Goal: Information Seeking & Learning: Learn about a topic

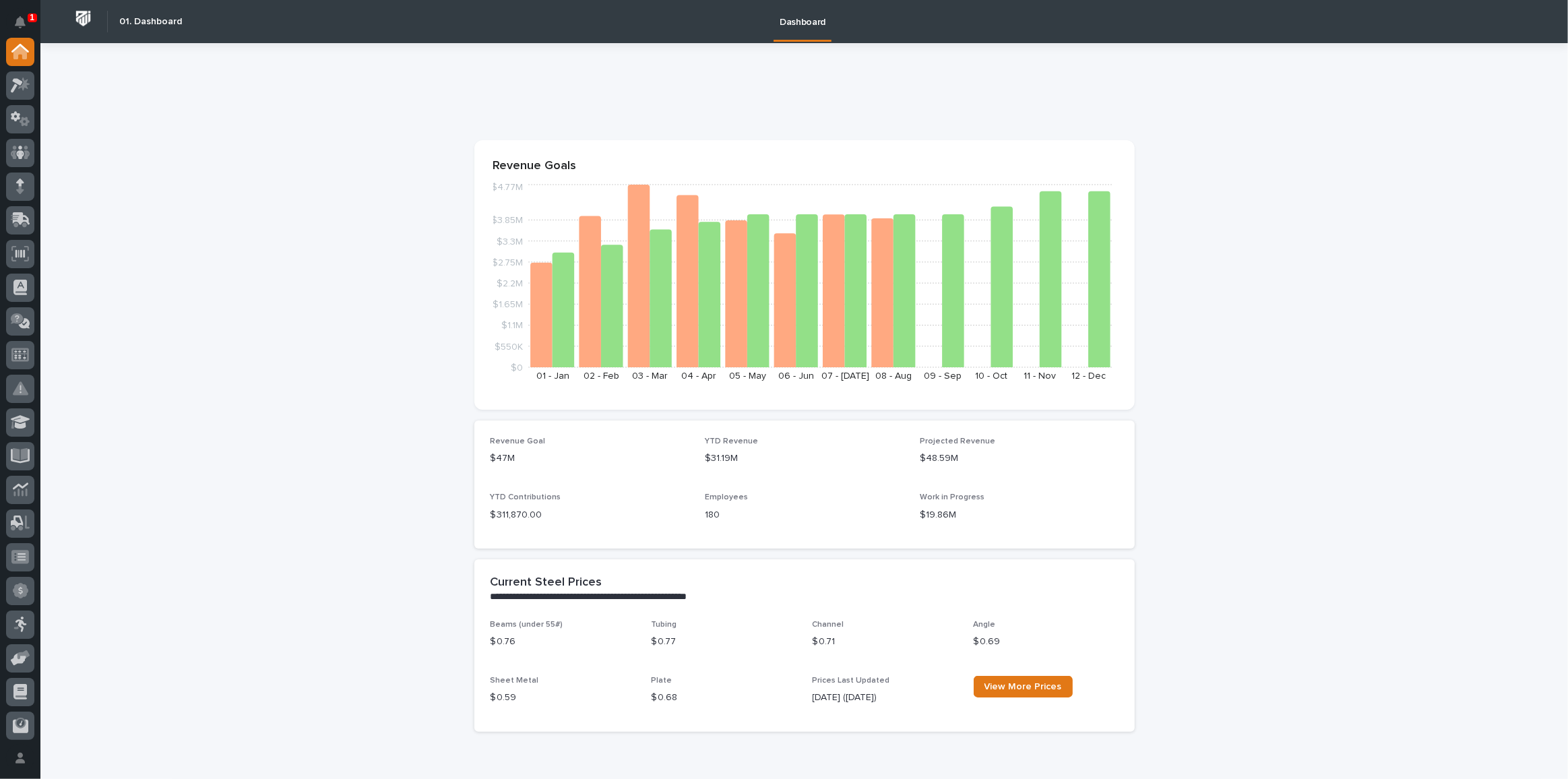
click at [30, 21] on p "1" at bounding box center [32, 17] width 4 height 10
click at [30, 21] on button "Notifications" at bounding box center [20, 22] width 28 height 28
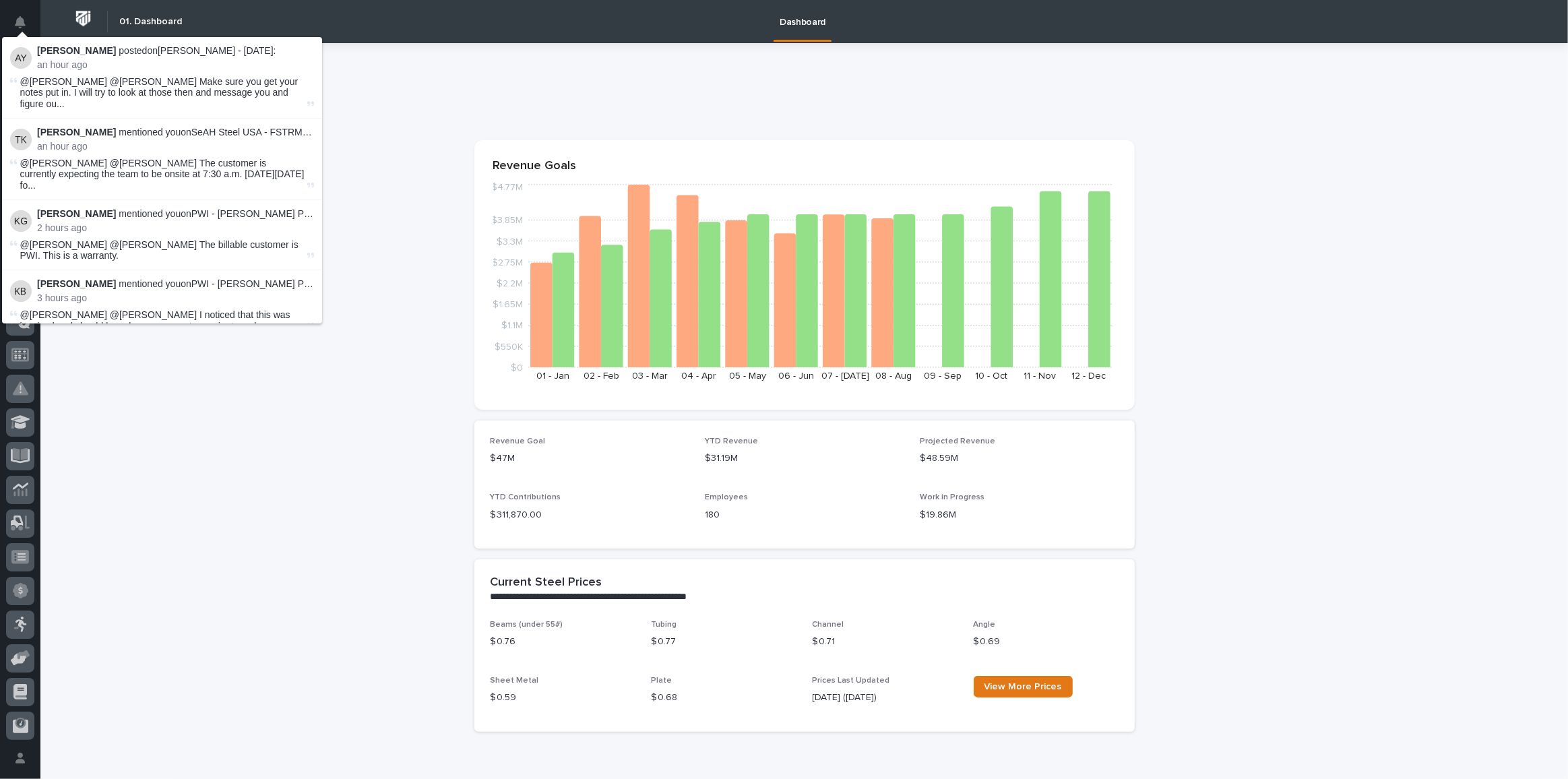
click at [30, 21] on button "Notifications" at bounding box center [20, 22] width 28 height 28
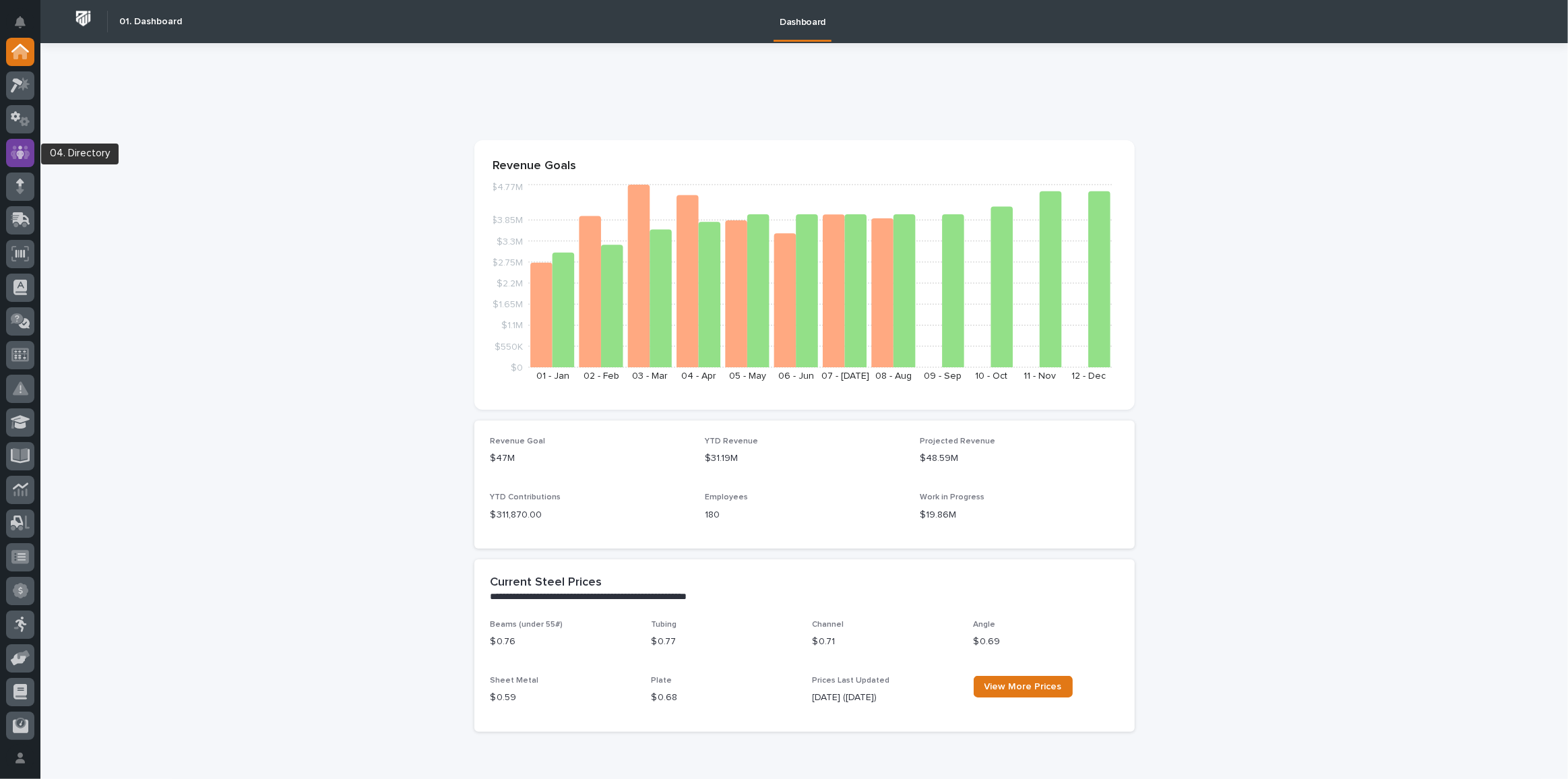
click at [30, 155] on div at bounding box center [20, 153] width 28 height 28
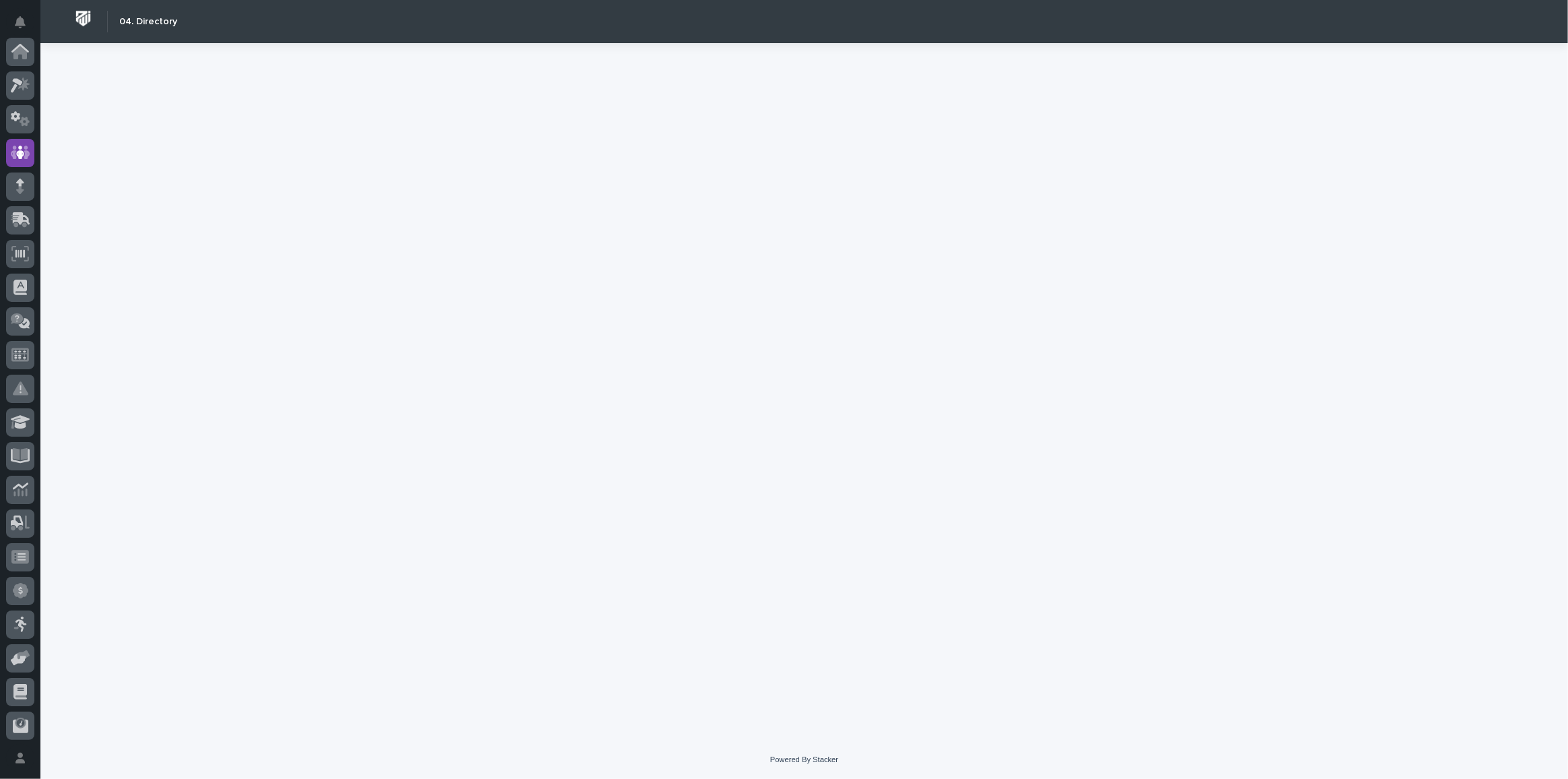
scroll to position [101, 0]
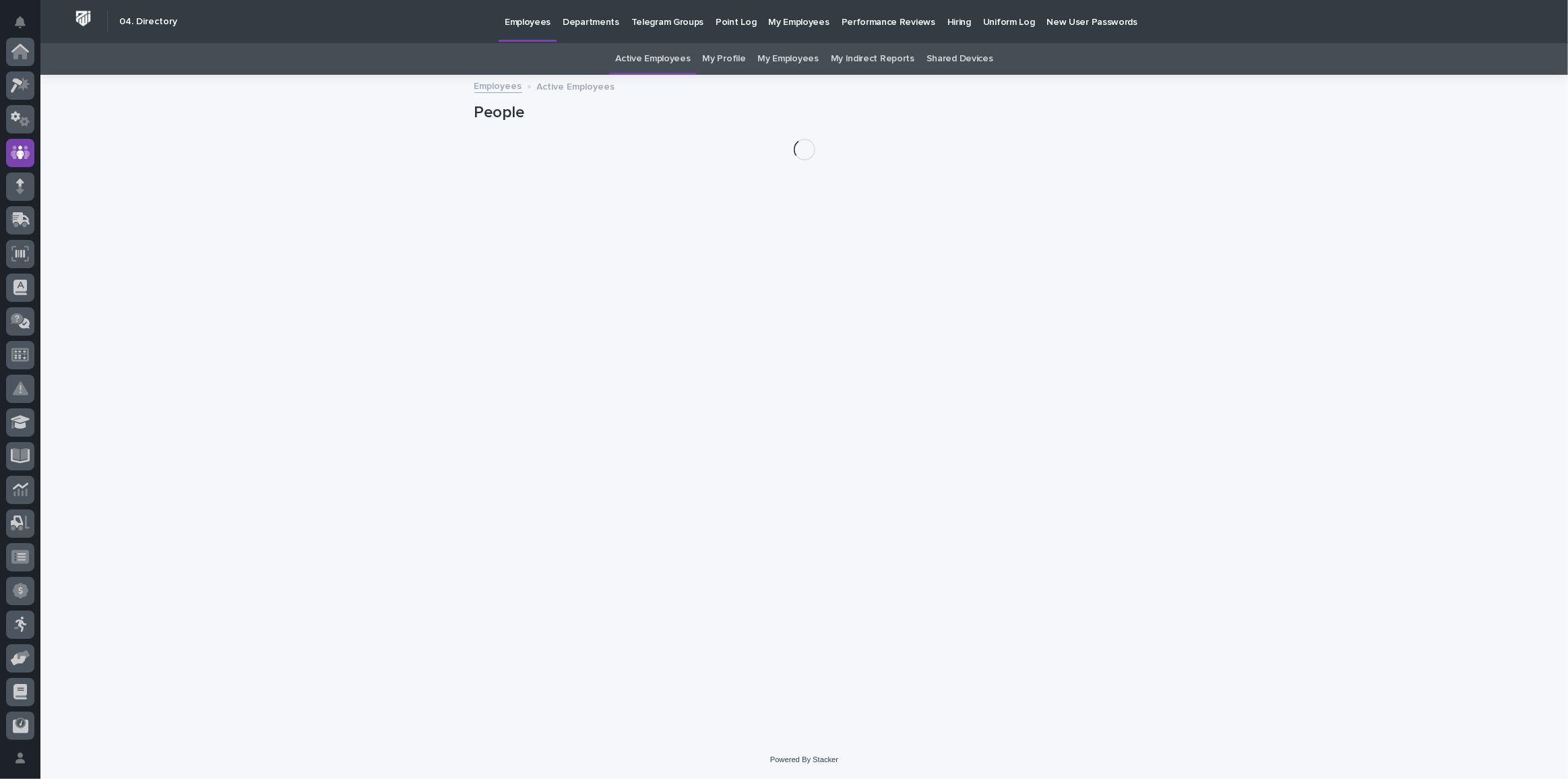
scroll to position [101, 0]
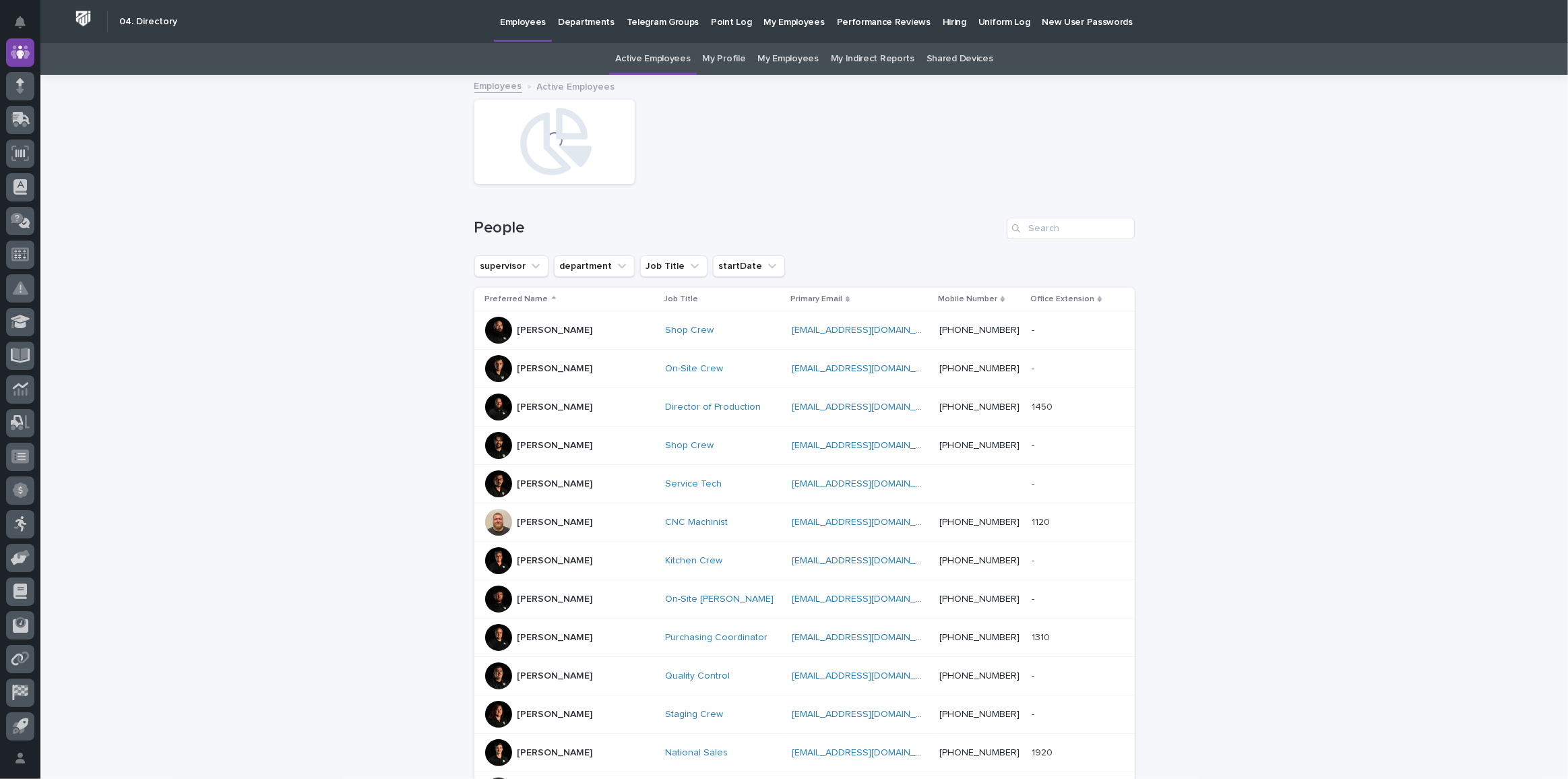
click at [944, 24] on div "Hiring" at bounding box center [955, 14] width 36 height 28
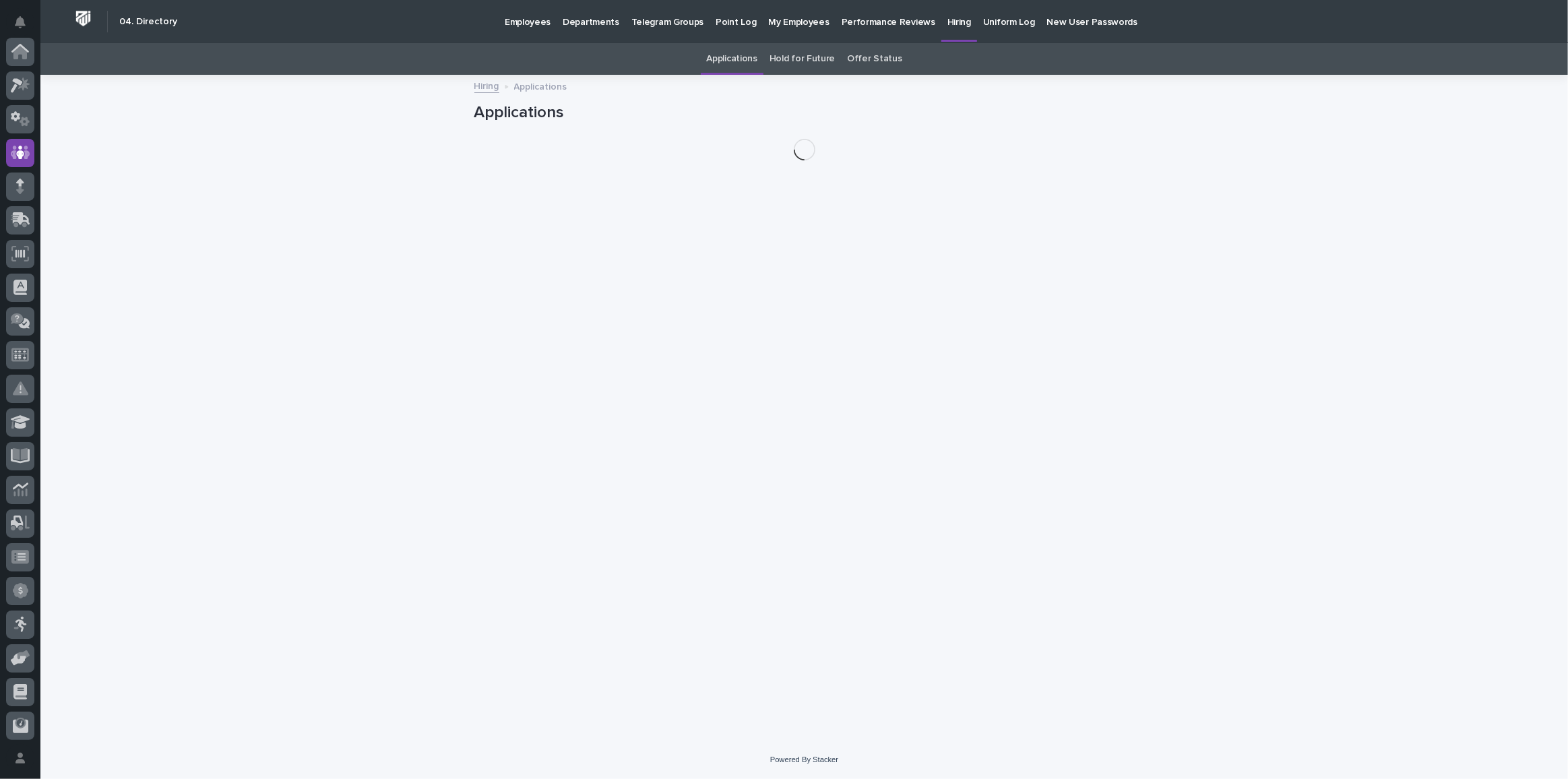
scroll to position [101, 0]
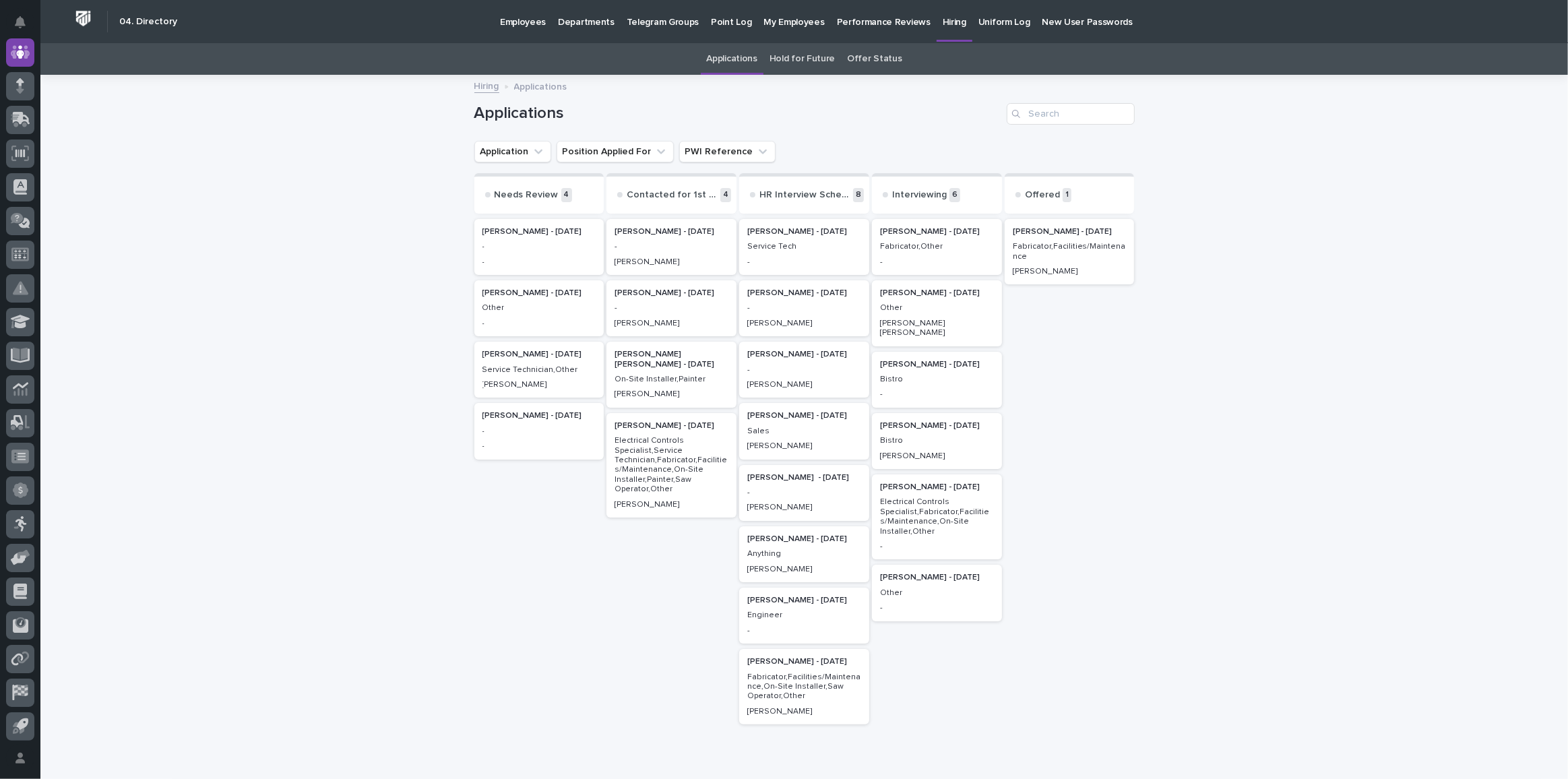
click at [1045, 187] on div "Offered 1" at bounding box center [1070, 193] width 130 height 41
click at [1056, 246] on p "Fabricator,Facilities/Maintenance" at bounding box center [1070, 252] width 114 height 19
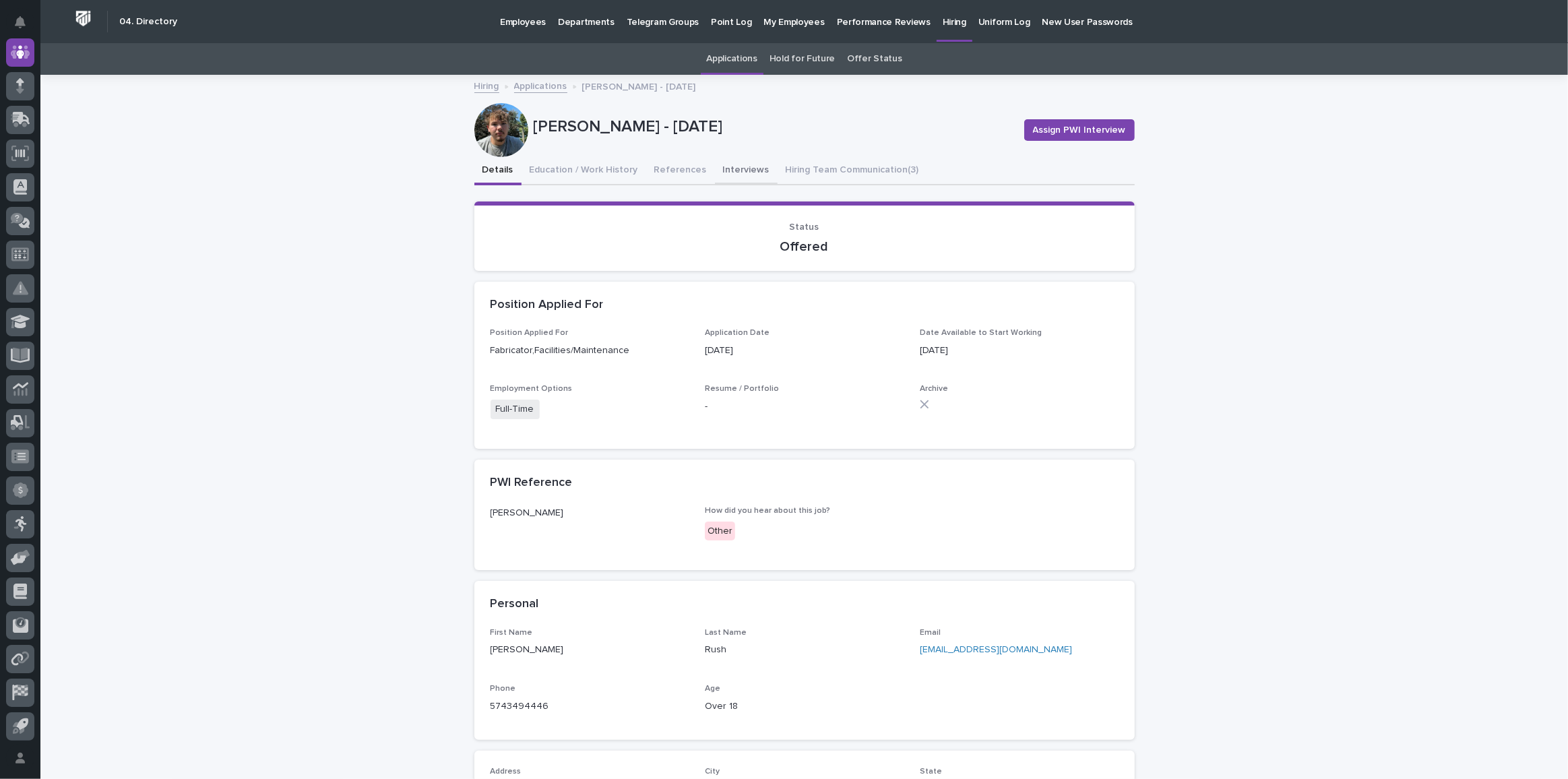
click at [727, 166] on button "Interviews" at bounding box center [746, 171] width 63 height 28
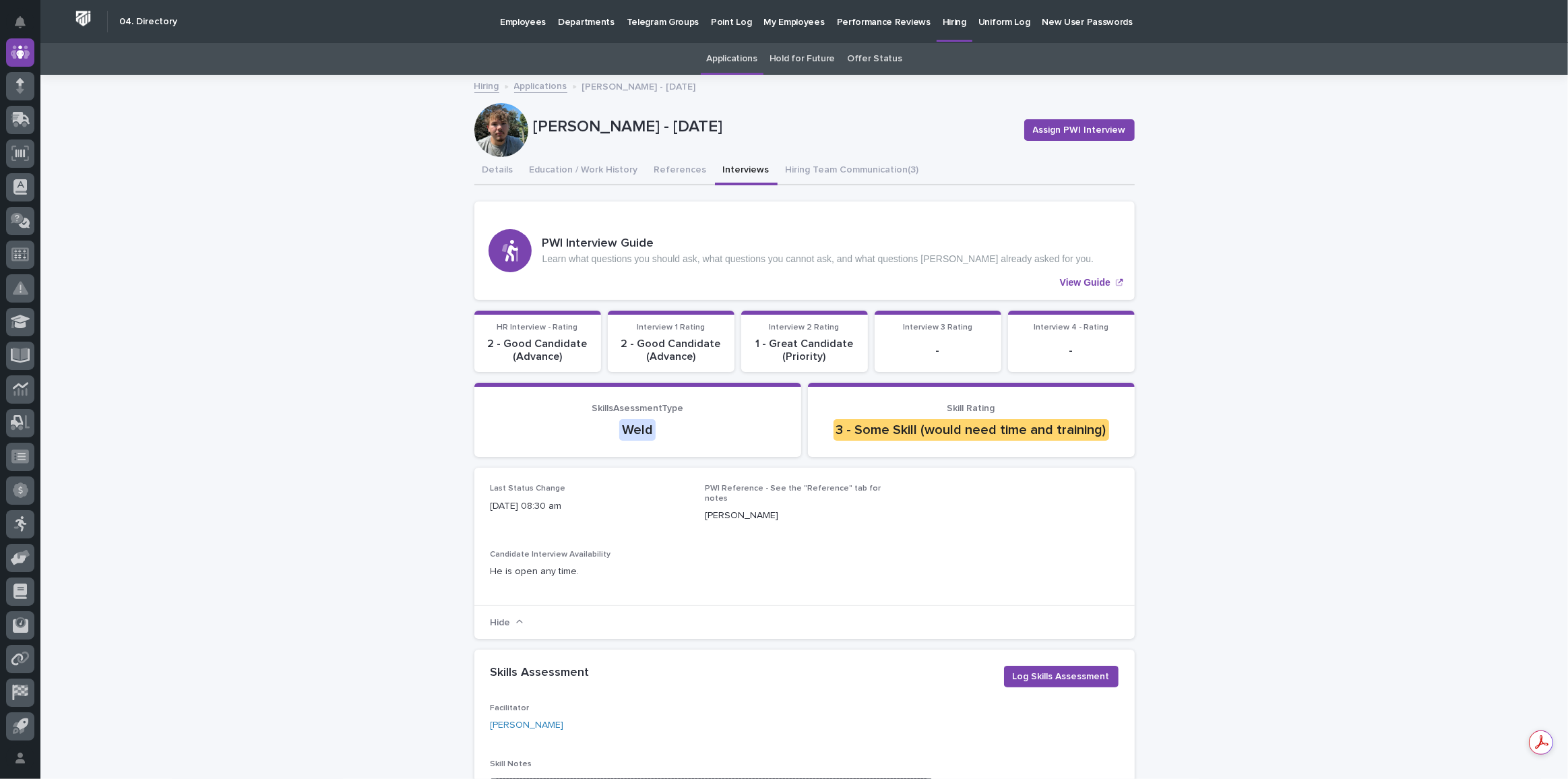
click at [874, 57] on link "Offer Status" at bounding box center [874, 58] width 55 height 32
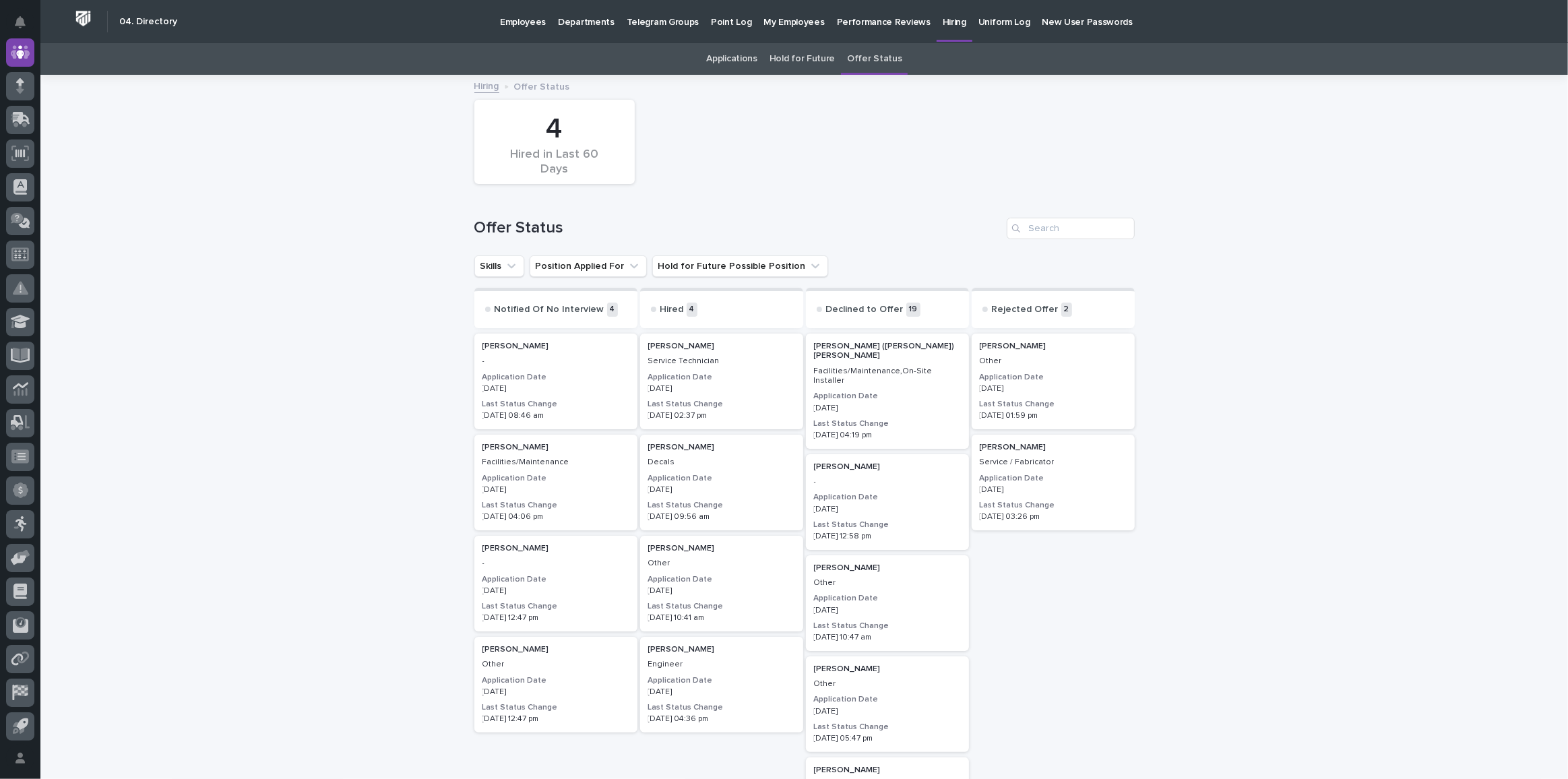
click at [882, 58] on link "Offer Status" at bounding box center [874, 58] width 55 height 32
click at [731, 58] on link "Applications" at bounding box center [732, 58] width 50 height 32
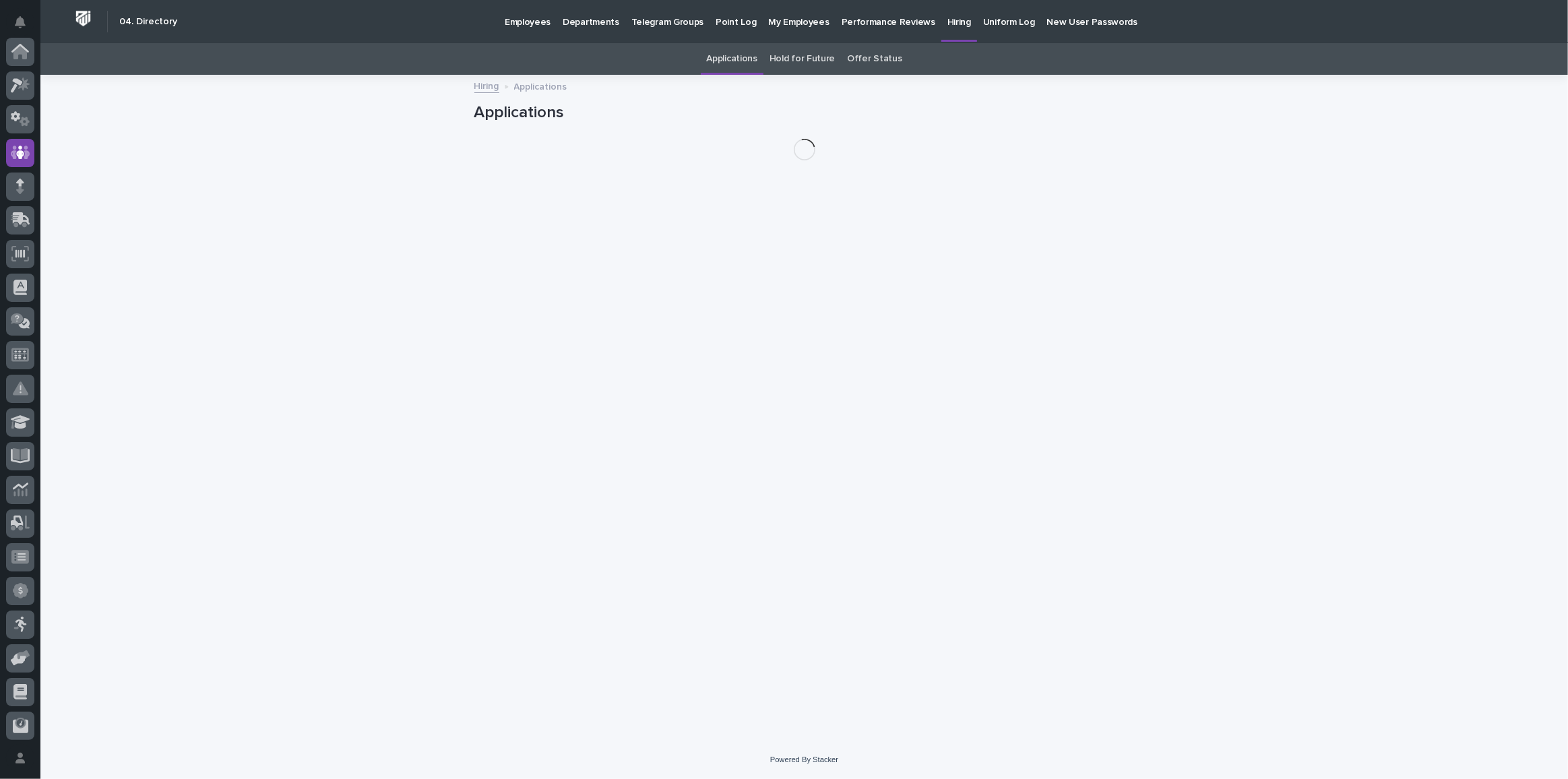
scroll to position [101, 0]
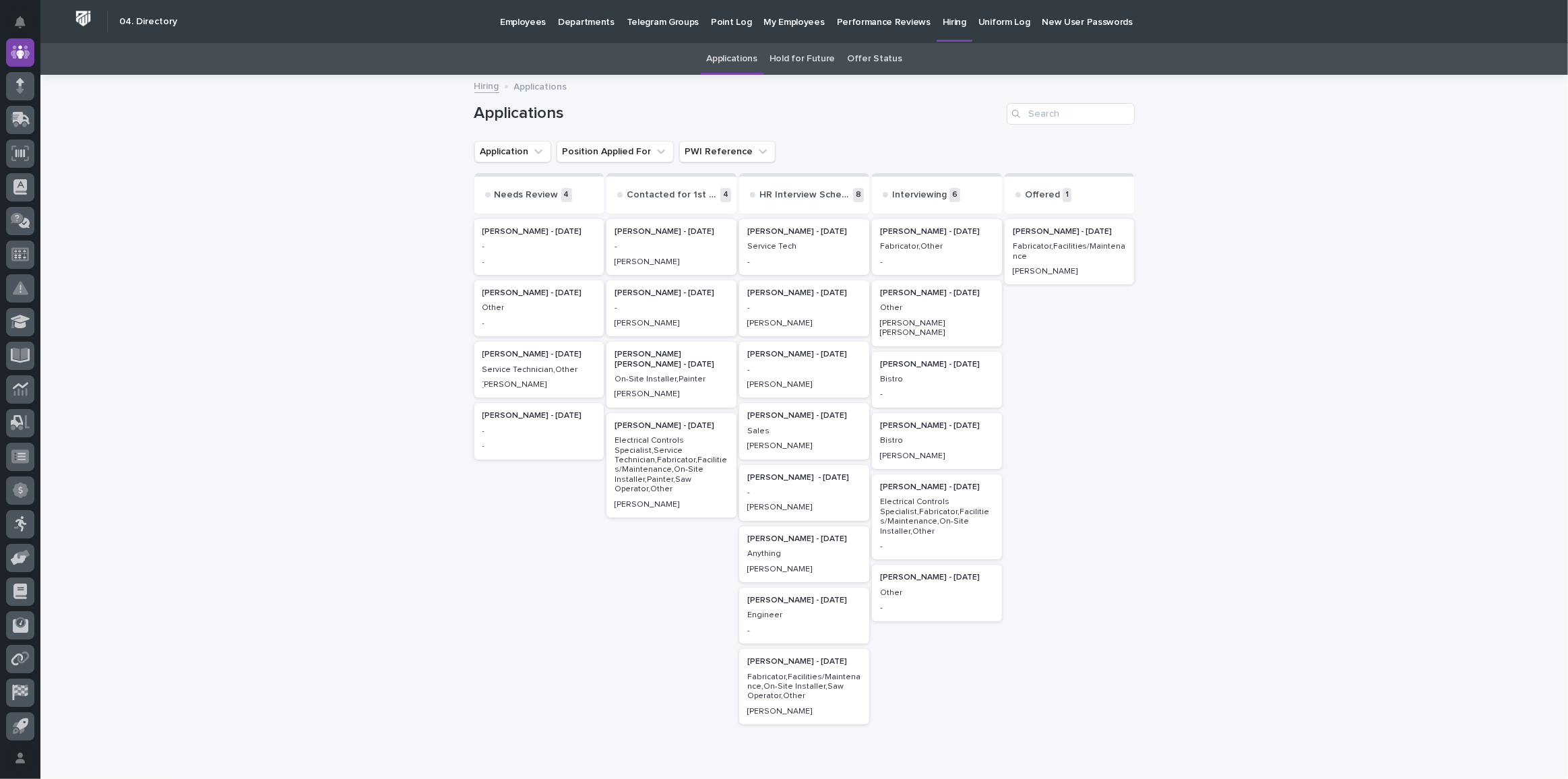
click at [1043, 192] on p "Offered" at bounding box center [1042, 195] width 35 height 11
click at [1063, 195] on p "1" at bounding box center [1067, 195] width 9 height 14
click at [1044, 230] on p "[PERSON_NAME] - [DATE]" at bounding box center [1070, 232] width 114 height 10
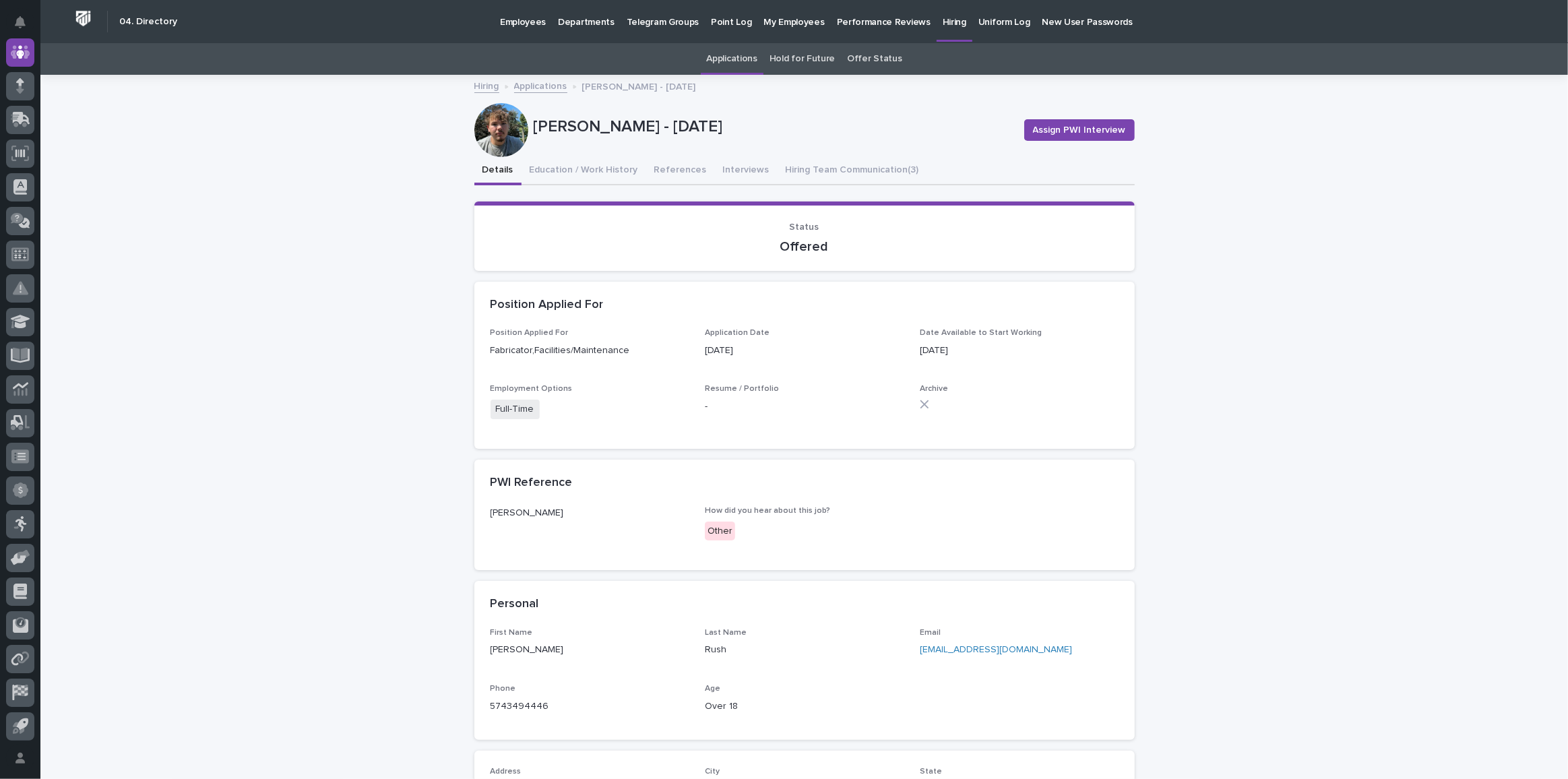
click at [868, 54] on link "Offer Status" at bounding box center [874, 58] width 55 height 32
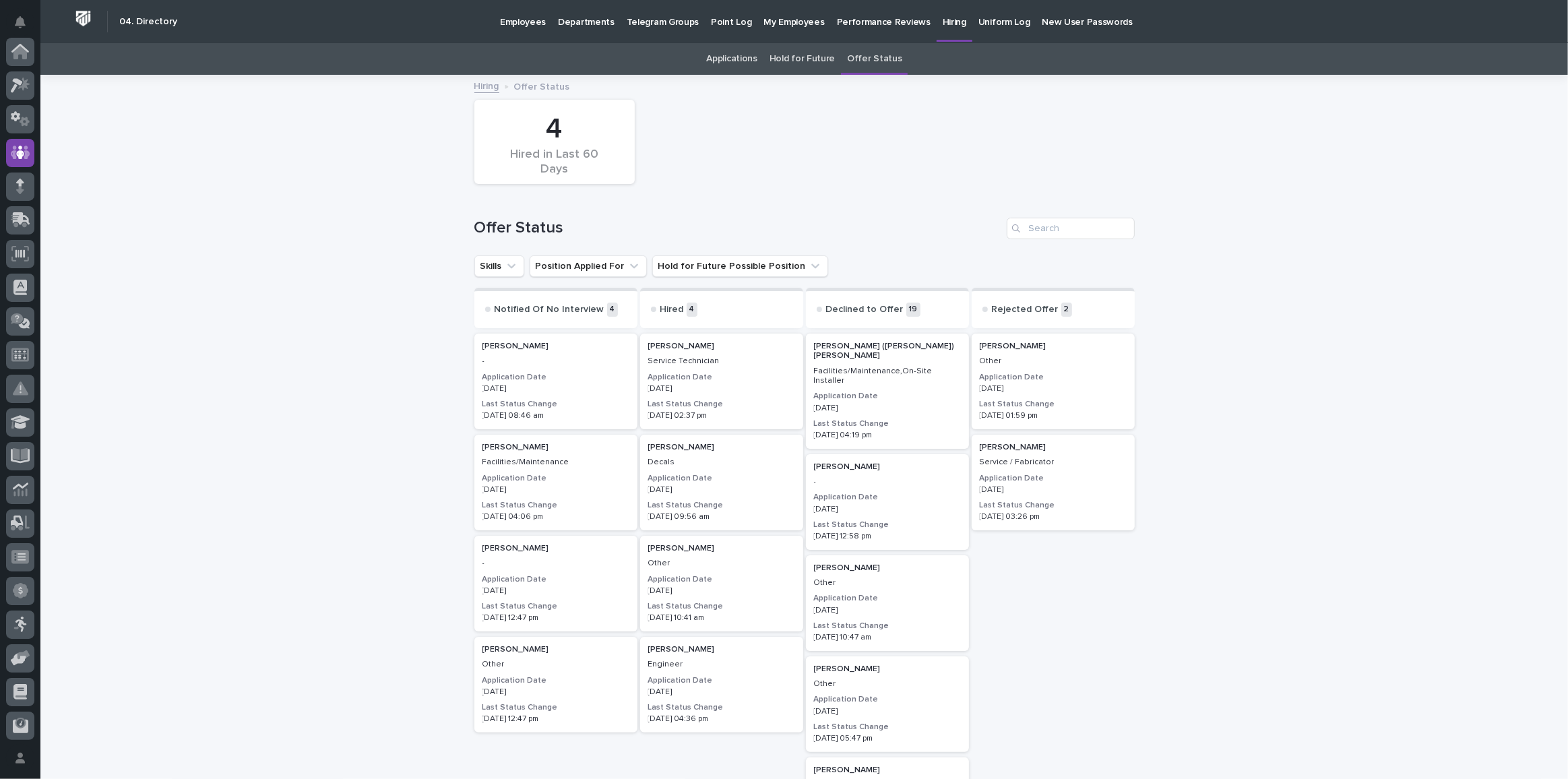
scroll to position [101, 0]
click at [789, 57] on link "Hold for Future" at bounding box center [802, 58] width 65 height 32
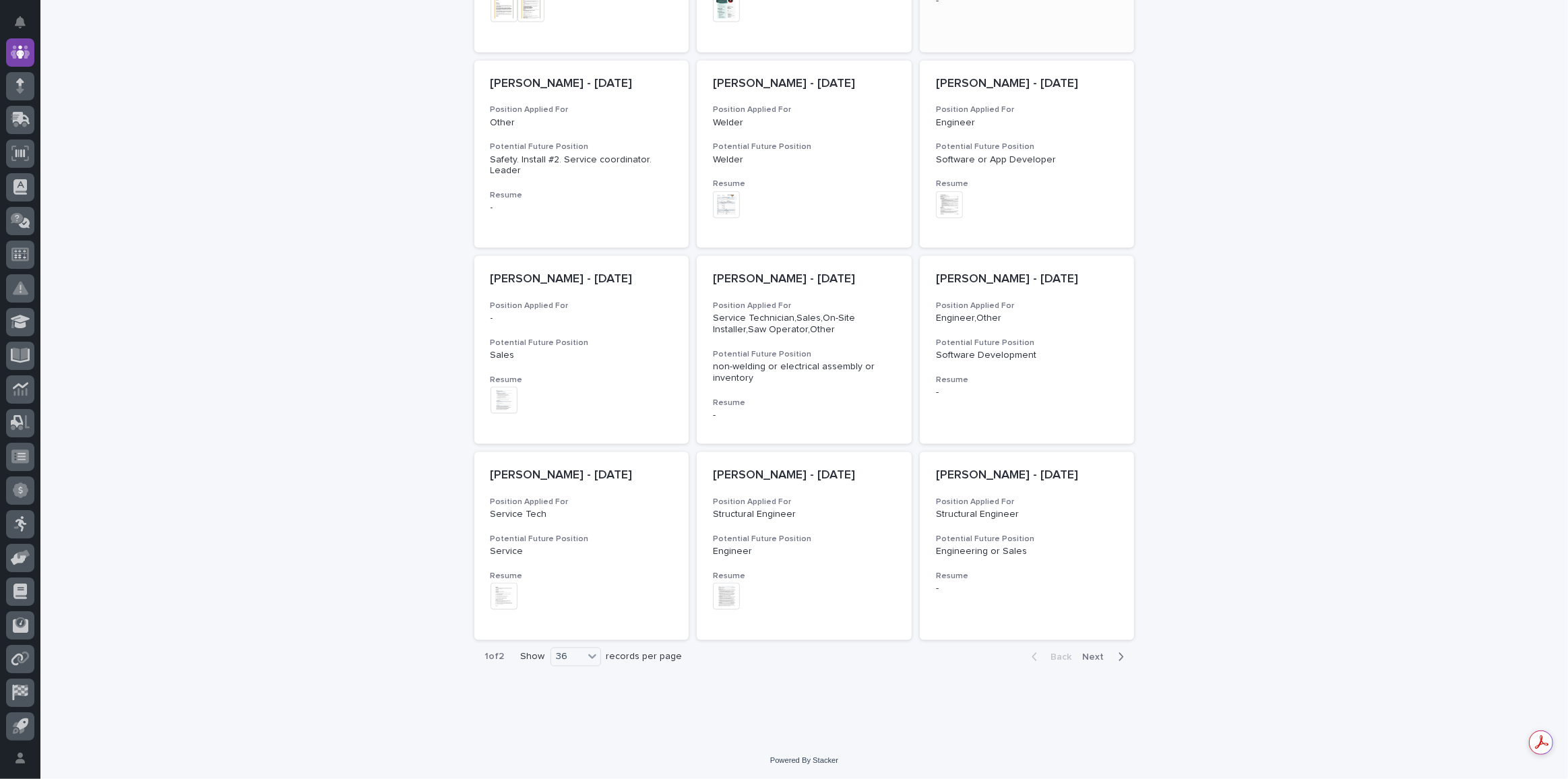
scroll to position [1989, 0]
click at [1089, 657] on span "Next" at bounding box center [1098, 657] width 30 height 10
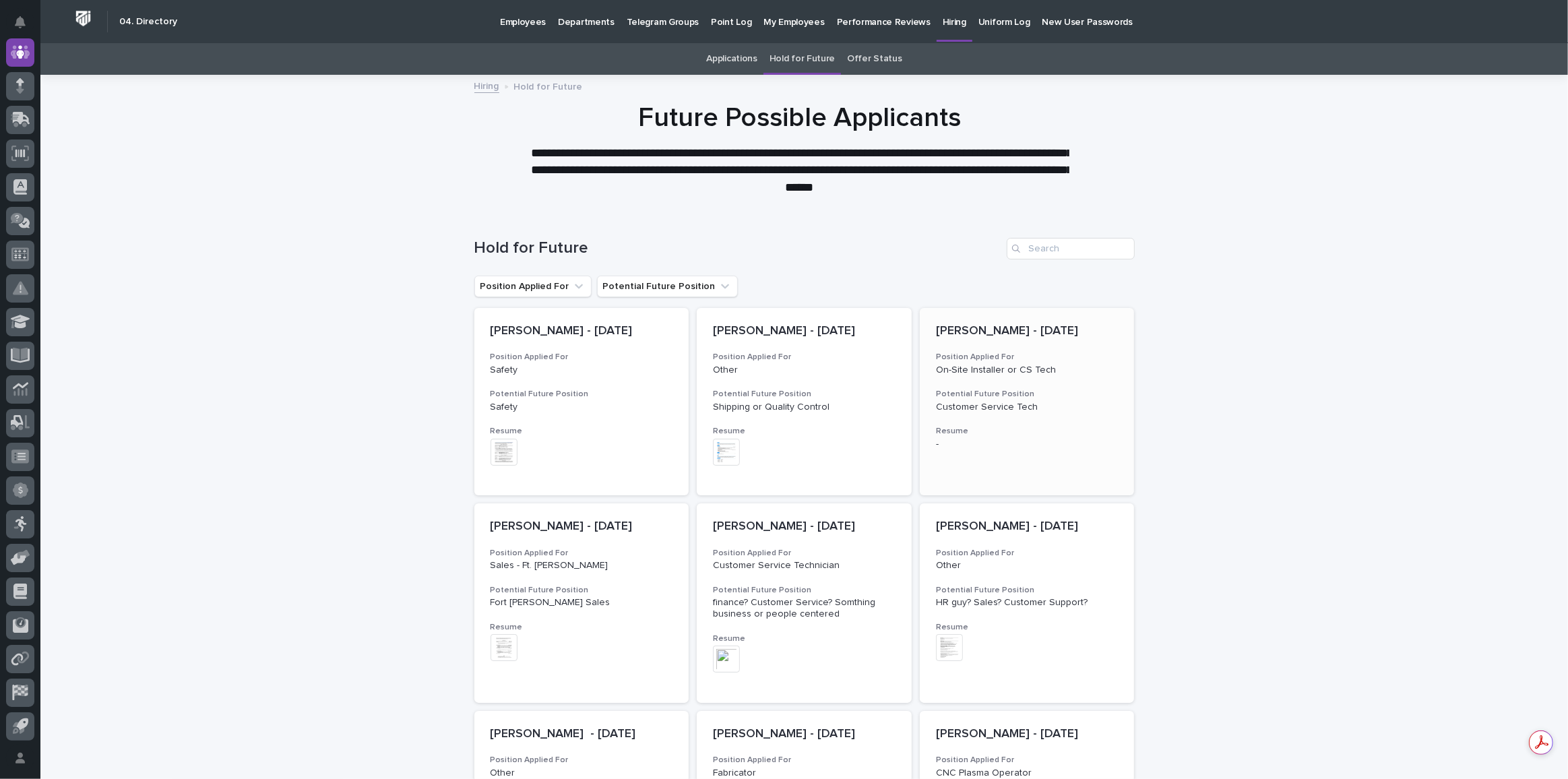
click at [990, 328] on p "Kollin Ullery - 11/23/23" at bounding box center [1027, 331] width 183 height 15
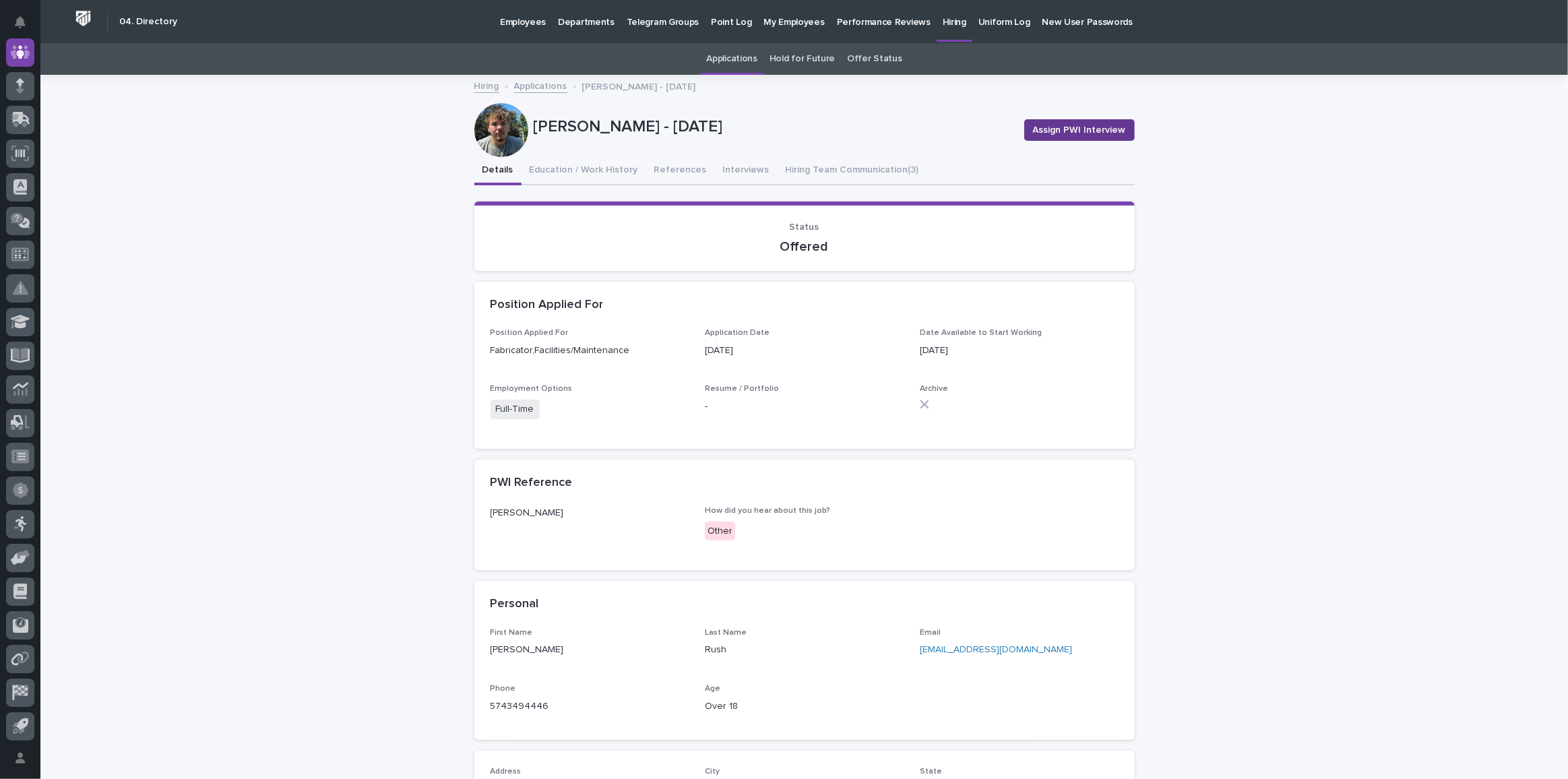
click at [1066, 133] on span "Assign PWI Interview" at bounding box center [1080, 130] width 93 height 13
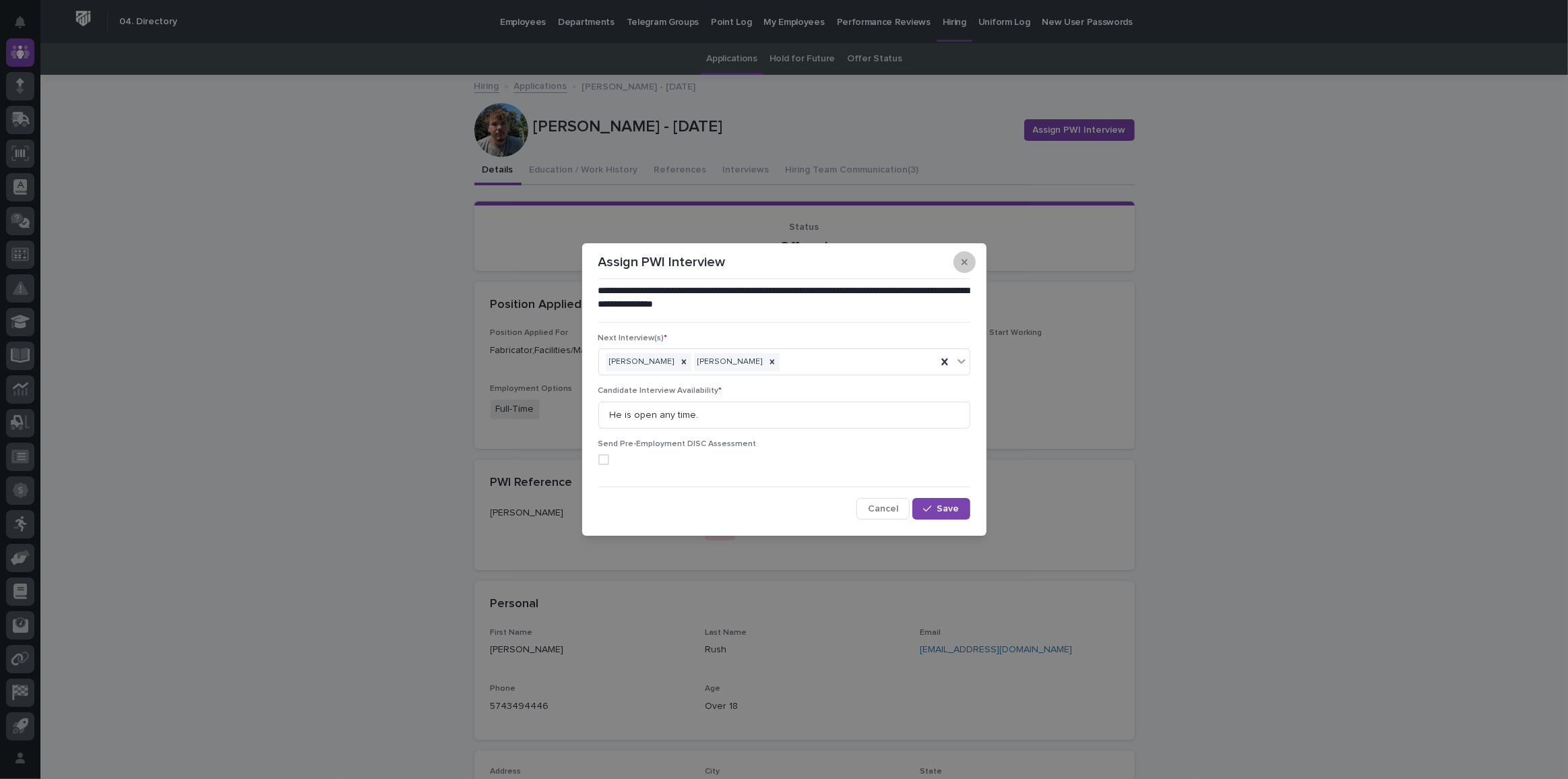
click at [969, 260] on button "button" at bounding box center [964, 262] width 22 height 21
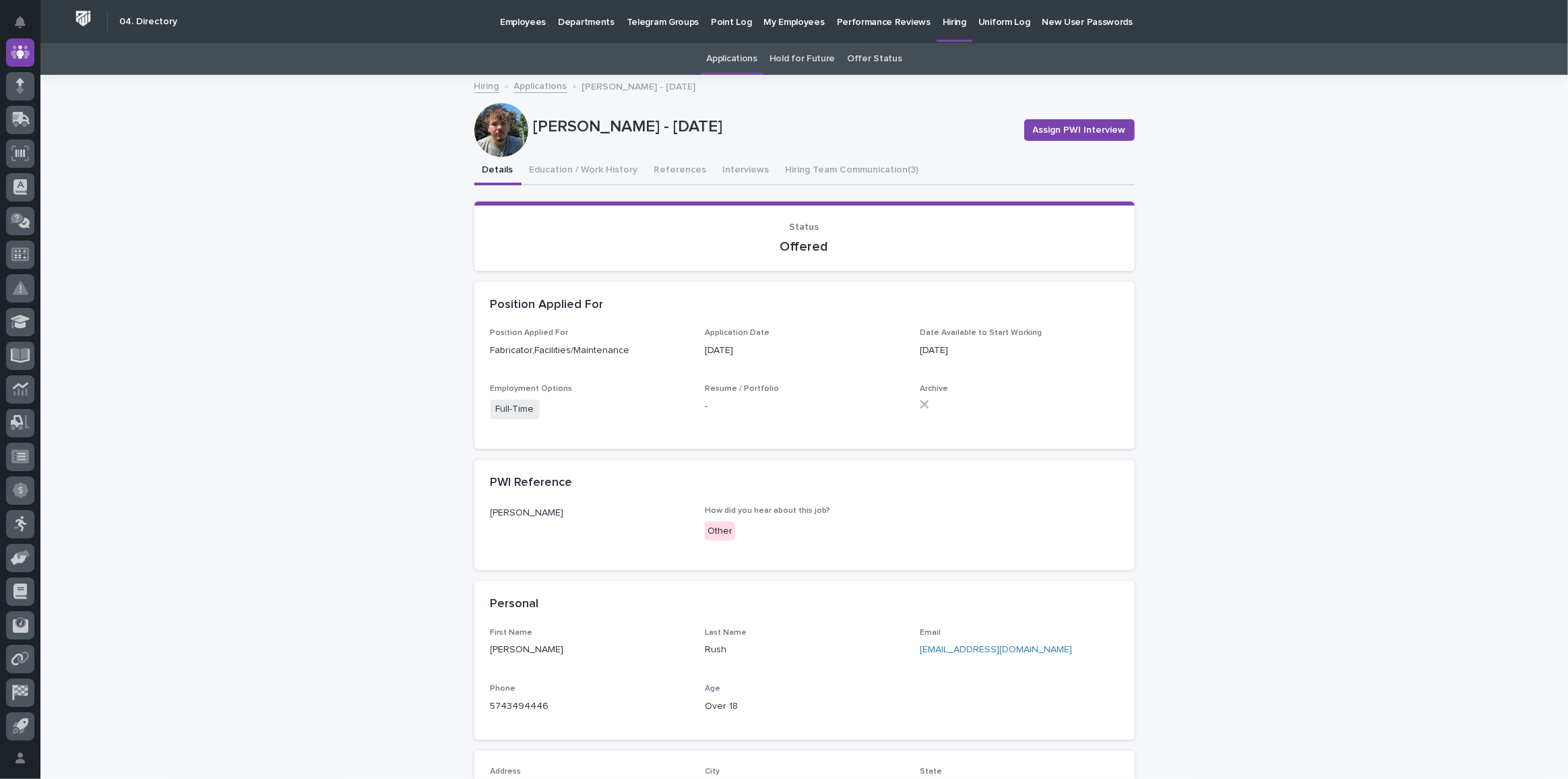
click at [748, 56] on link "Applications" at bounding box center [732, 58] width 50 height 32
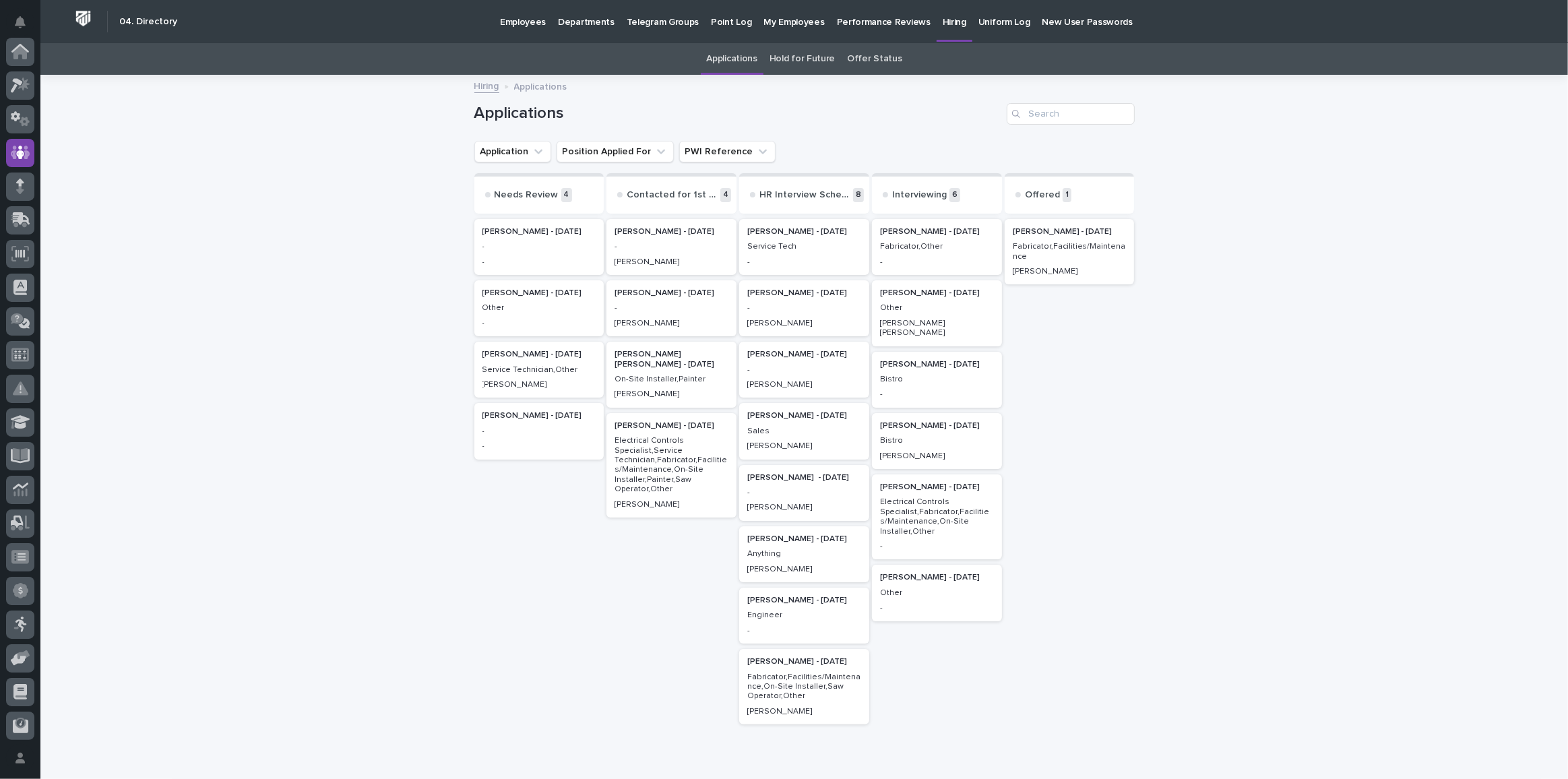
scroll to position [101, 0]
click at [914, 232] on p "Jeremiah Helmuth - 09/01/25" at bounding box center [937, 232] width 114 height 10
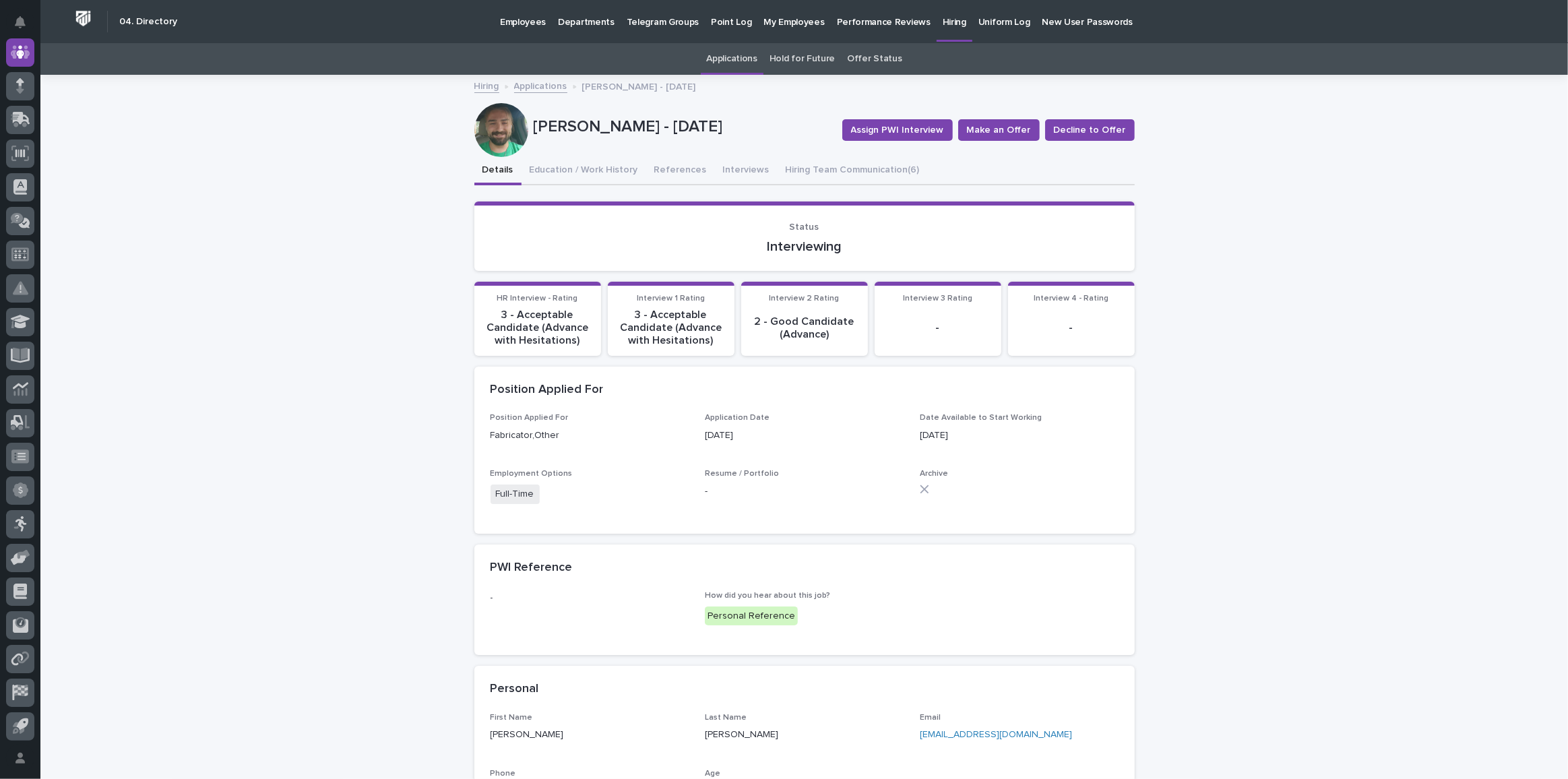
click at [868, 58] on link "Offer Status" at bounding box center [874, 58] width 55 height 32
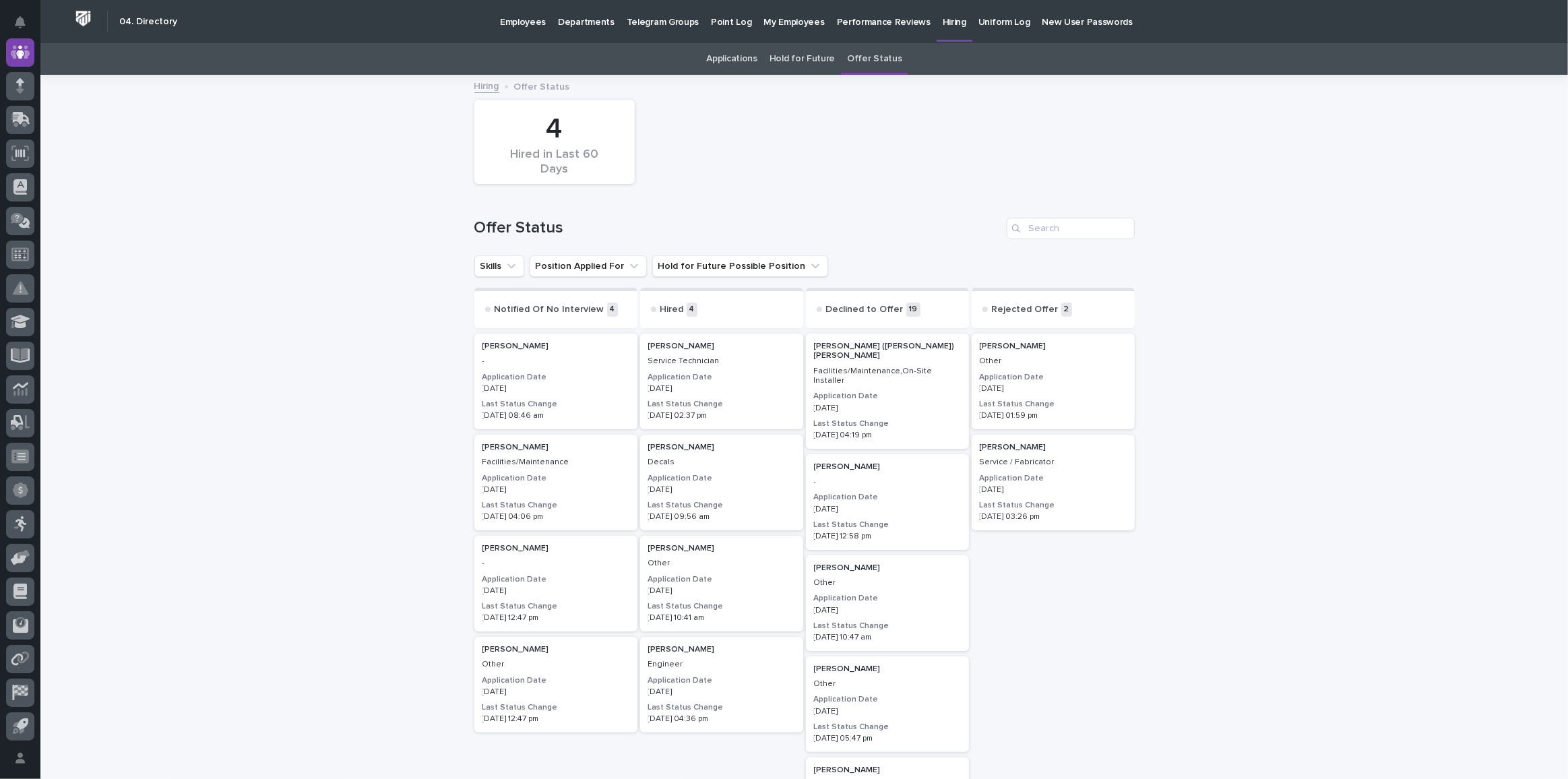
click at [726, 56] on link "Applications" at bounding box center [732, 58] width 50 height 32
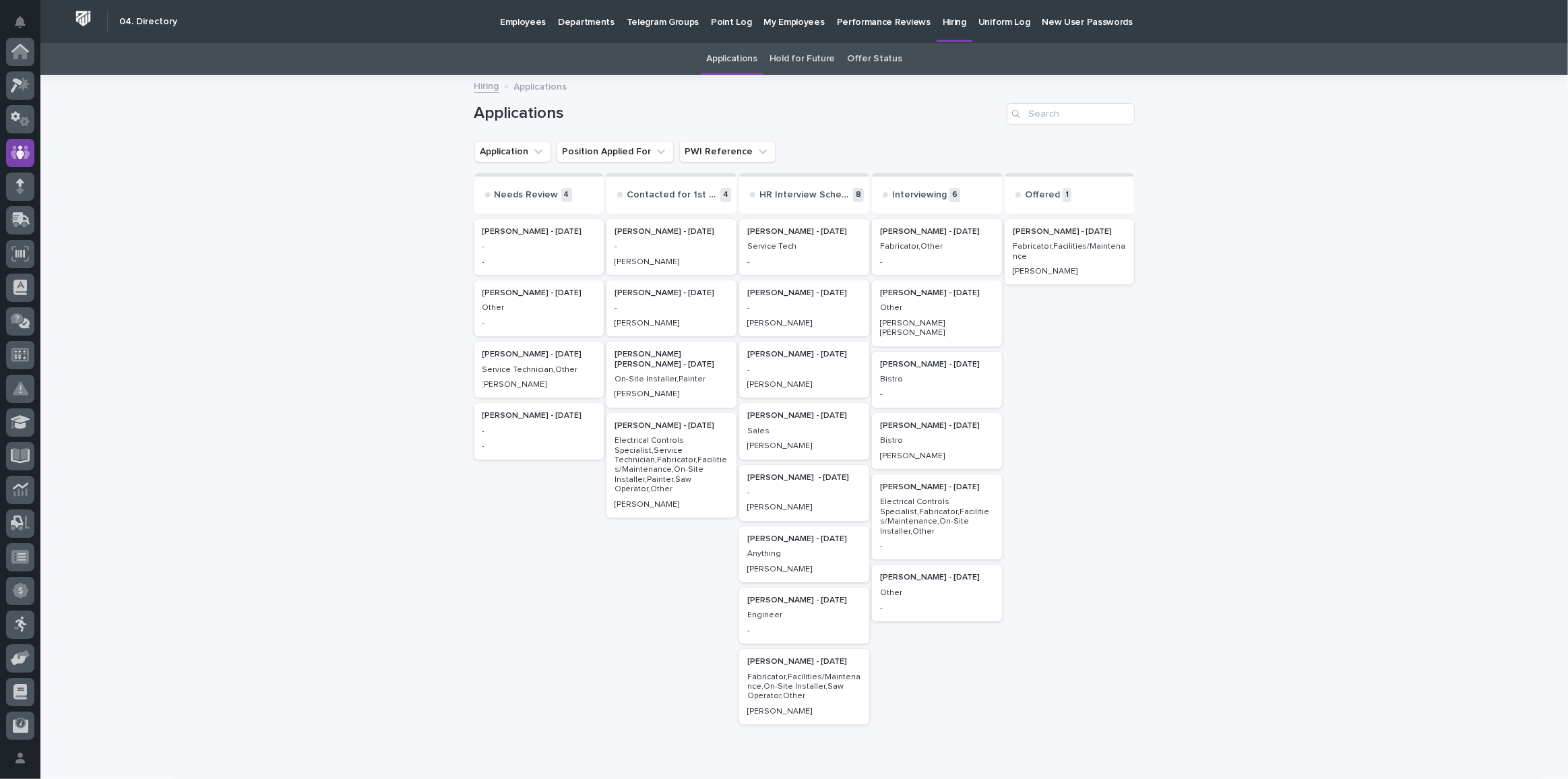
scroll to position [101, 0]
click at [865, 57] on link "Offer Status" at bounding box center [874, 58] width 55 height 32
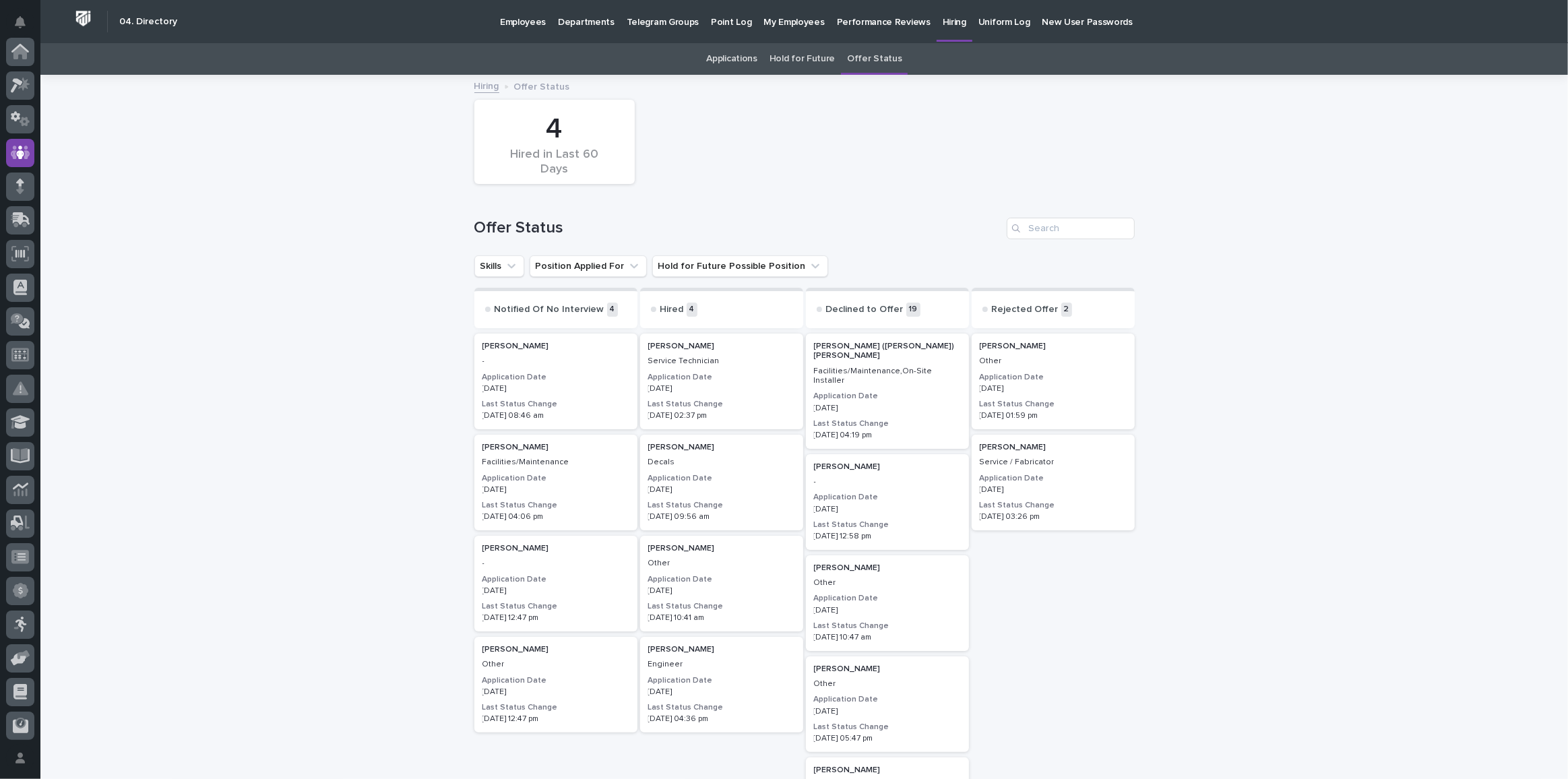
scroll to position [101, 0]
click at [728, 59] on link "Applications" at bounding box center [732, 58] width 50 height 32
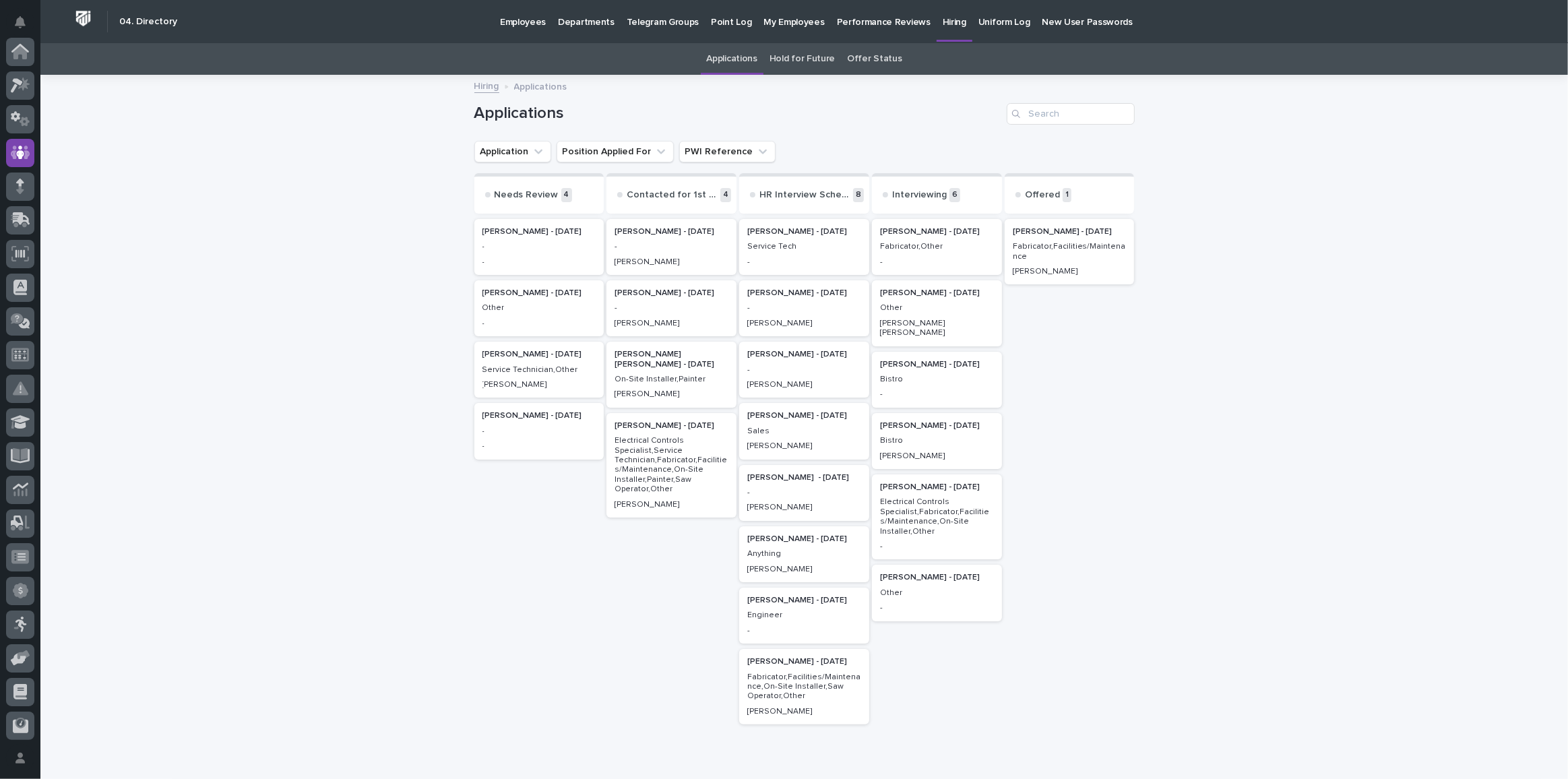
scroll to position [101, 0]
click at [1047, 192] on p "Offered" at bounding box center [1042, 195] width 35 height 11
click at [1063, 195] on p "1" at bounding box center [1067, 195] width 9 height 14
click at [1038, 230] on p "[PERSON_NAME] - [DATE]" at bounding box center [1070, 232] width 114 height 10
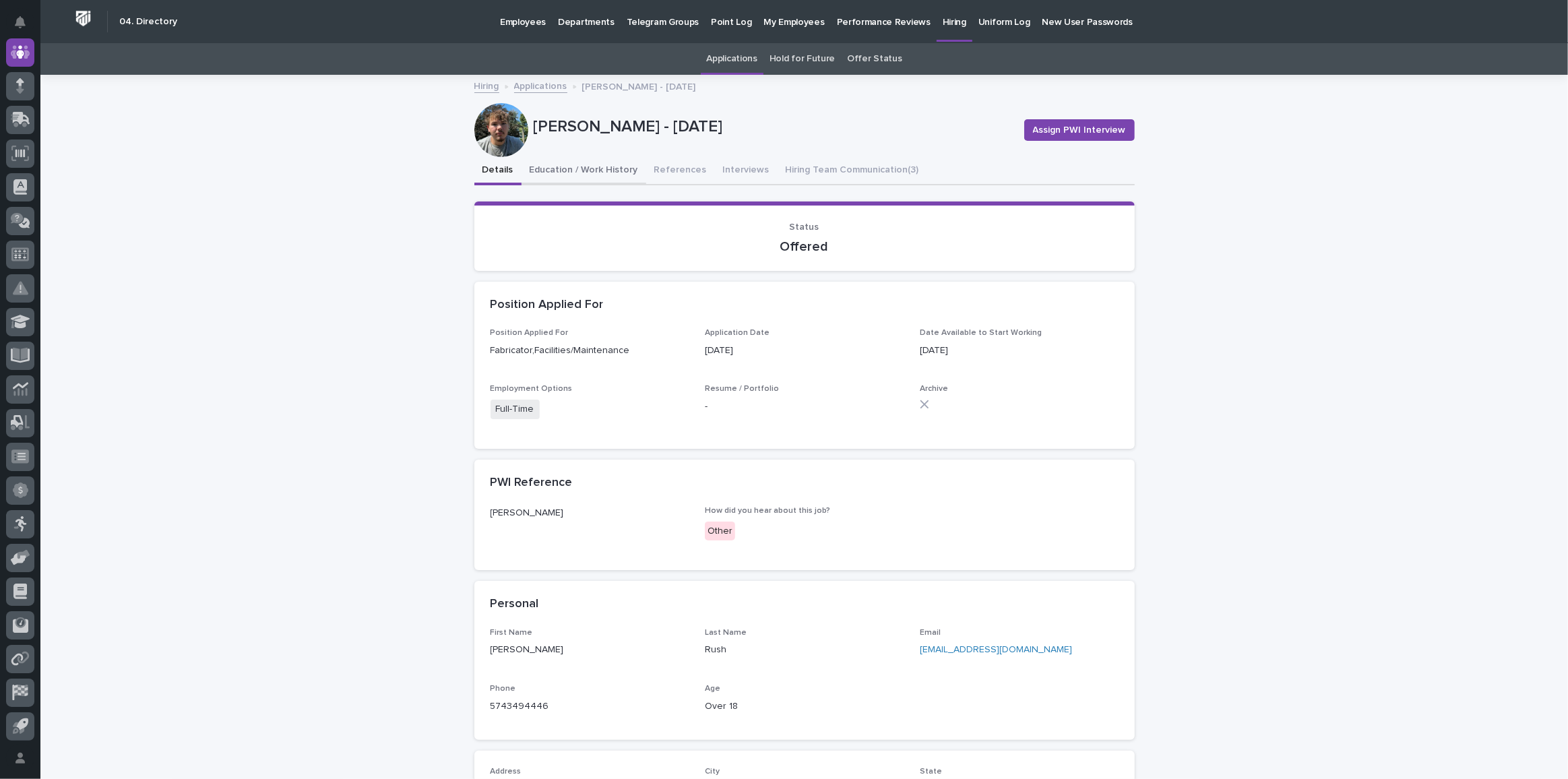
click at [577, 158] on button "Education / Work History" at bounding box center [584, 171] width 125 height 28
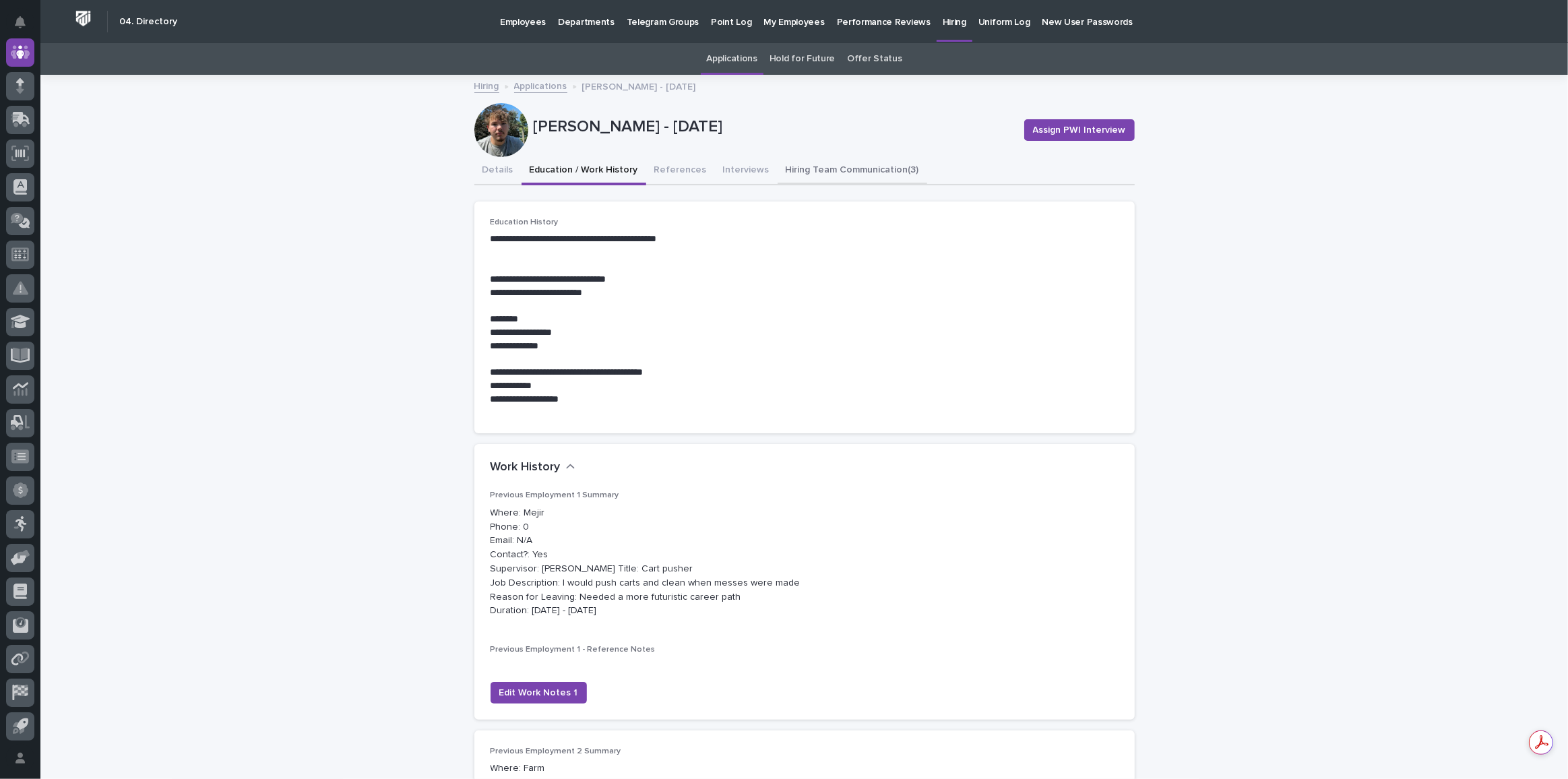
click at [831, 163] on button "Hiring Team Communication (3)" at bounding box center [853, 171] width 149 height 28
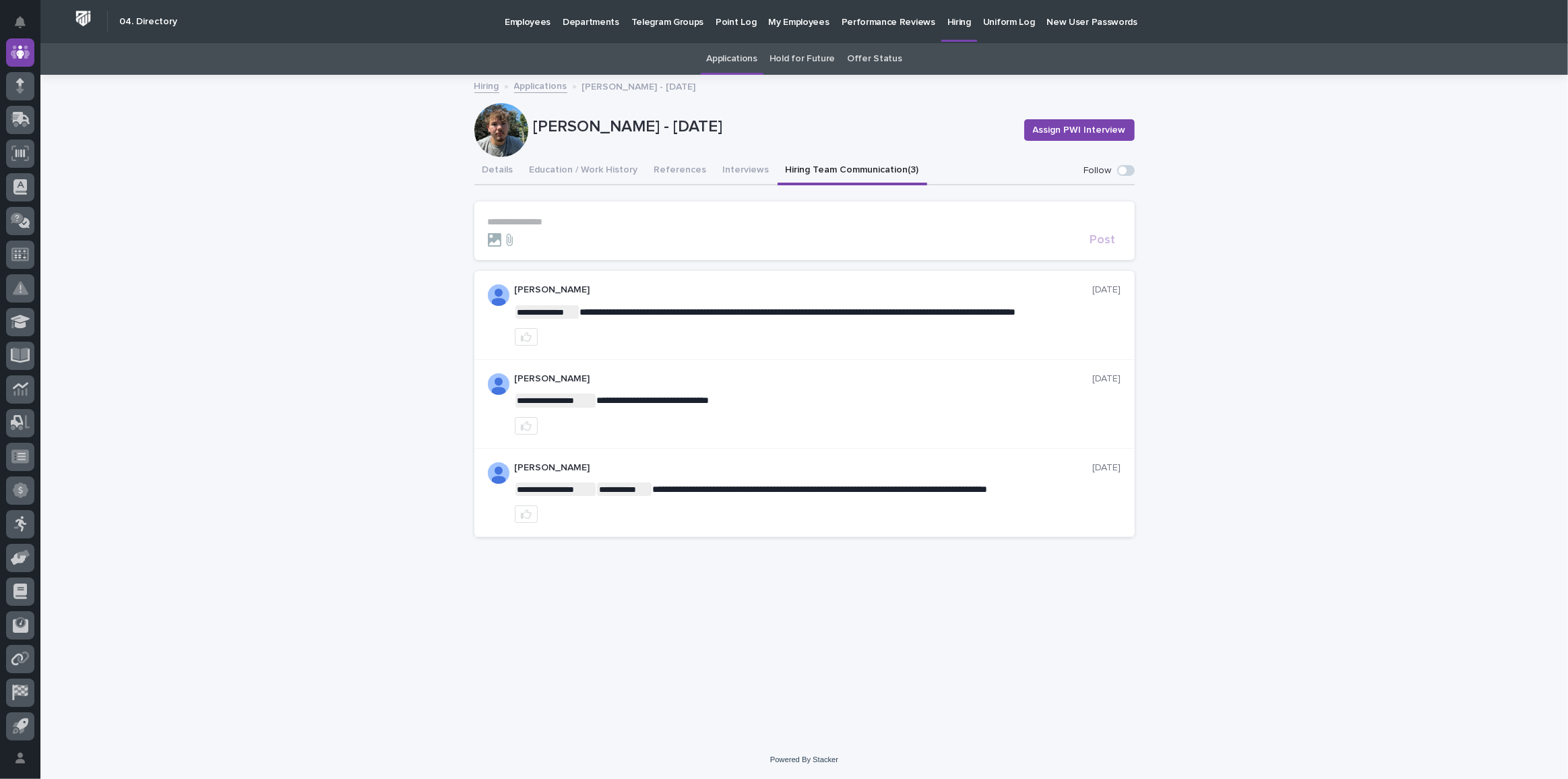
click at [558, 127] on p "[PERSON_NAME] - [DATE]" at bounding box center [774, 127] width 480 height 19
click at [487, 87] on link "Hiring" at bounding box center [487, 85] width 25 height 16
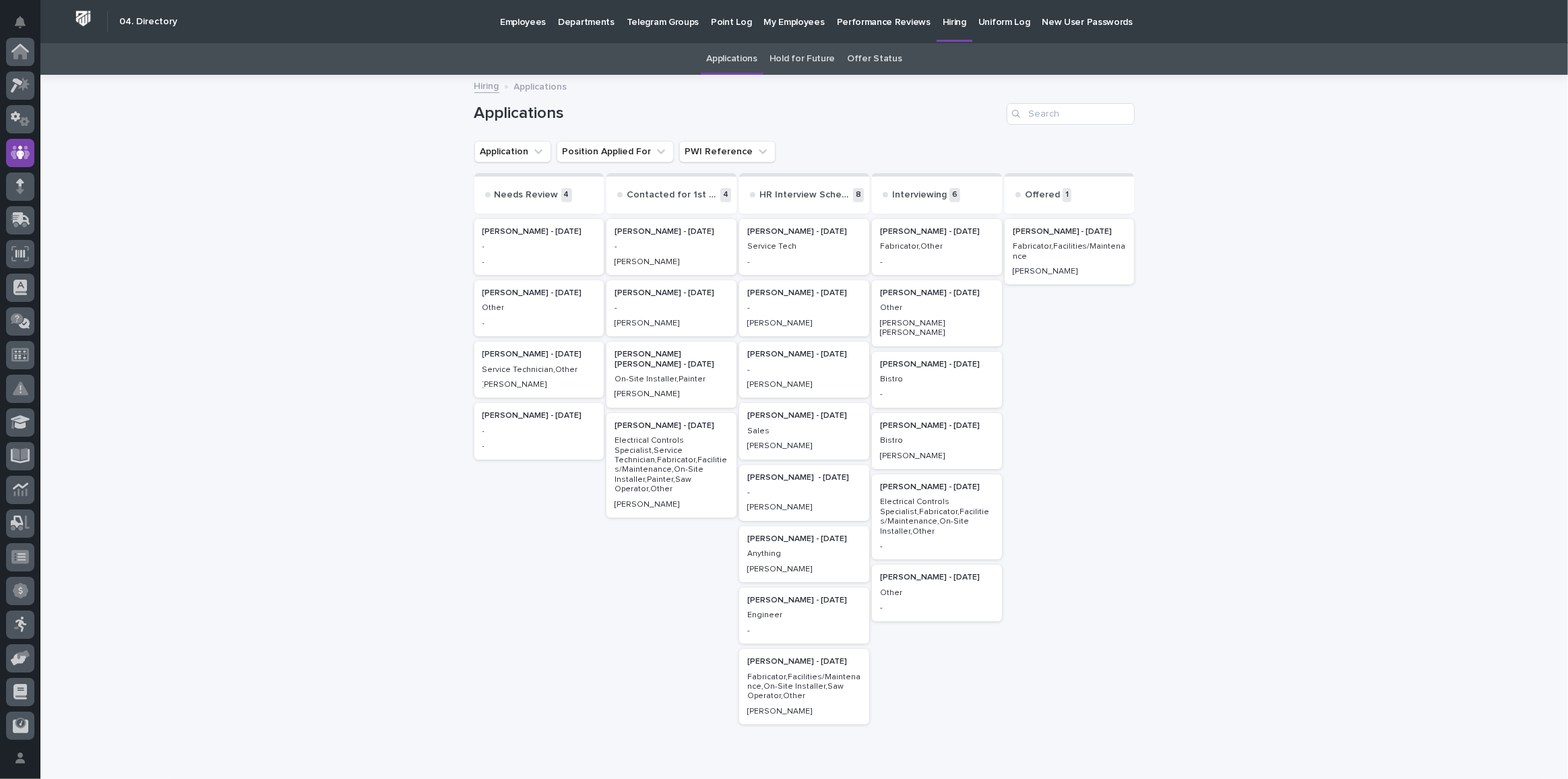
scroll to position [101, 0]
click at [1050, 246] on p "Fabricator,Facilities/Maintenance" at bounding box center [1070, 252] width 114 height 19
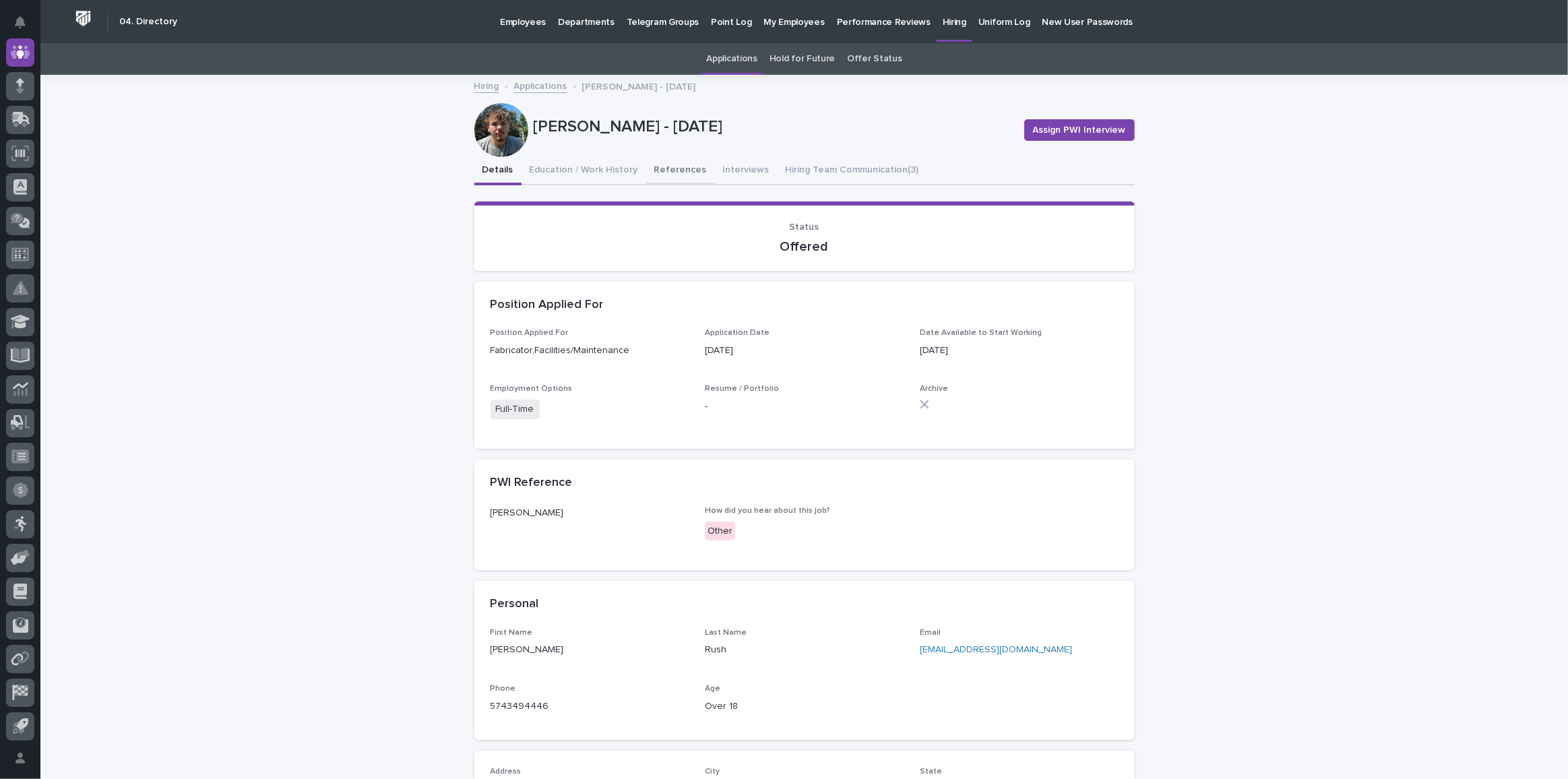
click at [667, 171] on button "References" at bounding box center [680, 171] width 69 height 28
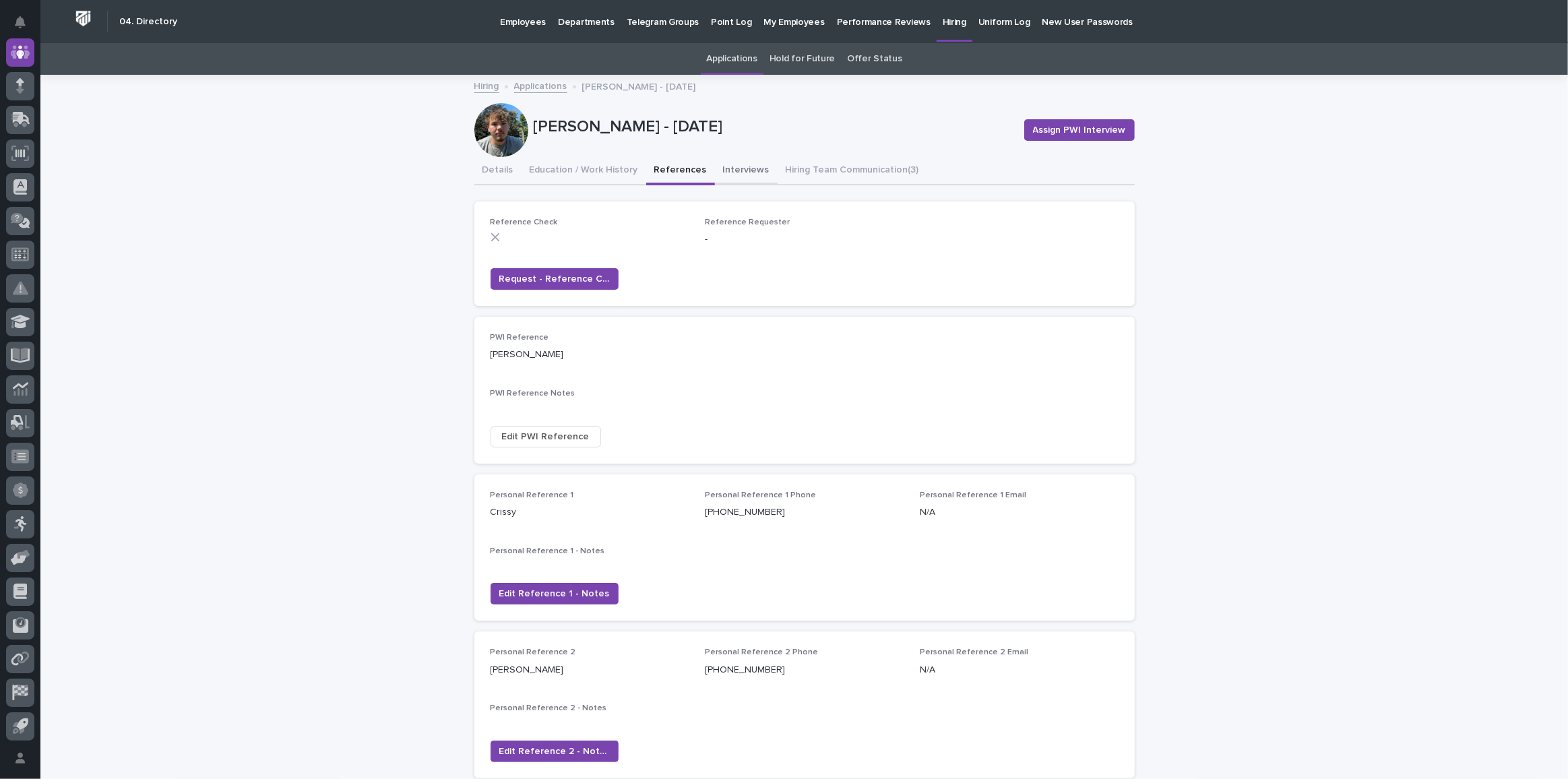
click at [742, 165] on button "Interviews" at bounding box center [746, 171] width 63 height 28
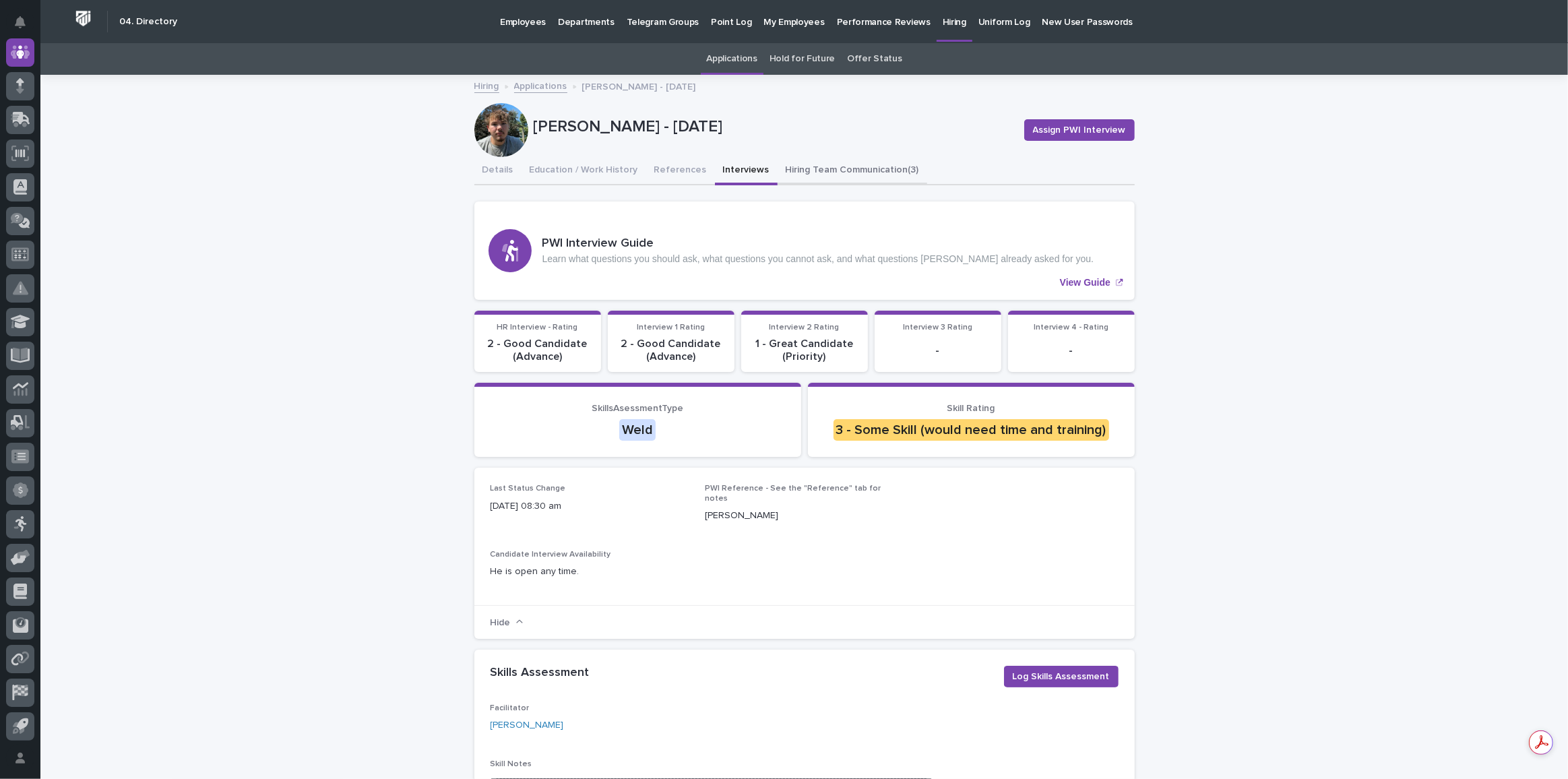
click at [879, 166] on button "Hiring Team Communication (3)" at bounding box center [853, 171] width 149 height 28
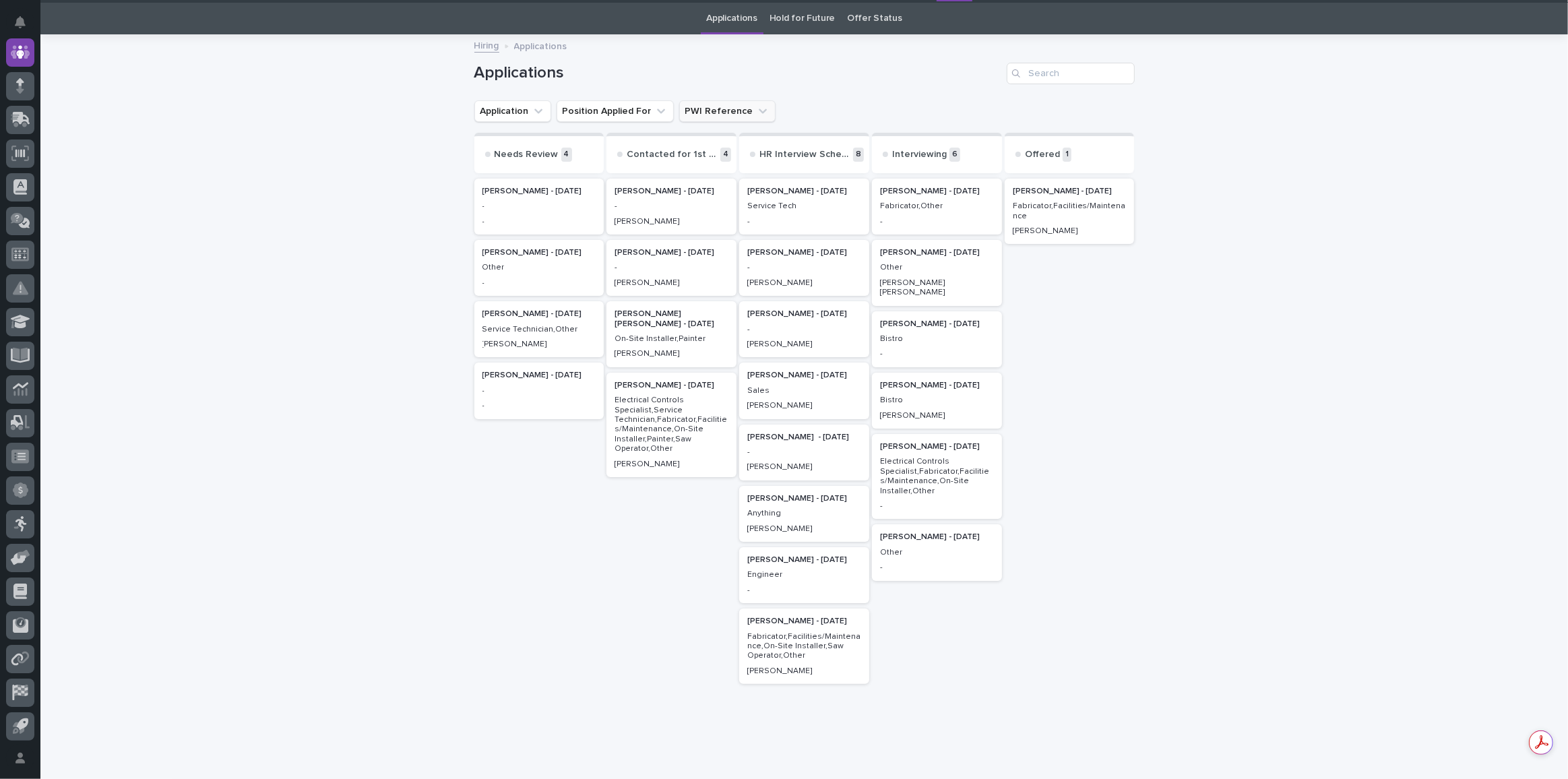
scroll to position [42, 0]
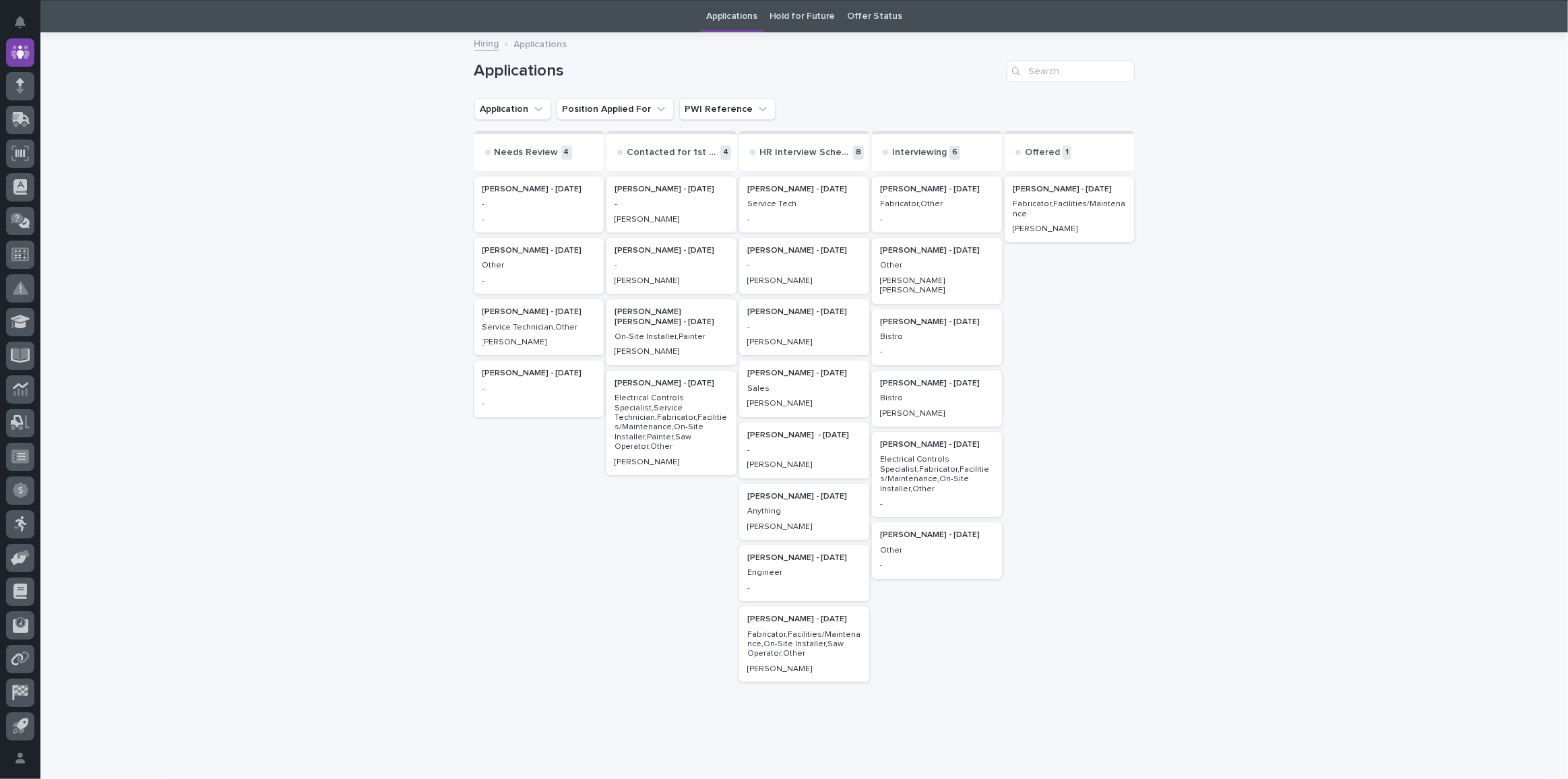
click at [892, 379] on p "Jessie Yoder - 09/06/25" at bounding box center [937, 383] width 114 height 10
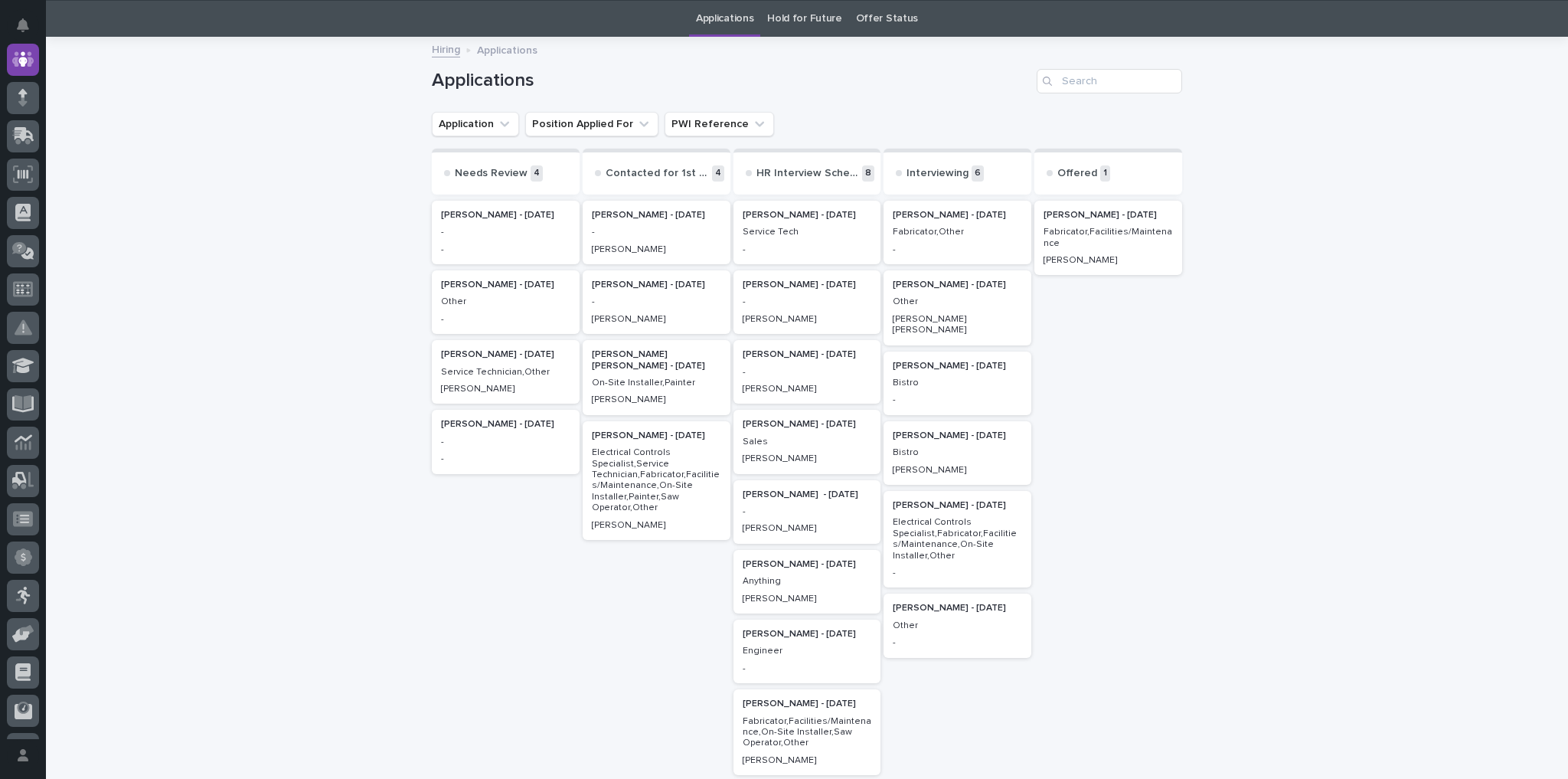
click at [941, 282] on p "Christie Hochstetler - 08/25/25" at bounding box center [957, 285] width 129 height 11
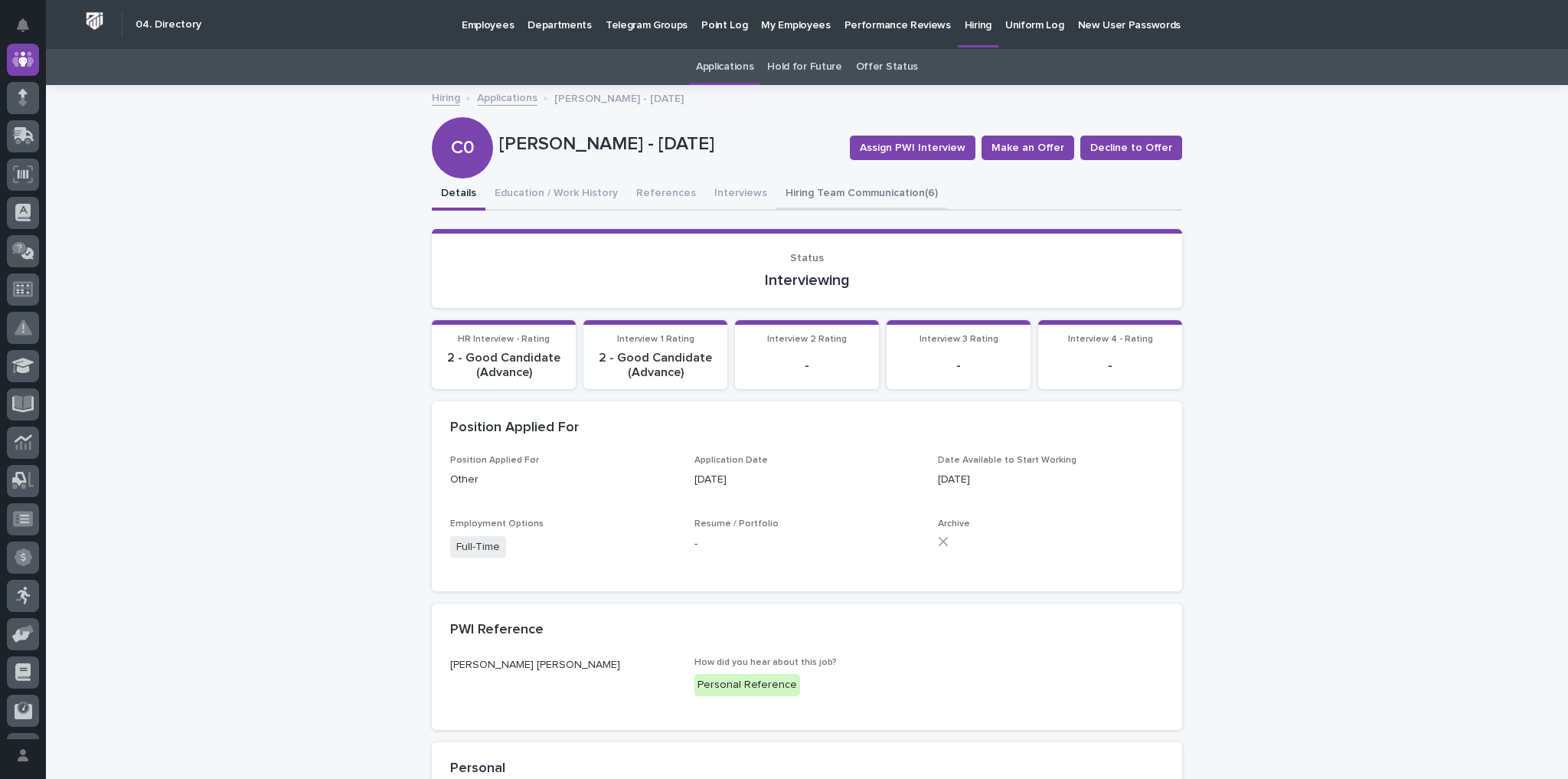
click at [825, 191] on button "Hiring Team Communication (6)" at bounding box center [861, 194] width 171 height 32
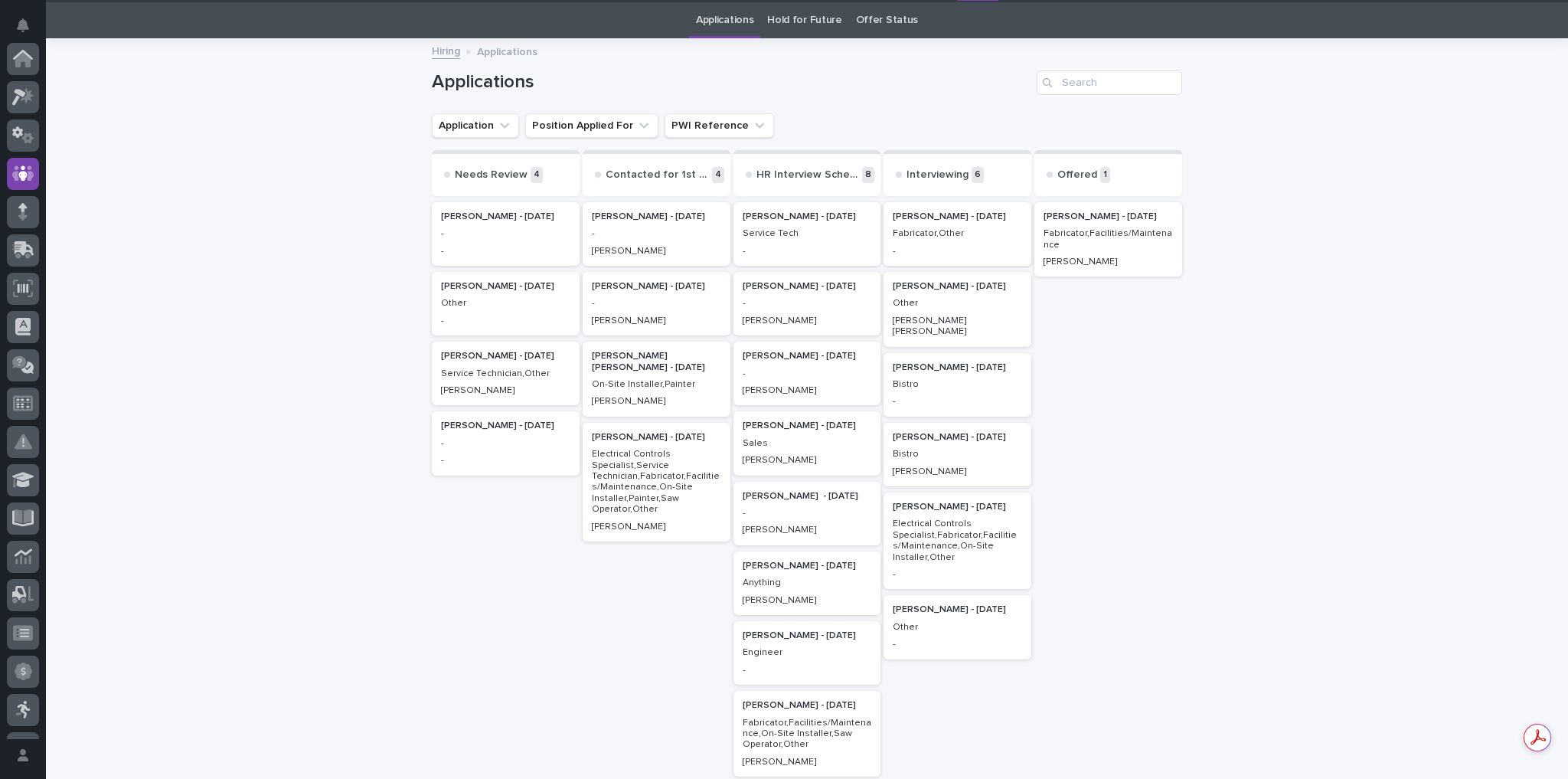
scroll to position [114, 0]
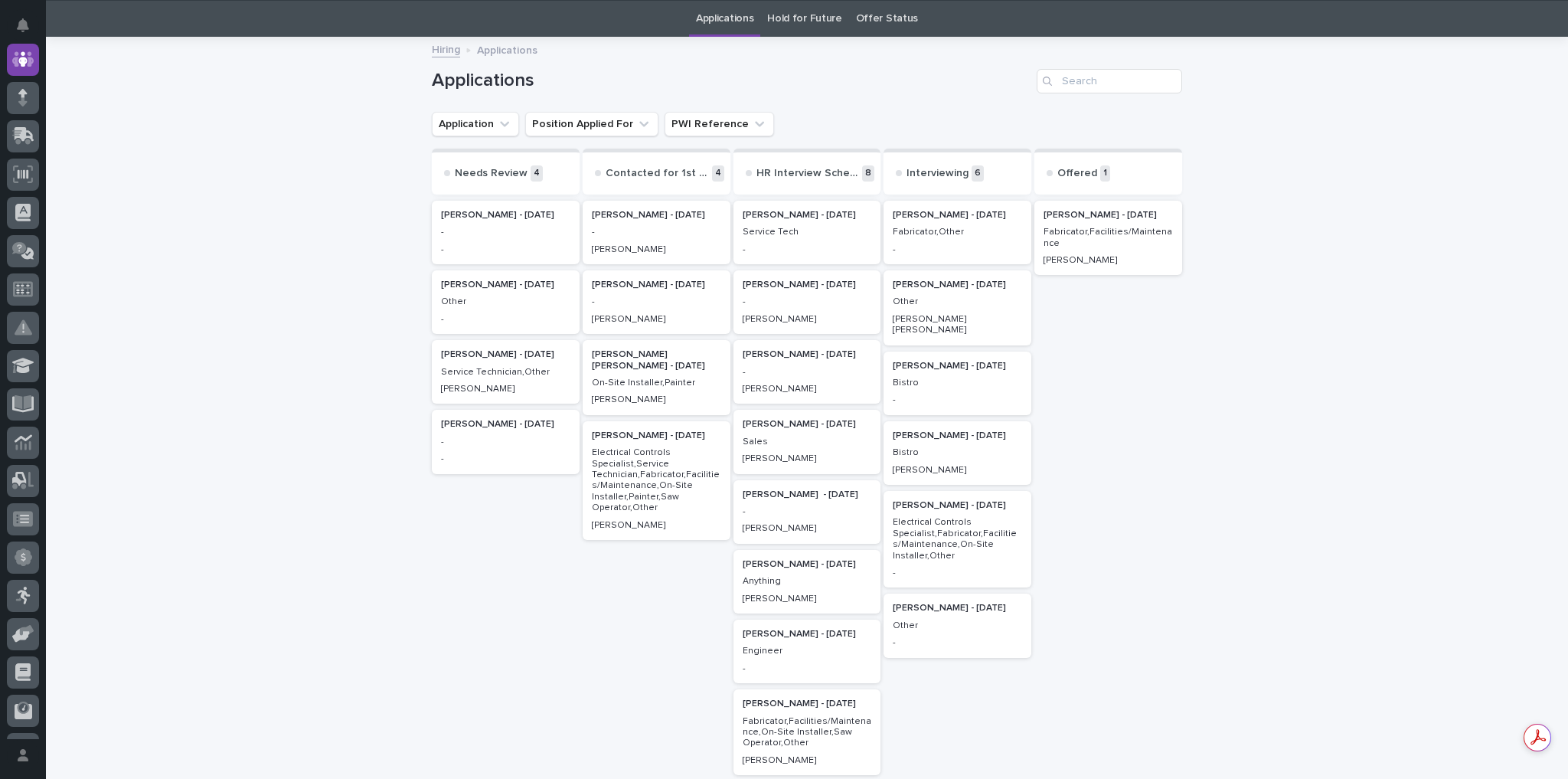
click at [931, 361] on p "Doreen Hochstetler - 08/20/25" at bounding box center [957, 366] width 129 height 11
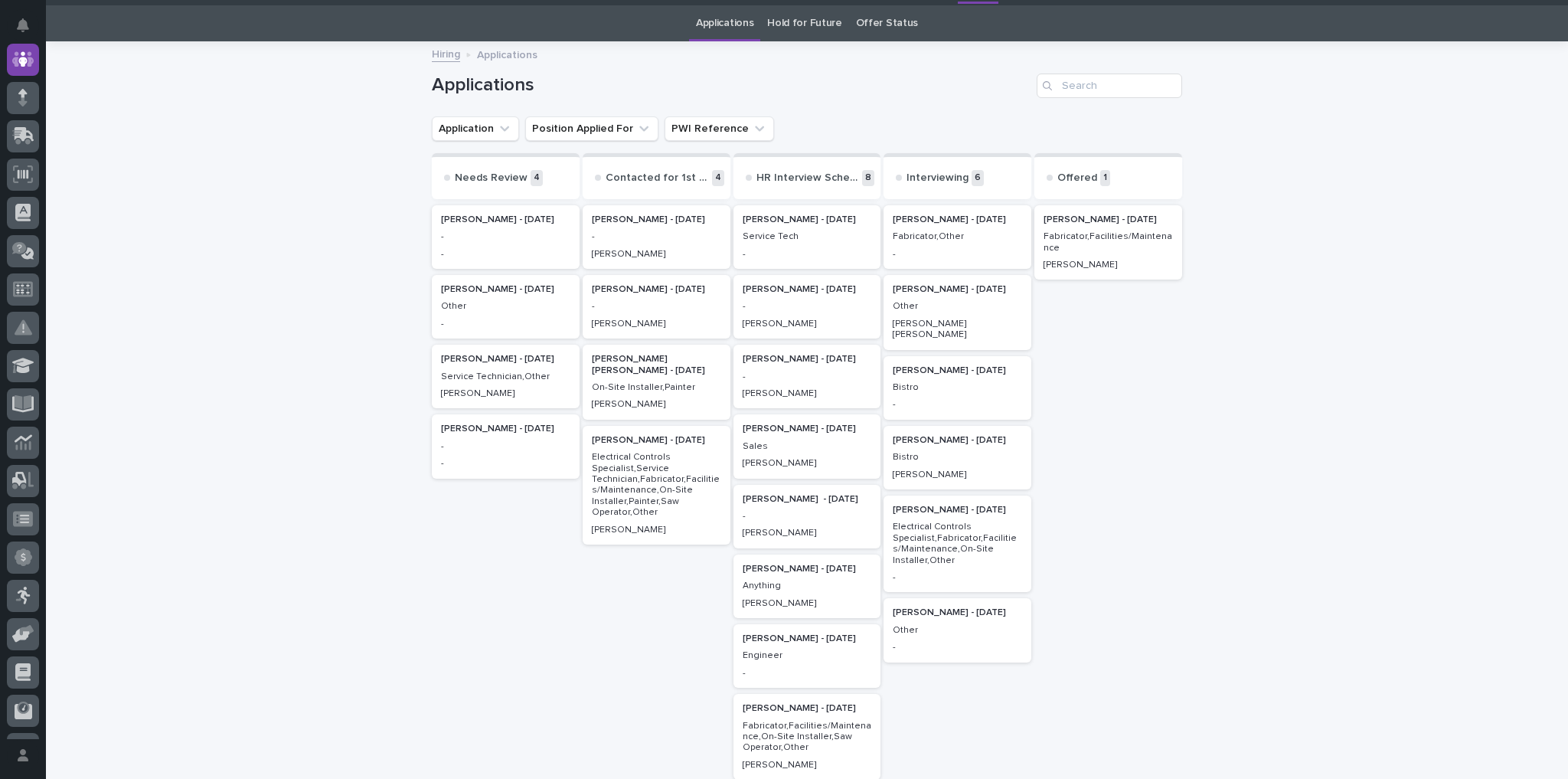
scroll to position [48, 0]
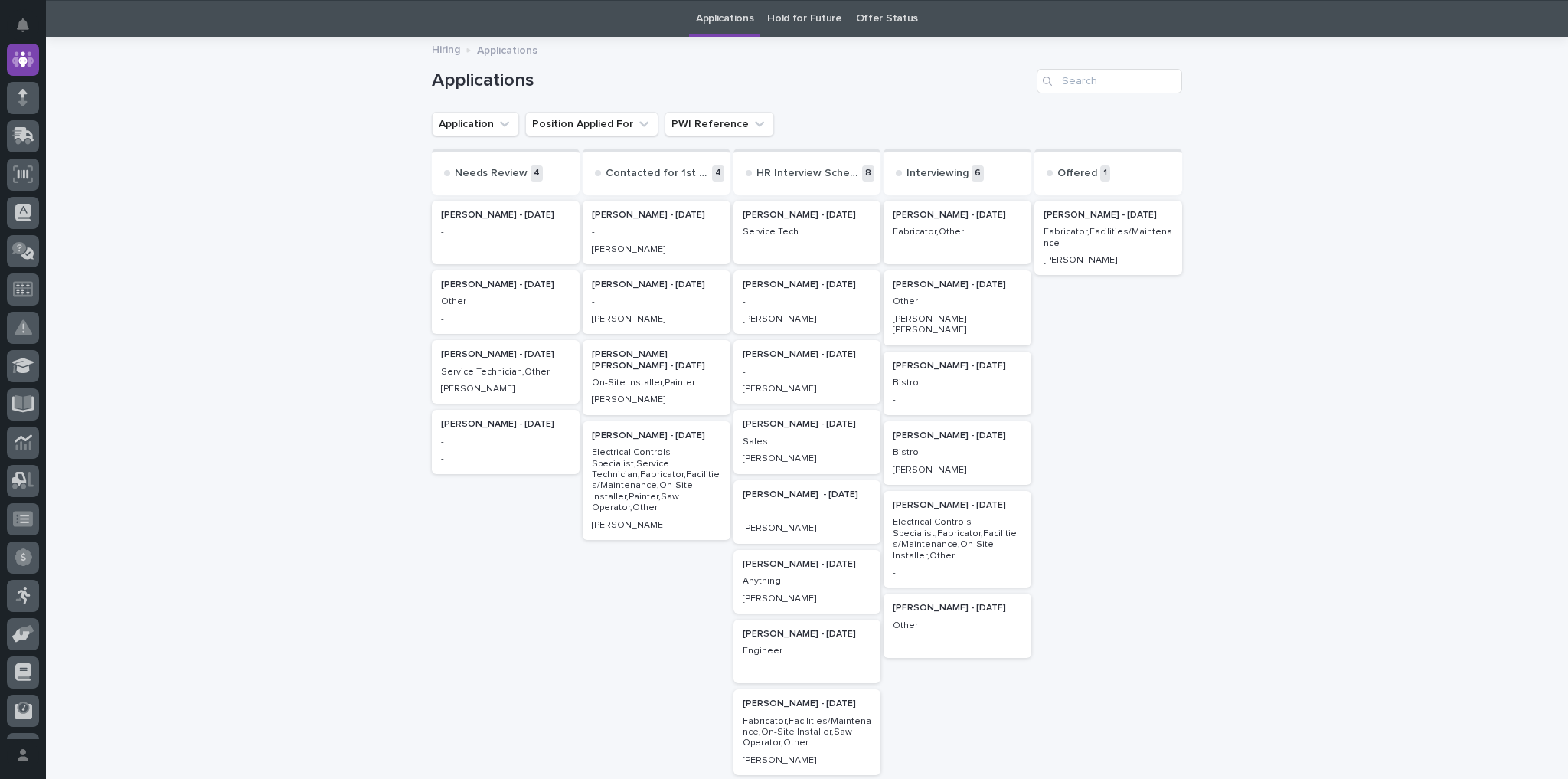
click at [776, 208] on div "Jack Smith - 09/22/25" at bounding box center [808, 213] width 129 height 13
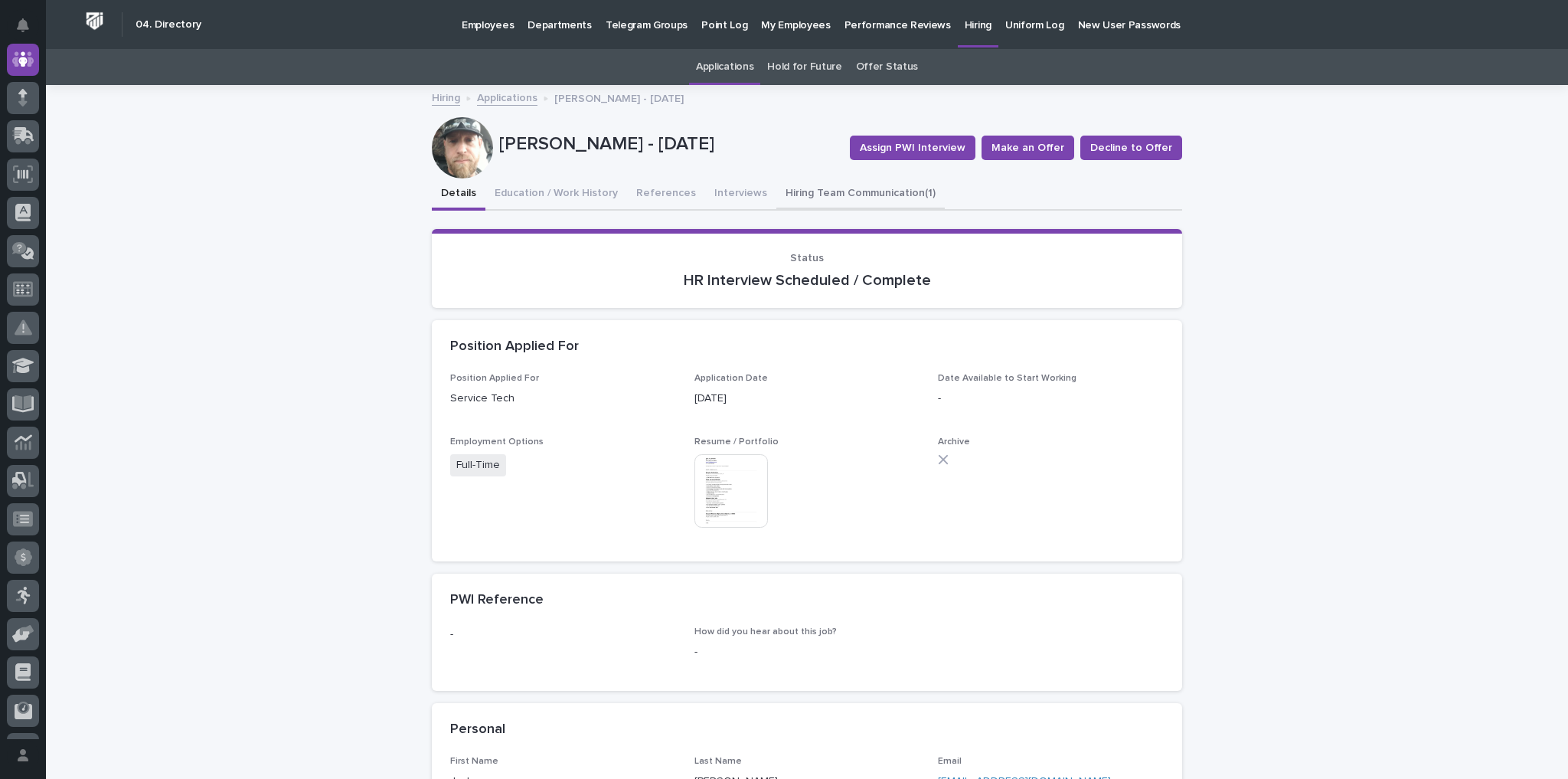
click at [834, 182] on button "Hiring Team Communication (1)" at bounding box center [860, 194] width 168 height 32
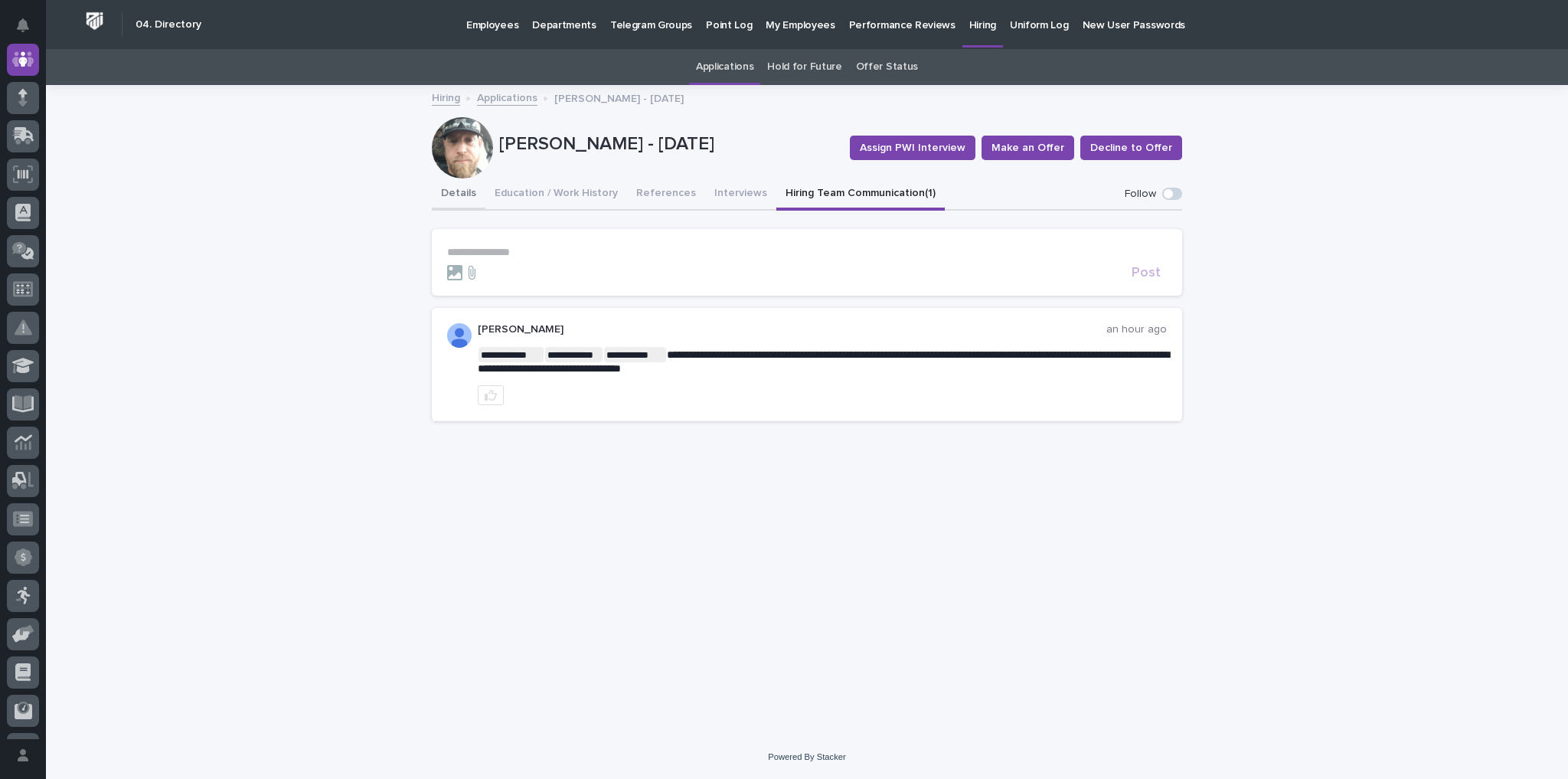
click at [448, 194] on button "Details" at bounding box center [459, 194] width 54 height 32
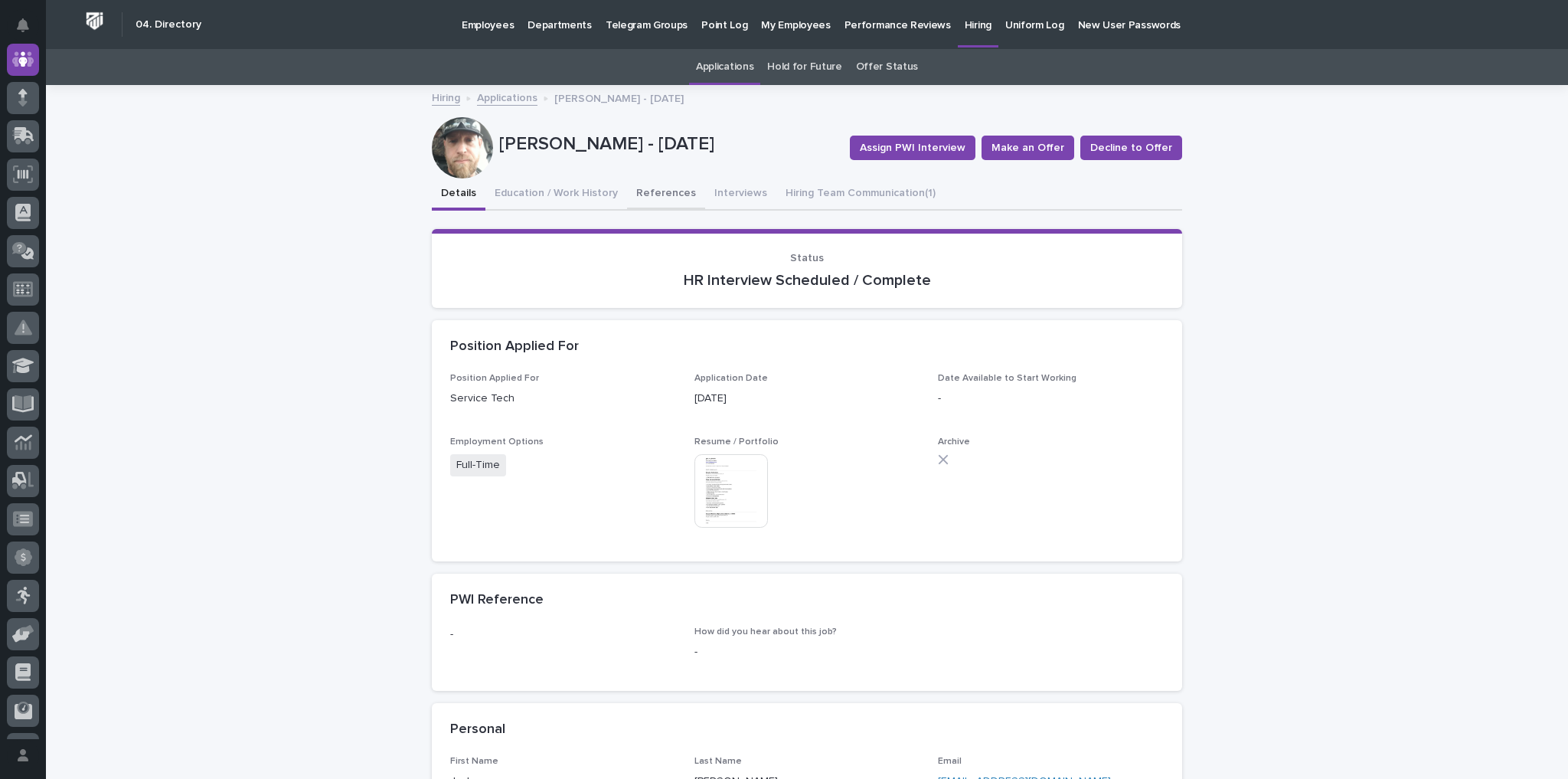
click at [655, 186] on button "References" at bounding box center [666, 194] width 78 height 32
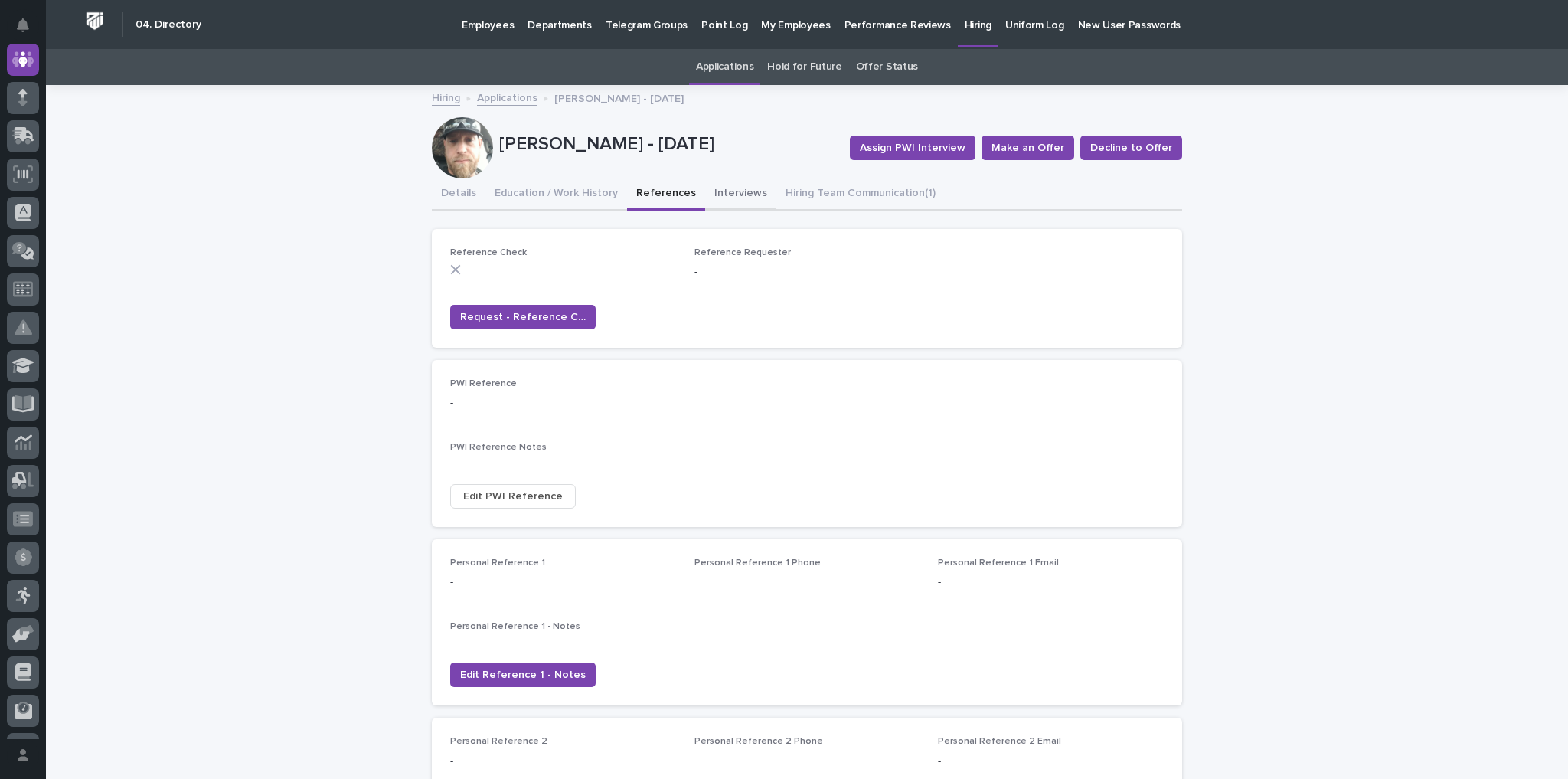
click at [714, 188] on button "Interviews" at bounding box center [740, 194] width 71 height 32
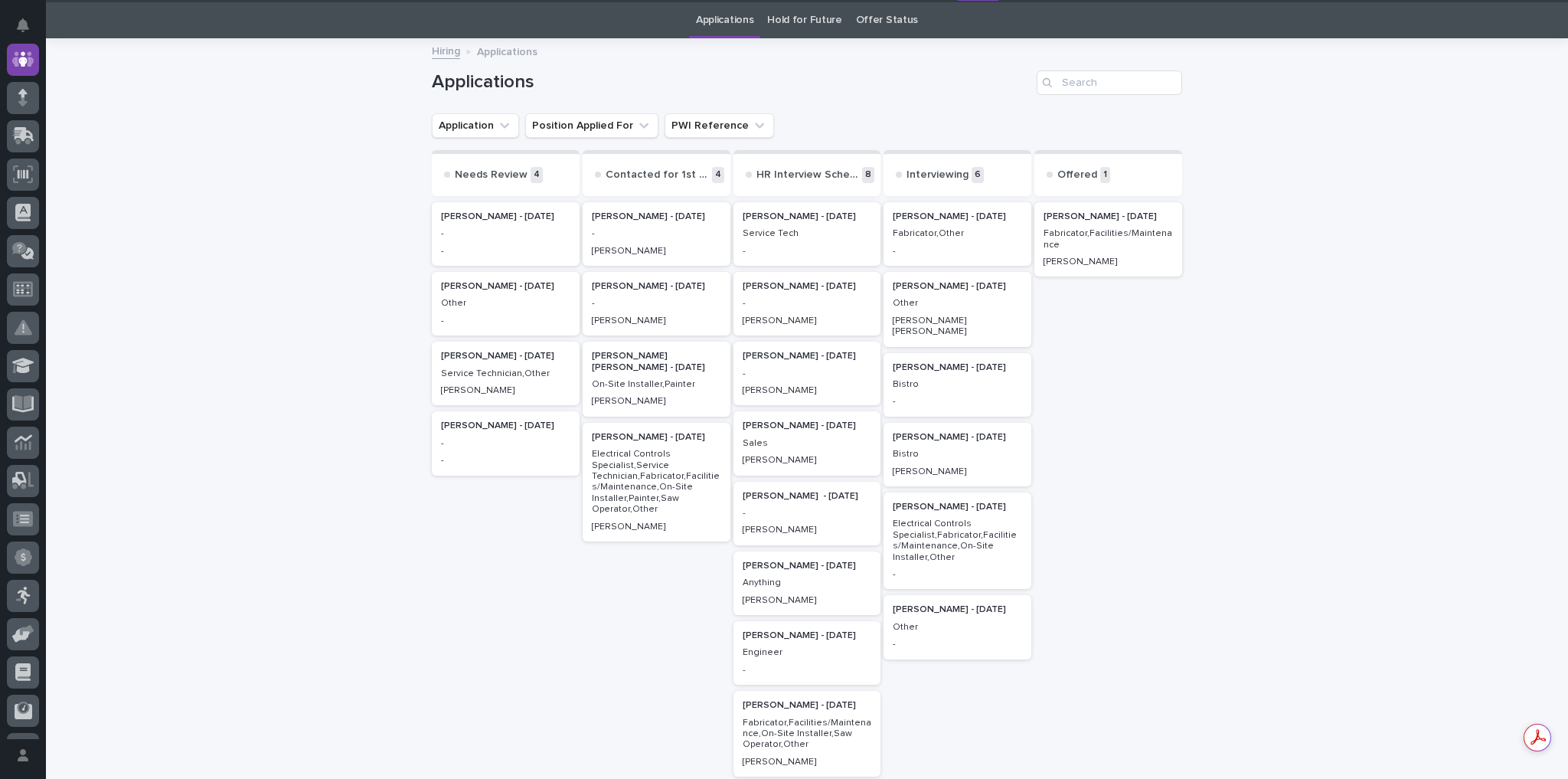
scroll to position [48, 0]
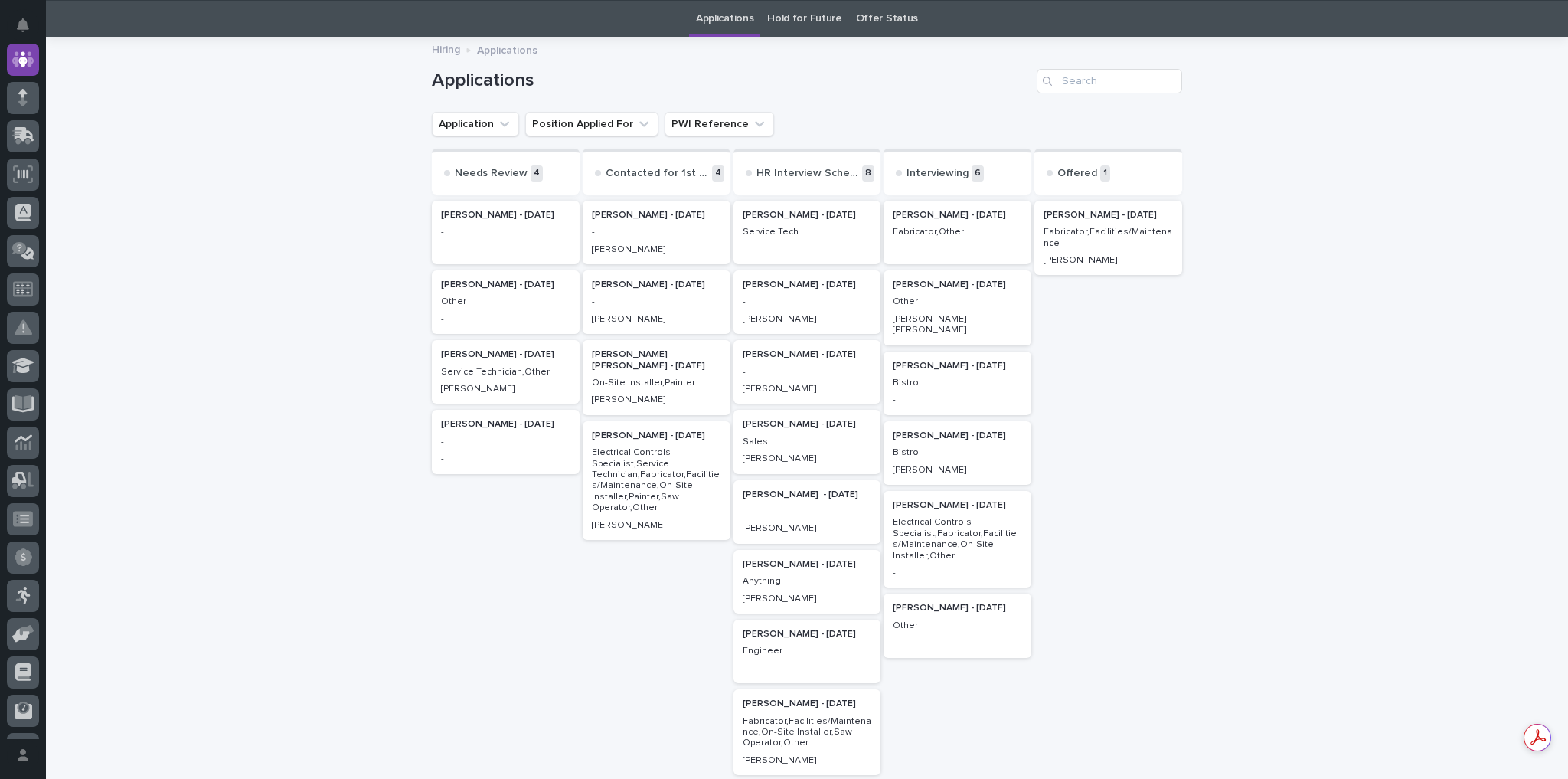
click at [772, 355] on p "Todd Stahly - 09/23/25" at bounding box center [808, 355] width 129 height 11
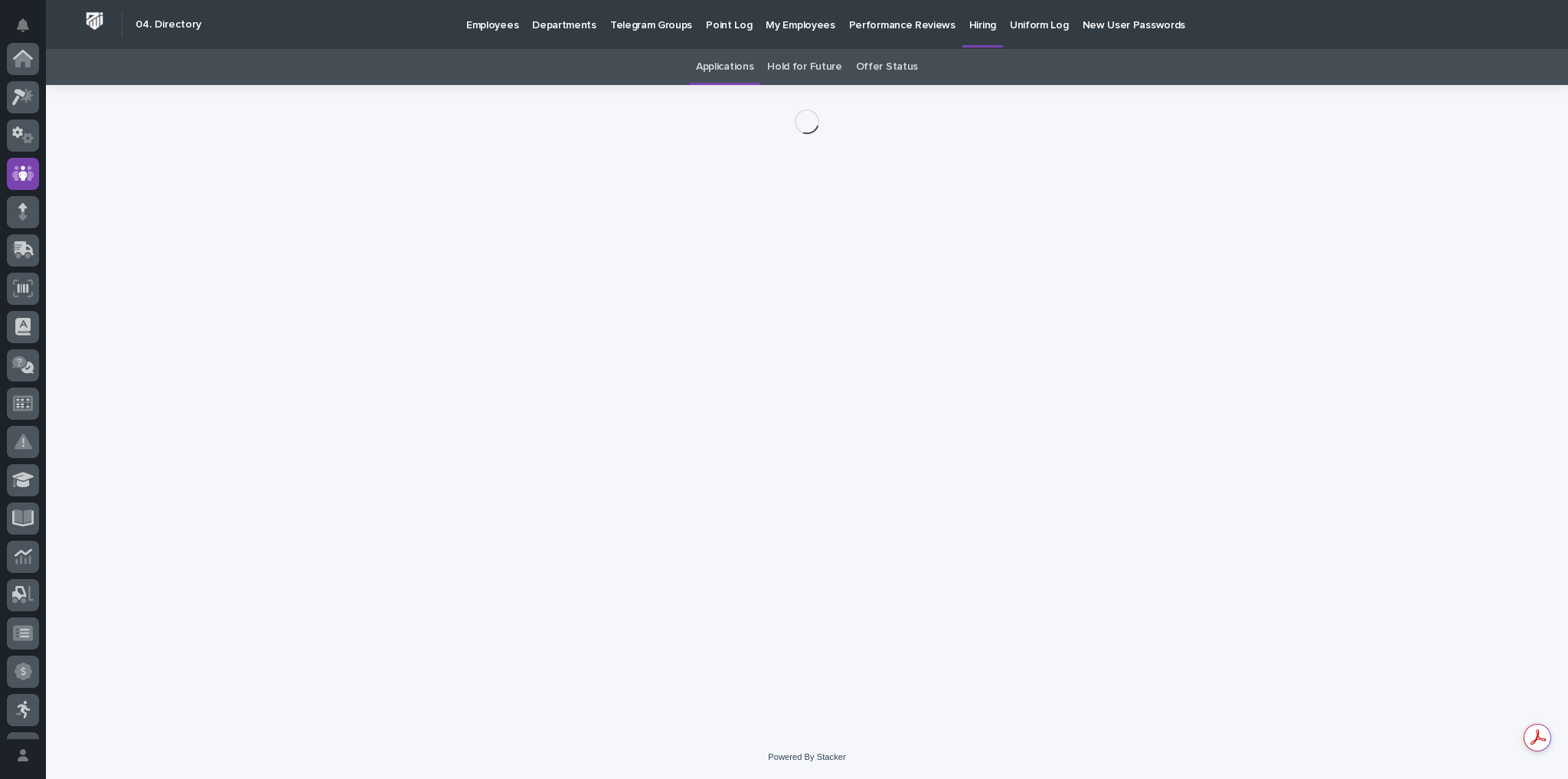
scroll to position [114, 0]
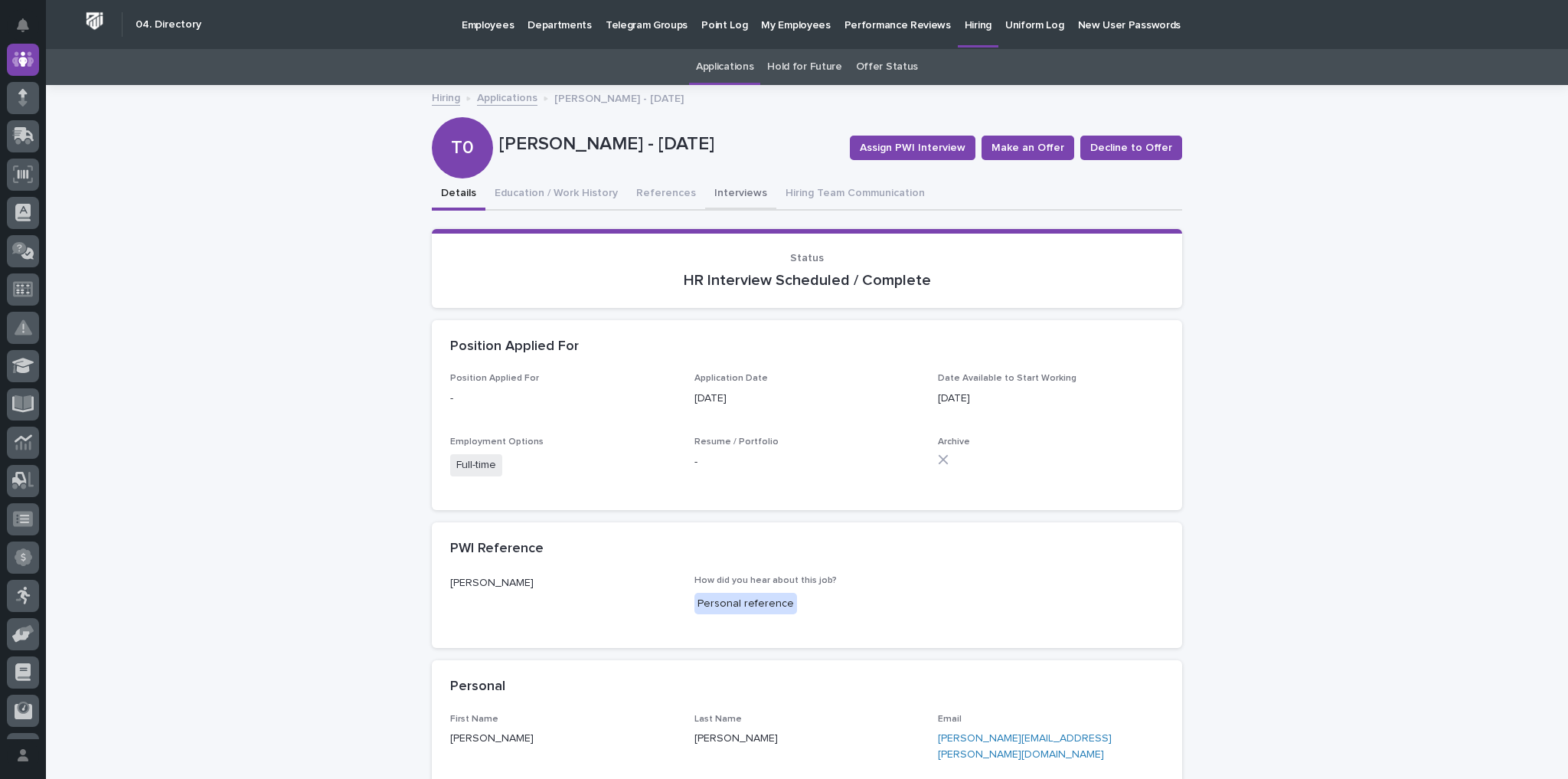
click at [742, 188] on button "Interviews" at bounding box center [740, 194] width 71 height 32
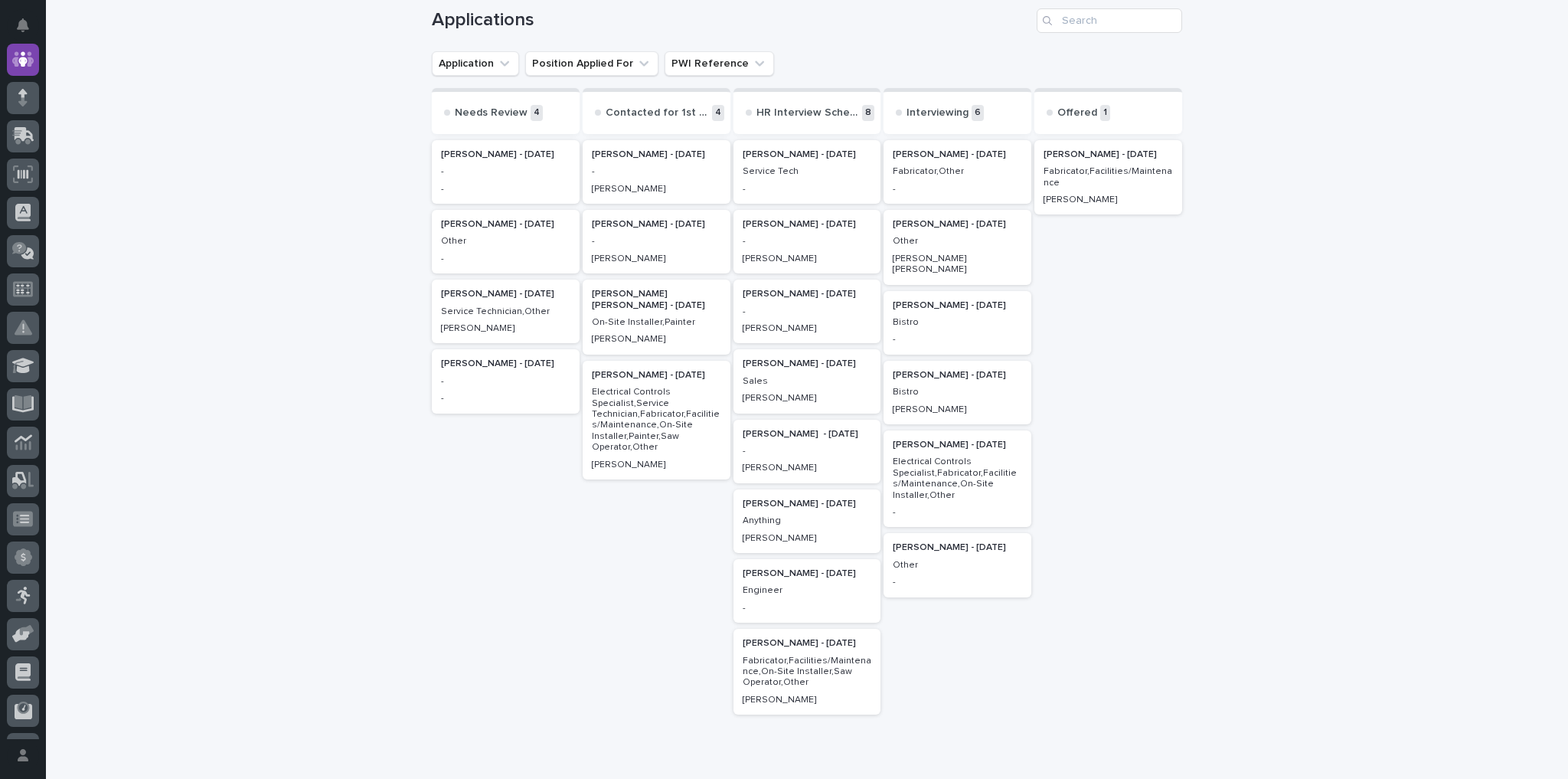
scroll to position [184, 0]
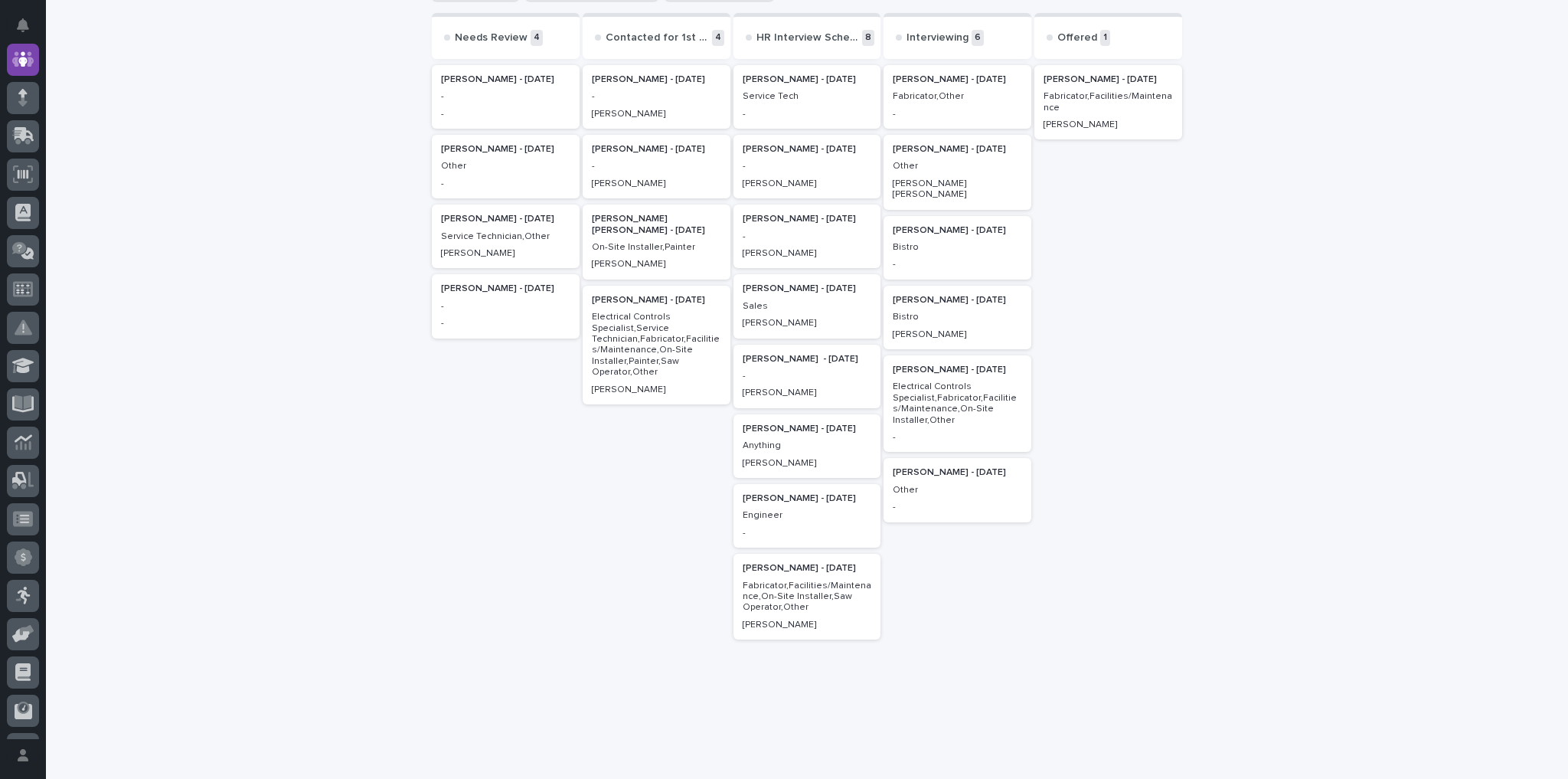
click at [764, 360] on p "Vera Schmucker - 09/17/25" at bounding box center [808, 359] width 129 height 11
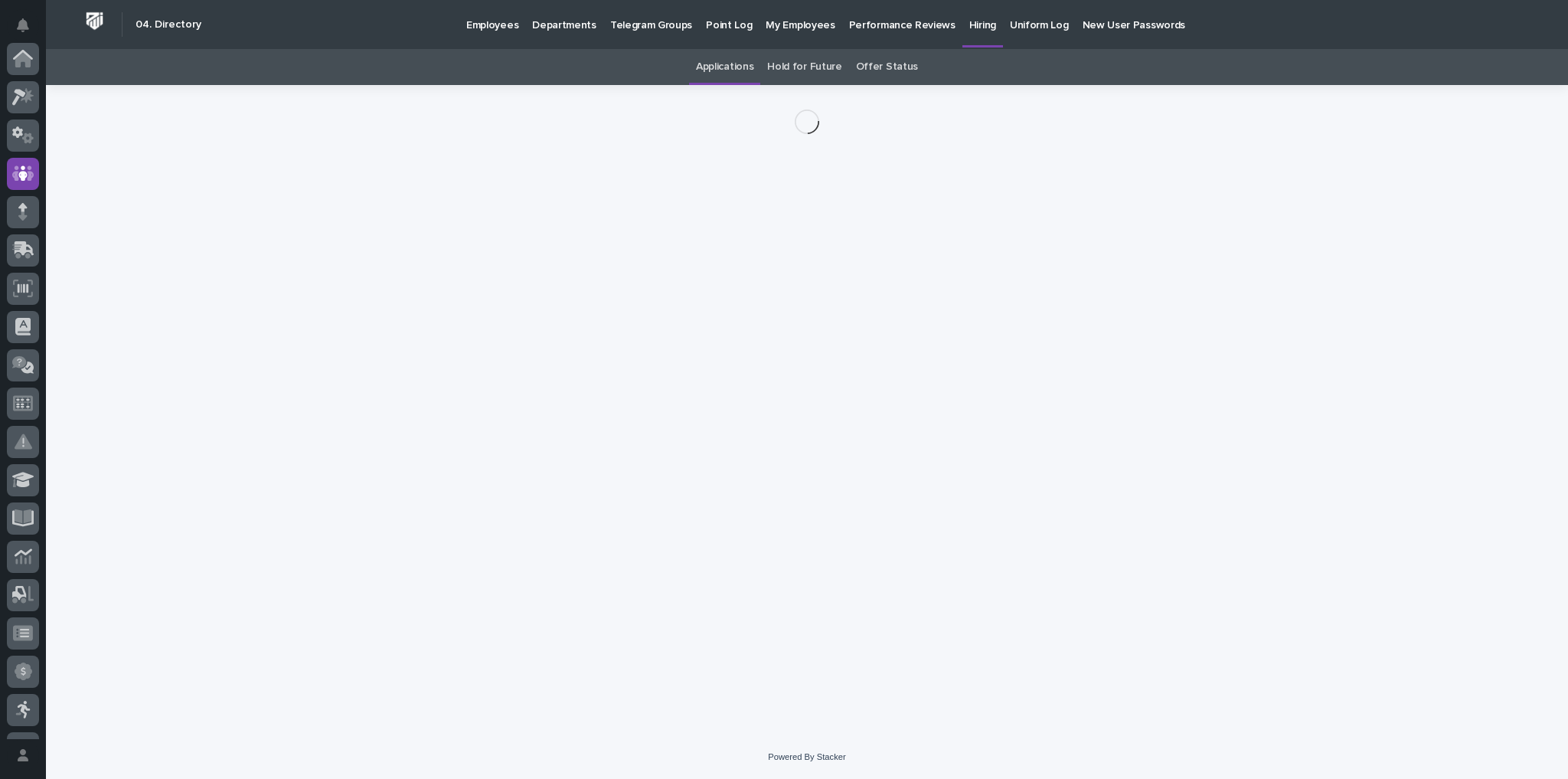
scroll to position [114, 0]
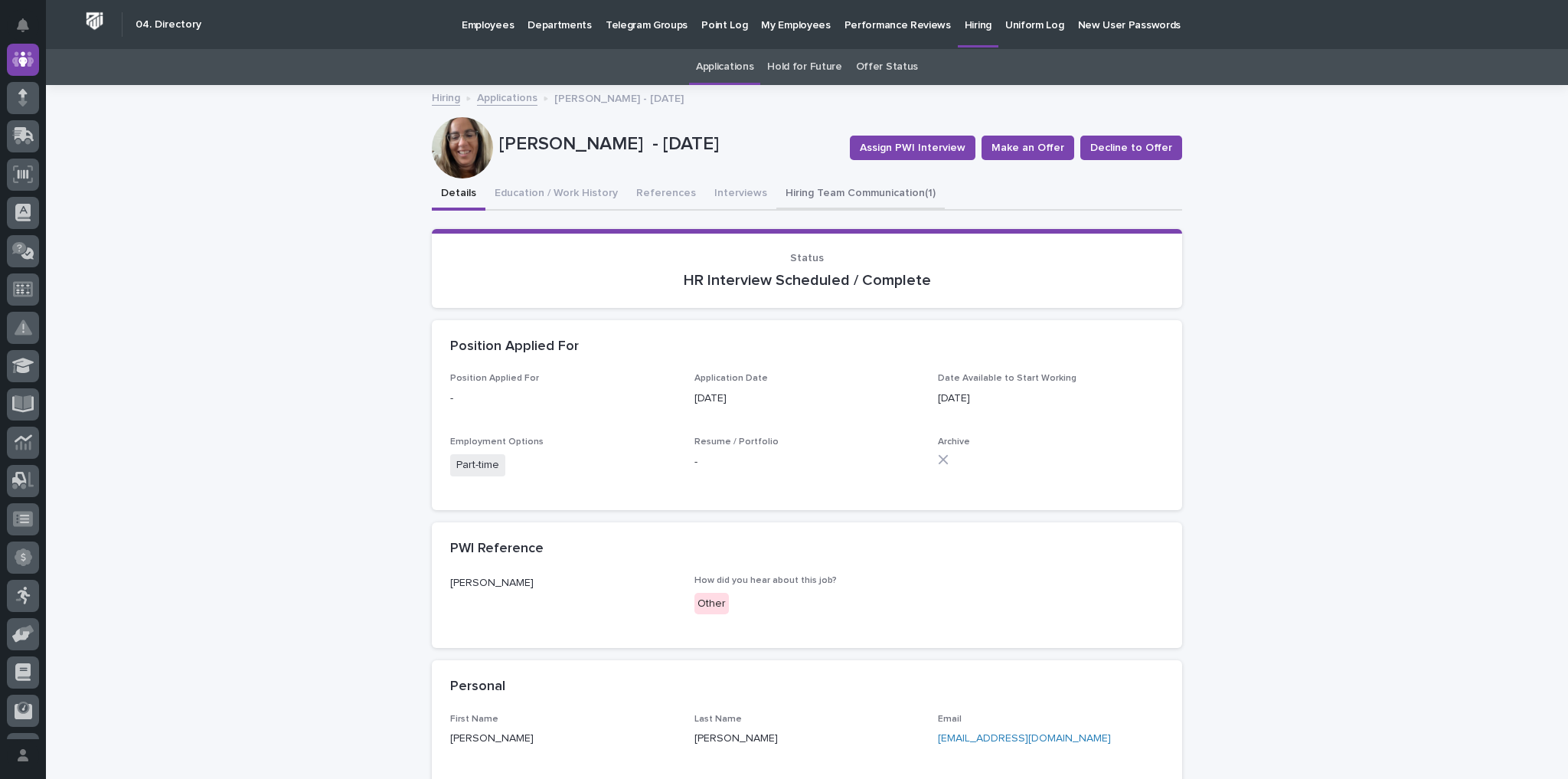
click at [800, 187] on button "Hiring Team Communication (1)" at bounding box center [860, 194] width 168 height 32
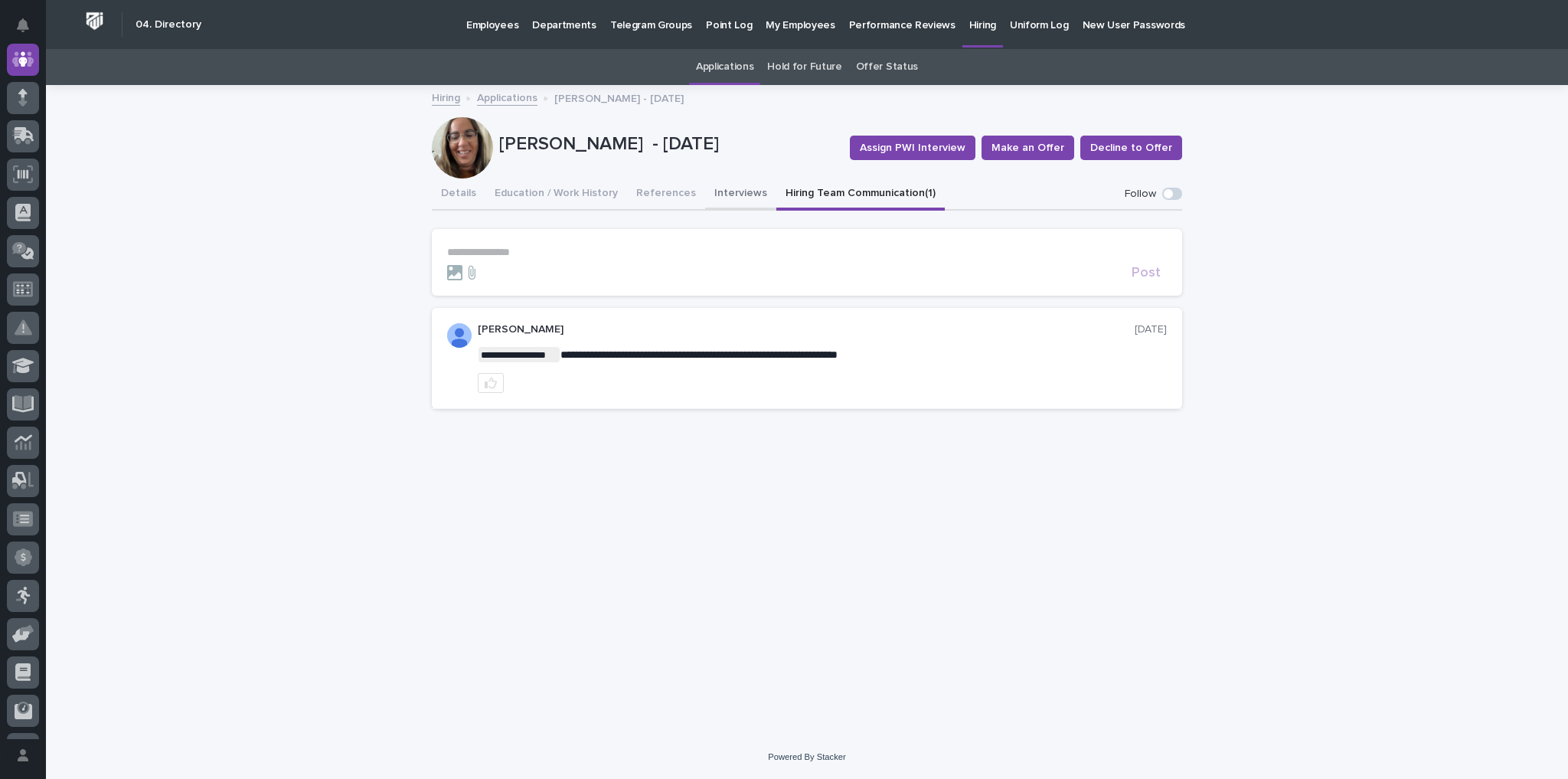
click at [705, 187] on button "Interviews" at bounding box center [740, 194] width 71 height 32
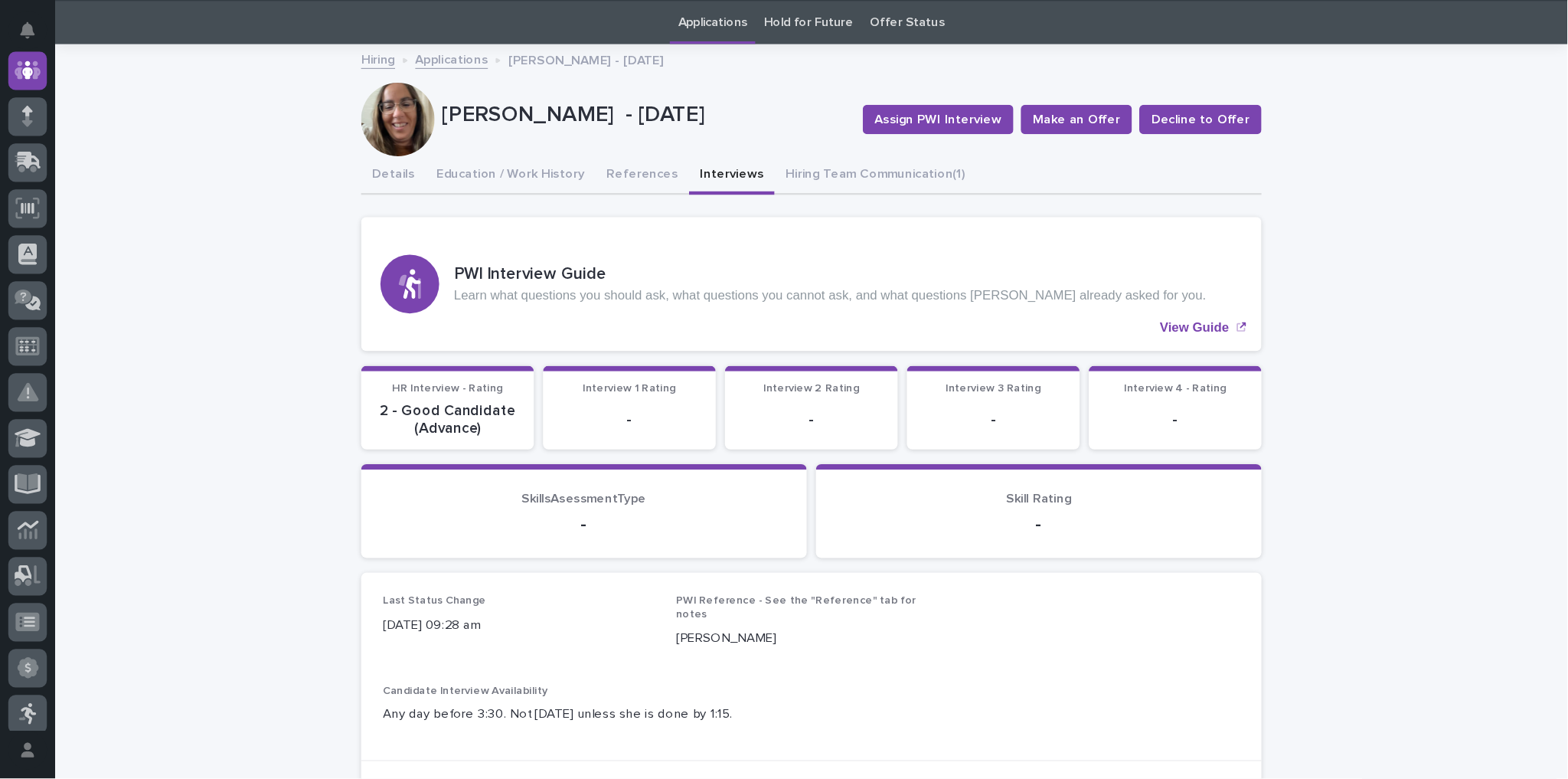
scroll to position [115, 0]
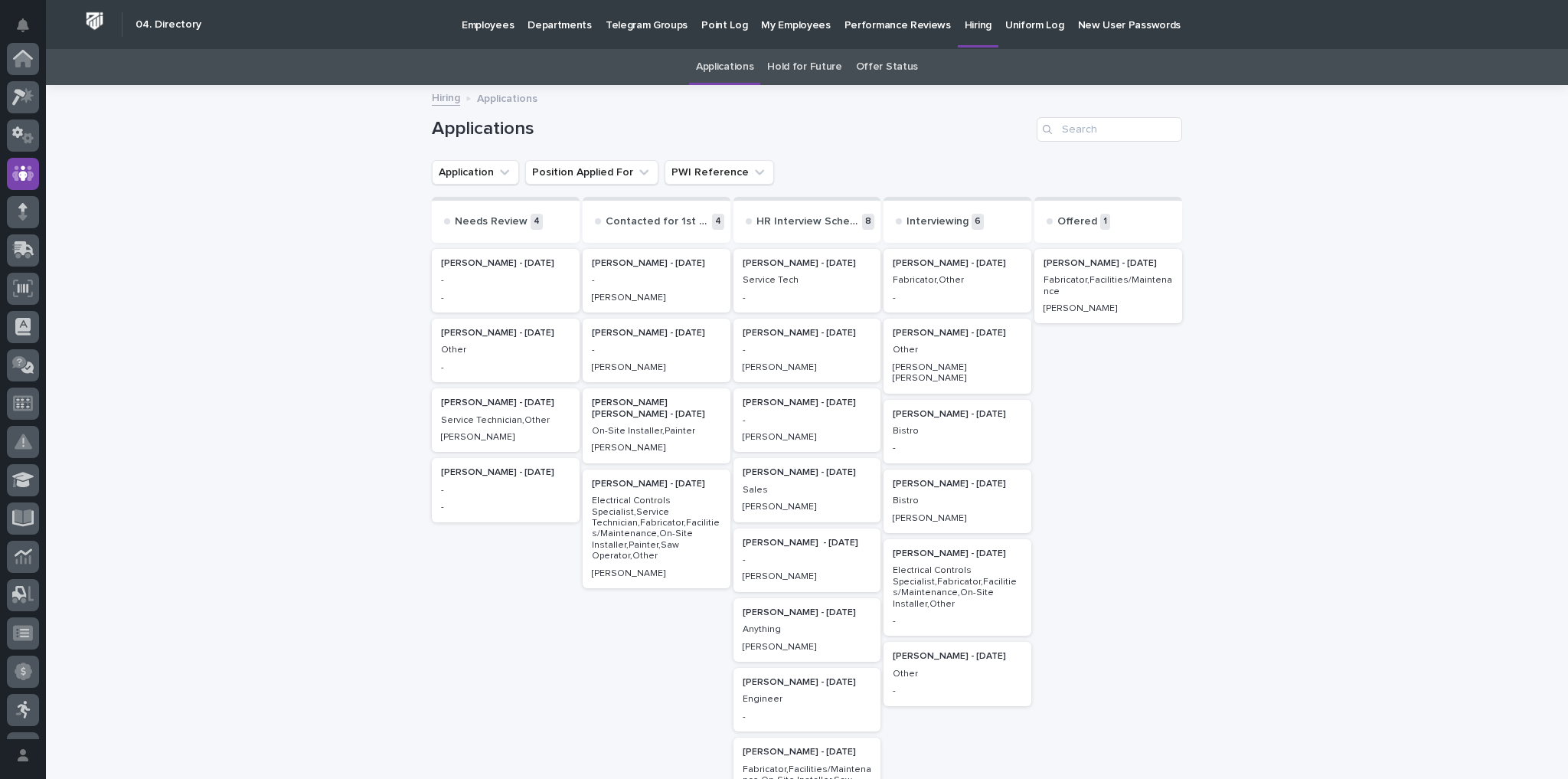
scroll to position [47, 0]
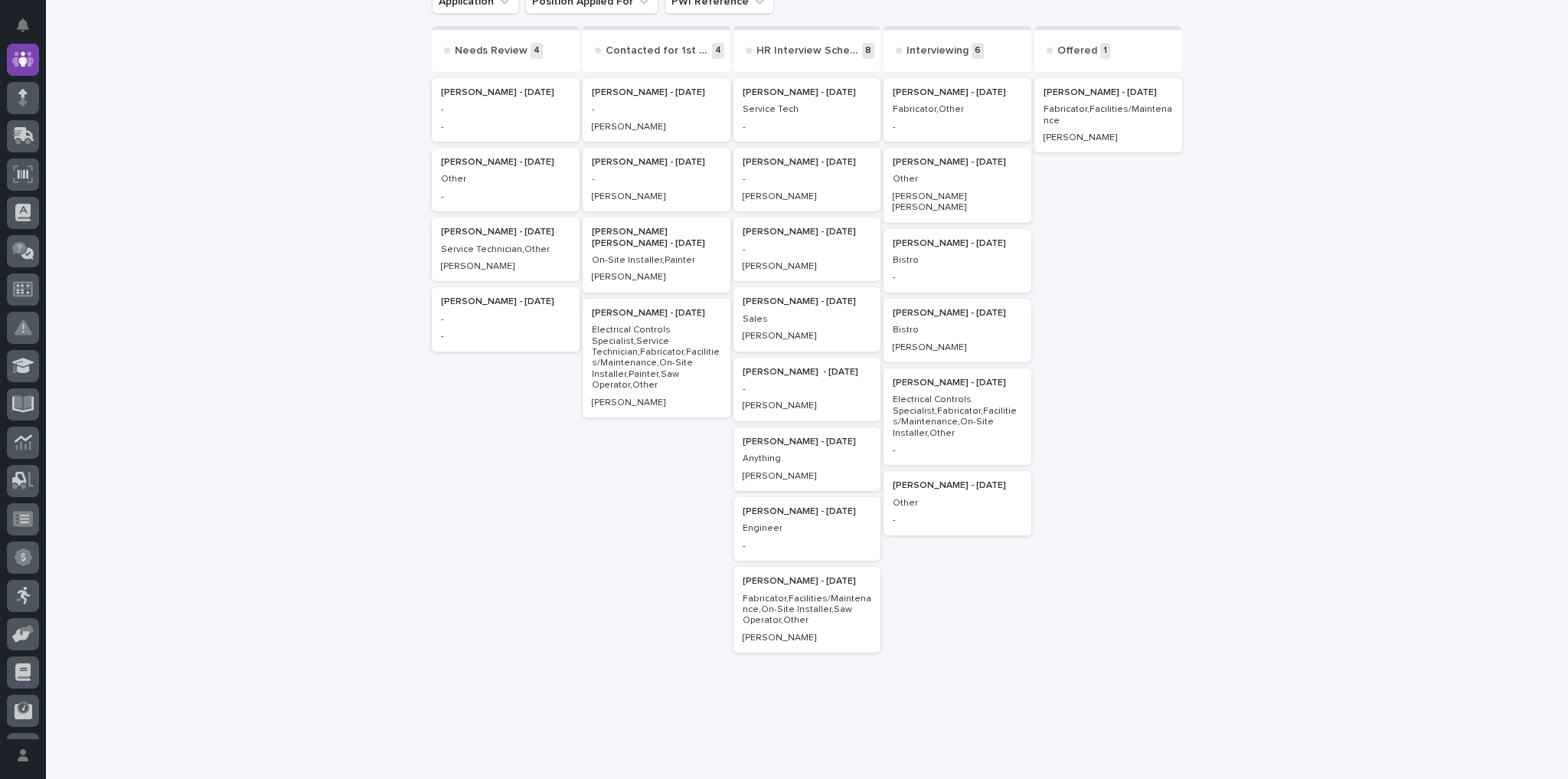
click at [609, 233] on p "Miguel Ramirez Silva - 09/03/25" at bounding box center [656, 238] width 129 height 22
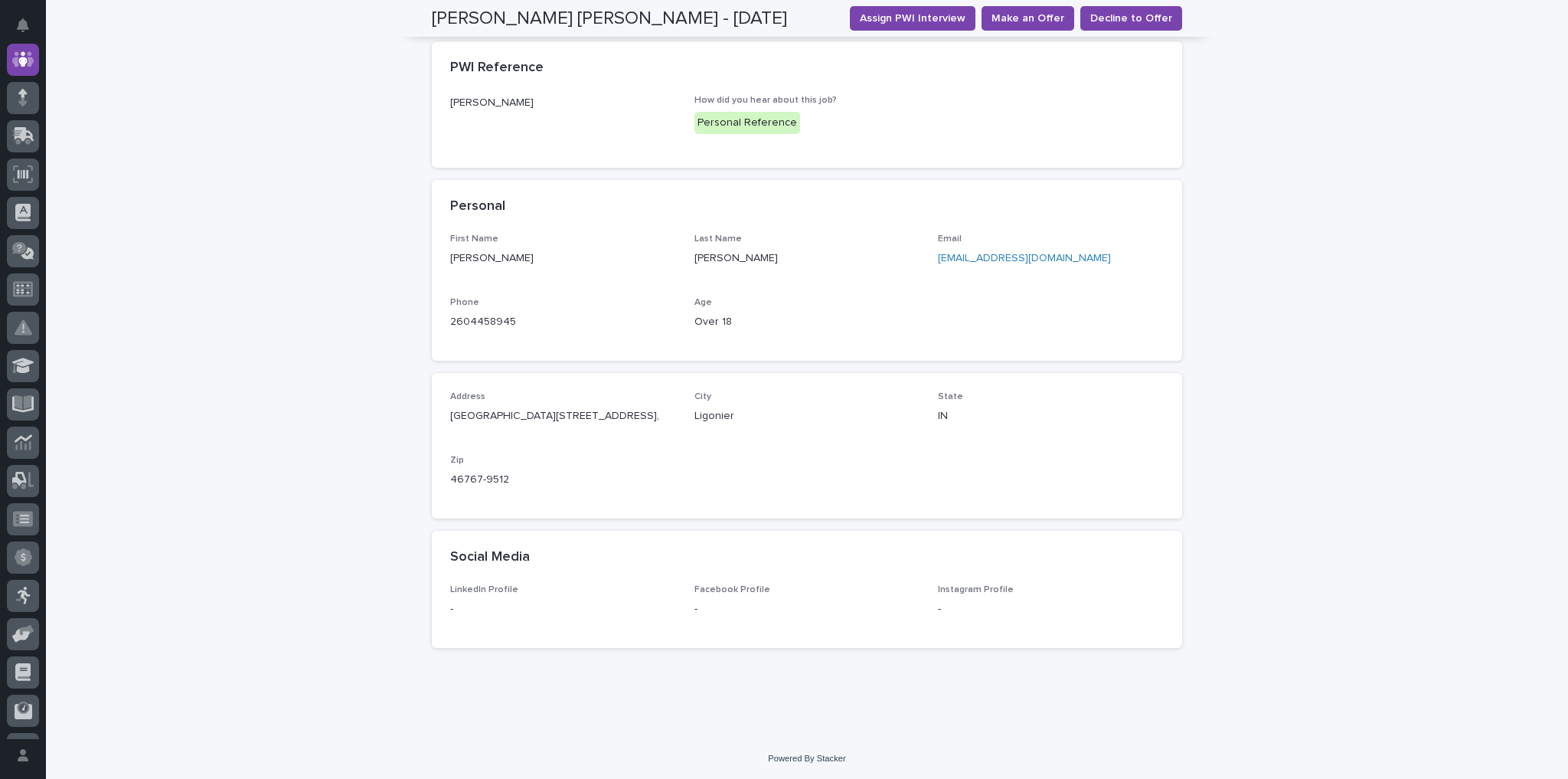
scroll to position [18, 0]
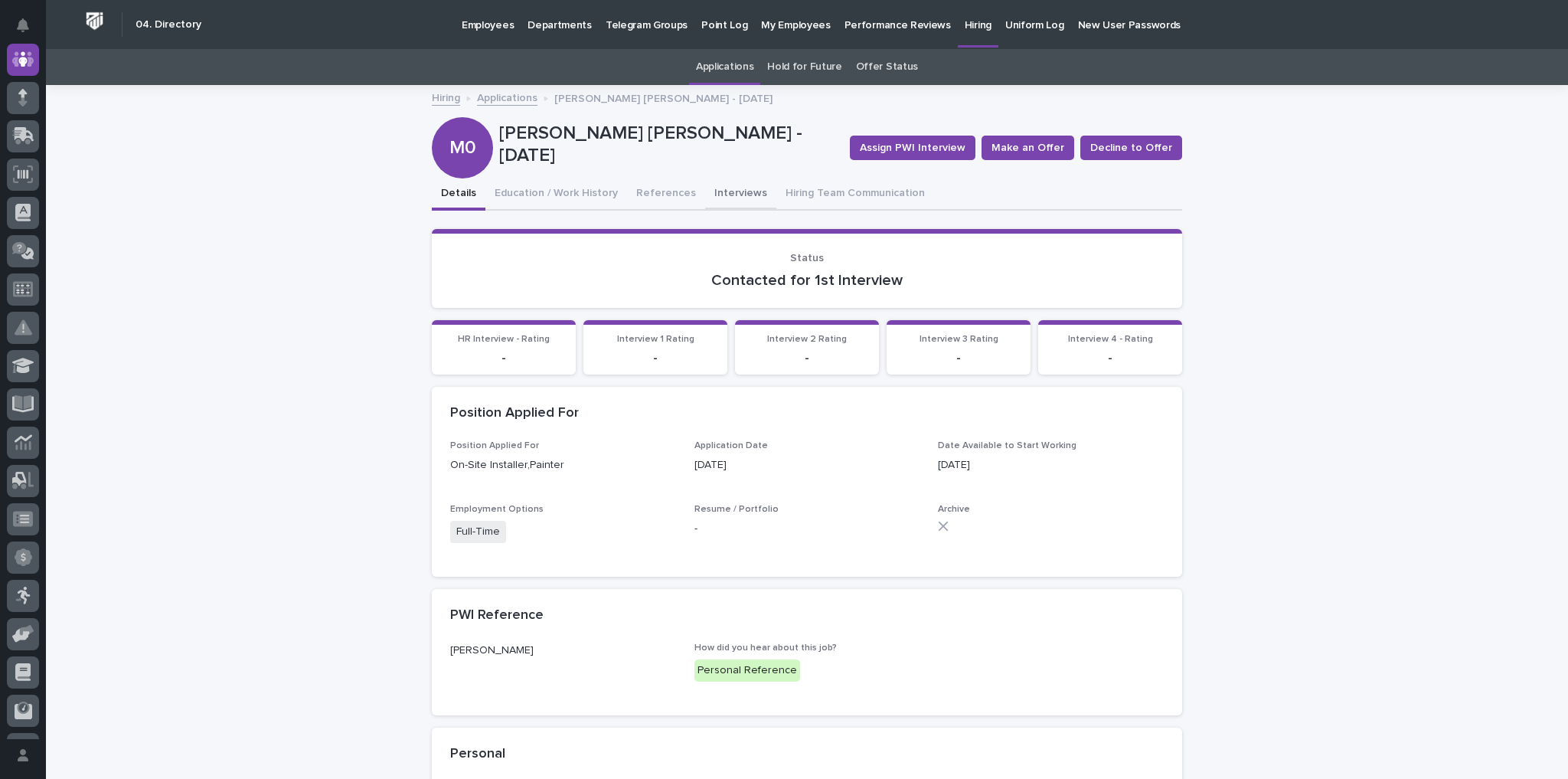
click at [733, 192] on button "Interviews" at bounding box center [740, 194] width 71 height 32
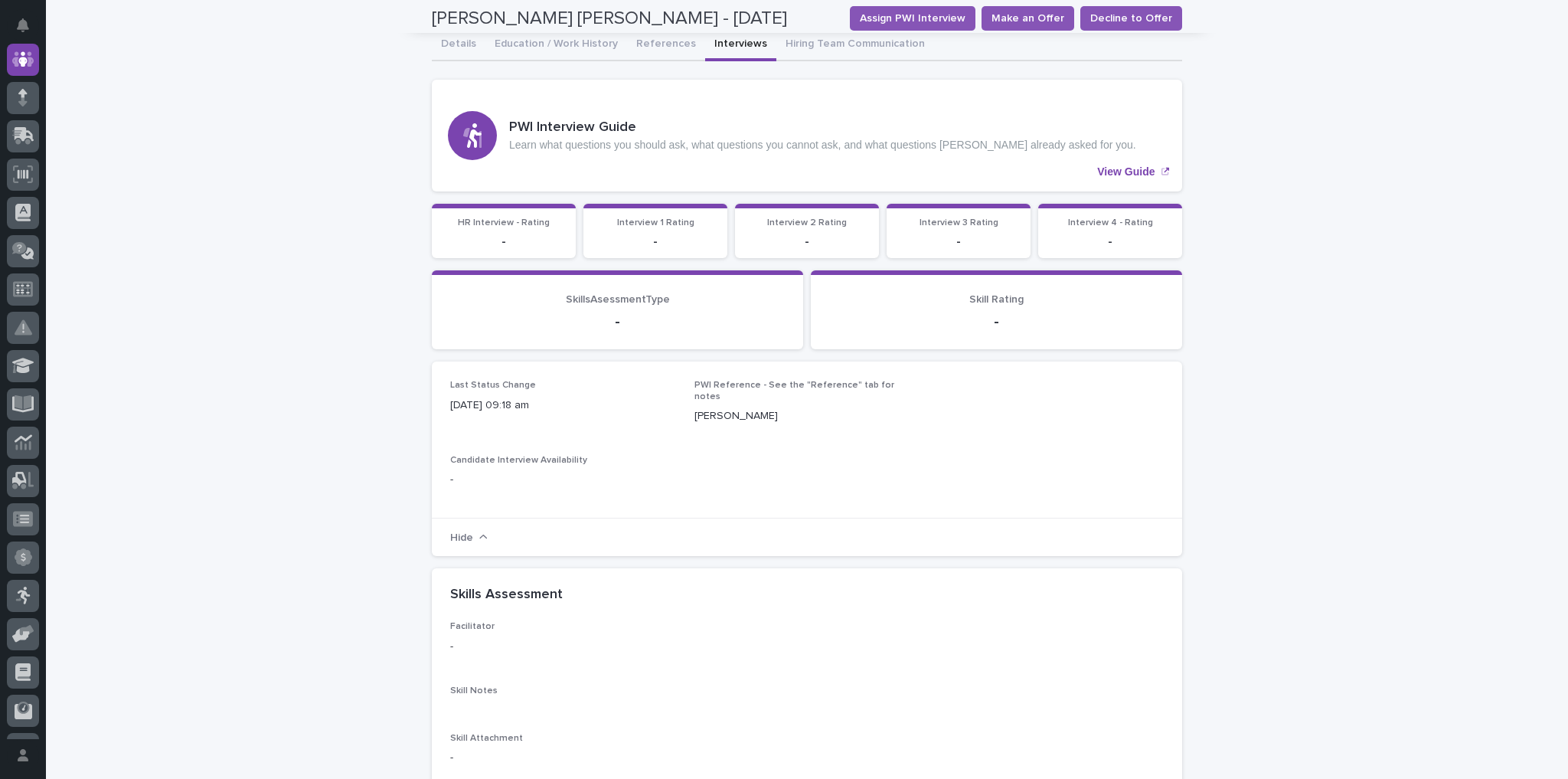
scroll to position [123, 0]
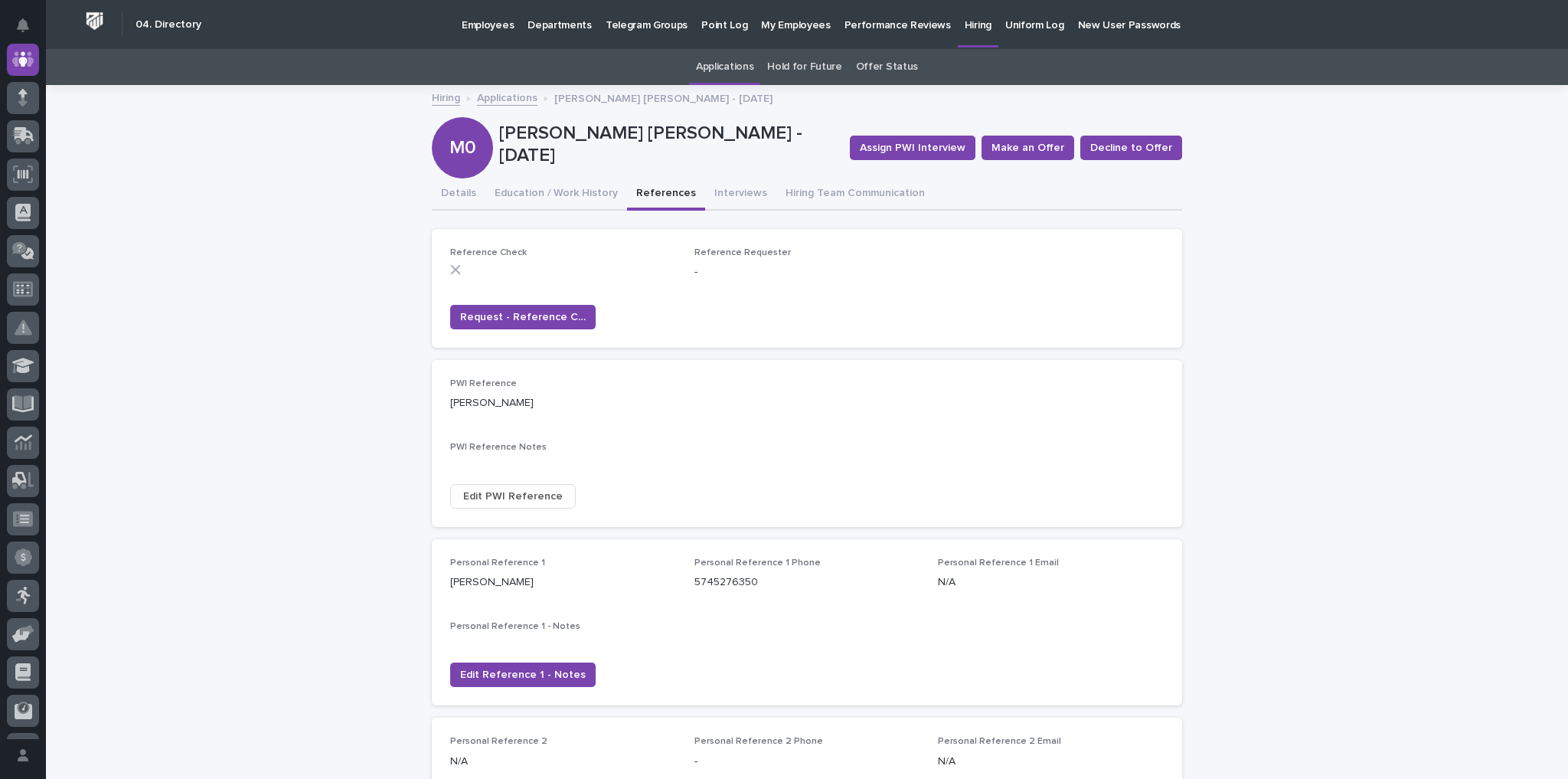
click at [641, 196] on button "References" at bounding box center [666, 194] width 78 height 32
click at [463, 193] on button "Details" at bounding box center [459, 194] width 54 height 32
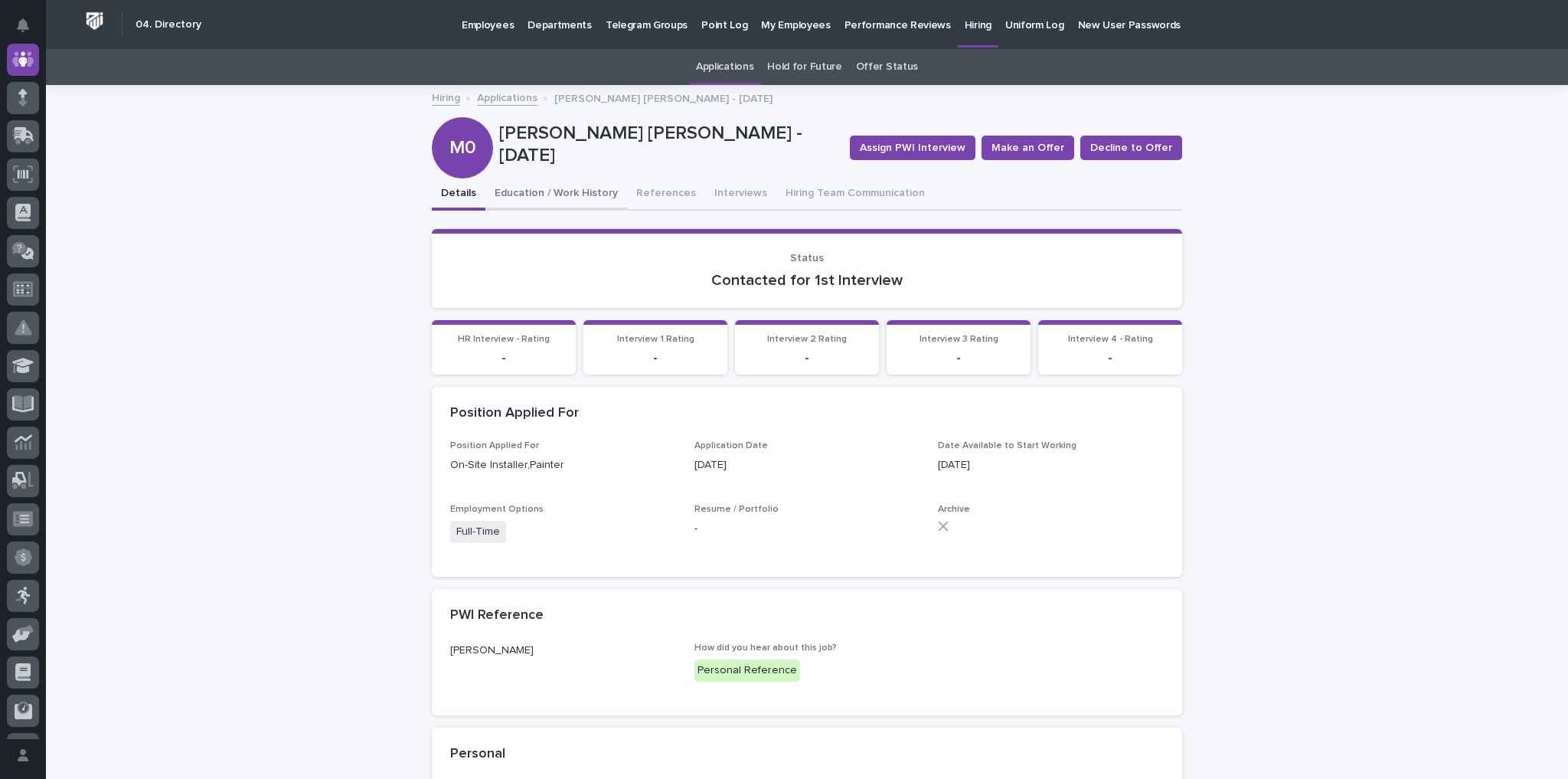
click at [541, 189] on button "Education / Work History" at bounding box center [556, 194] width 142 height 32
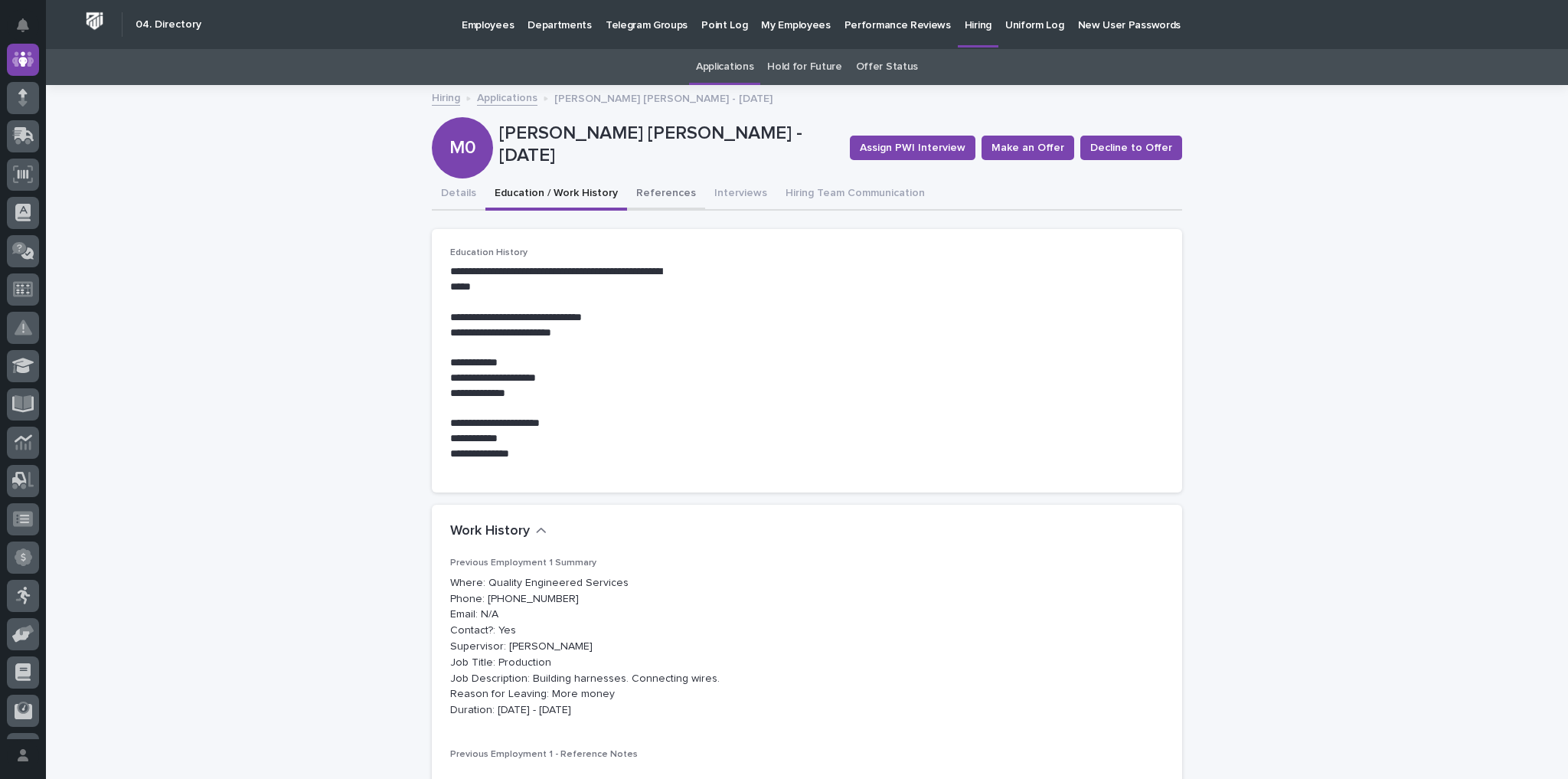
click at [642, 192] on button "References" at bounding box center [666, 194] width 78 height 32
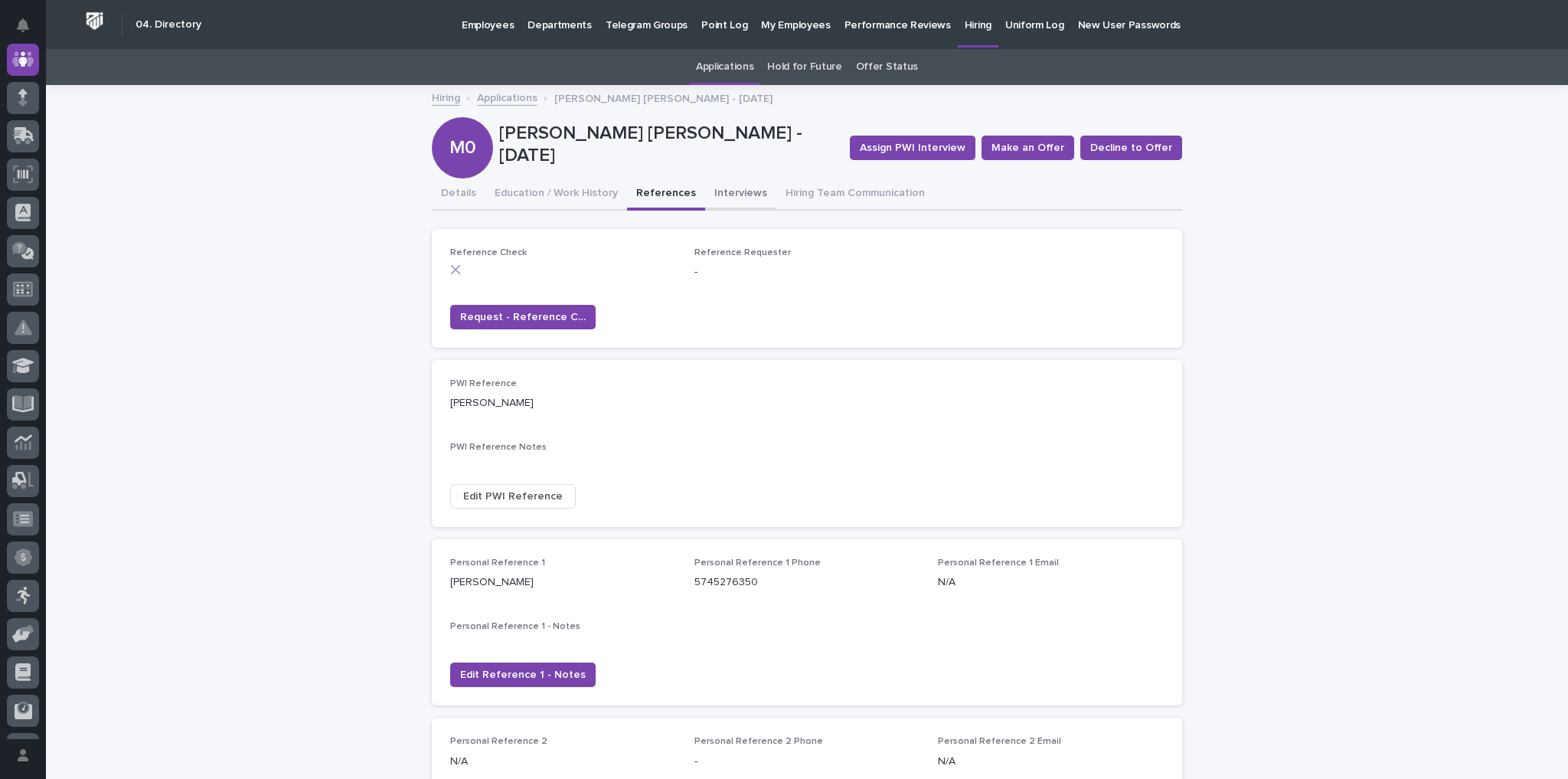
click at [720, 190] on button "Interviews" at bounding box center [740, 194] width 71 height 32
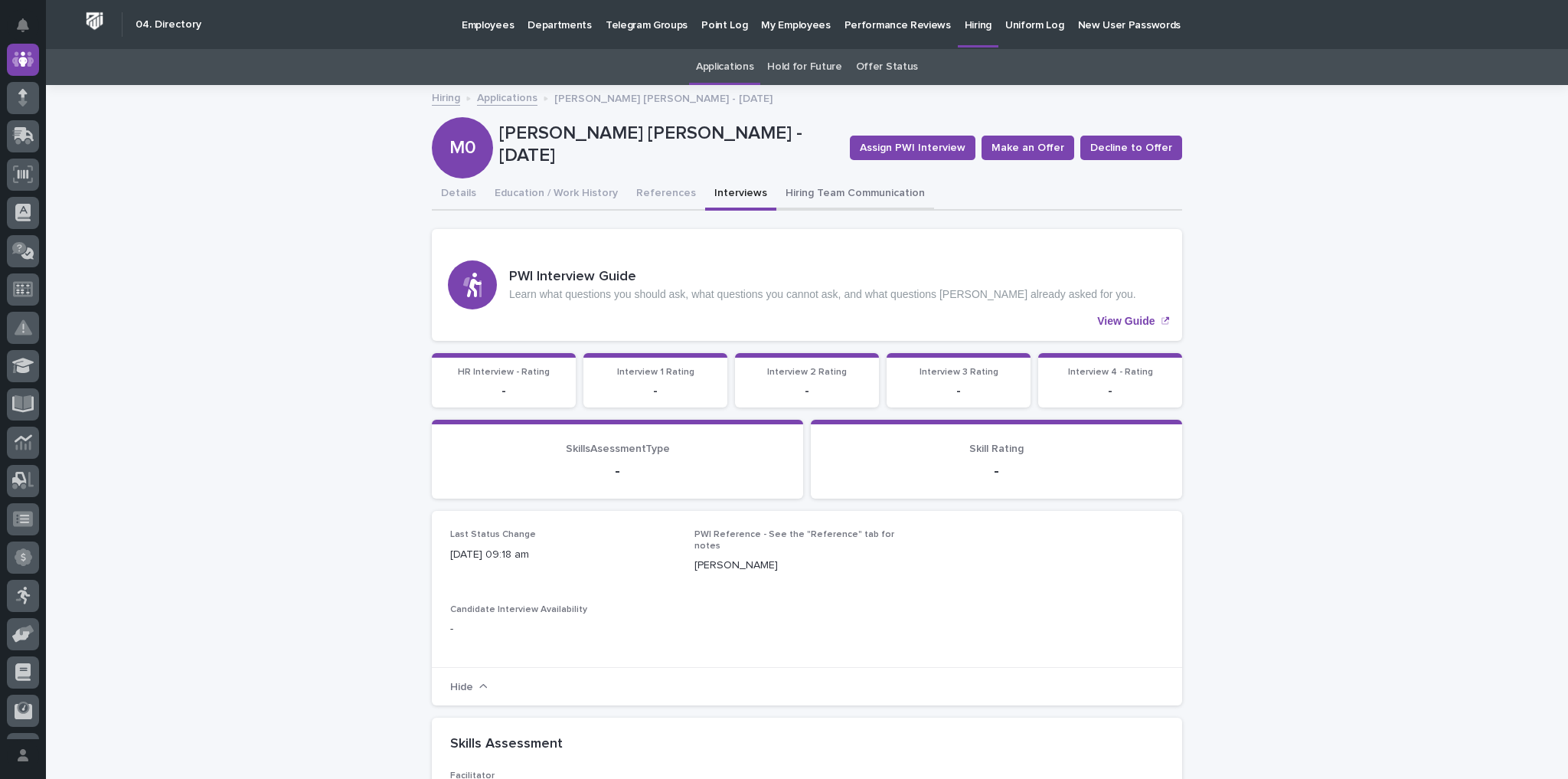
click at [828, 184] on button "Hiring Team Communication" at bounding box center [855, 194] width 158 height 32
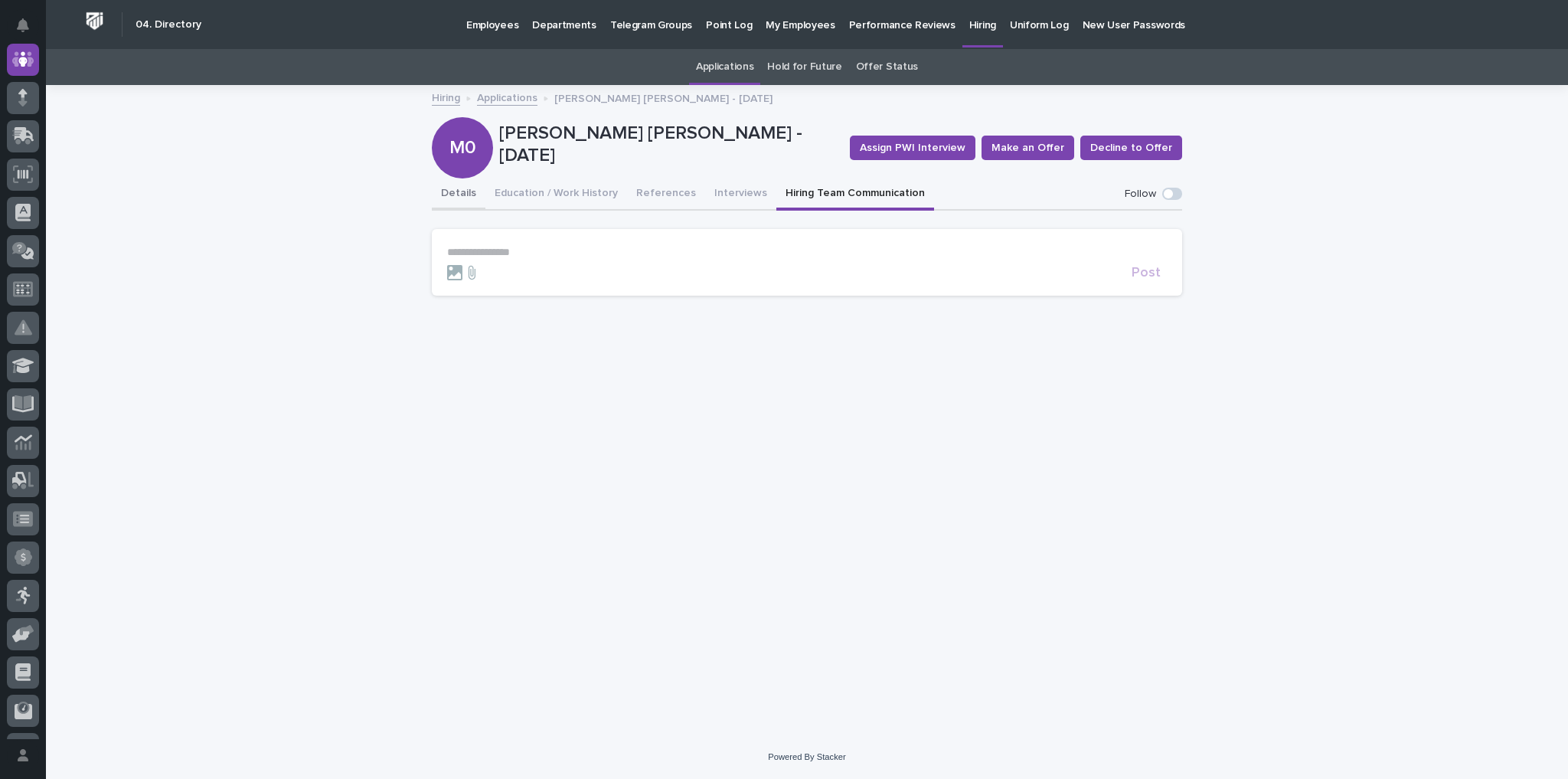
click at [439, 191] on button "Details" at bounding box center [459, 194] width 54 height 32
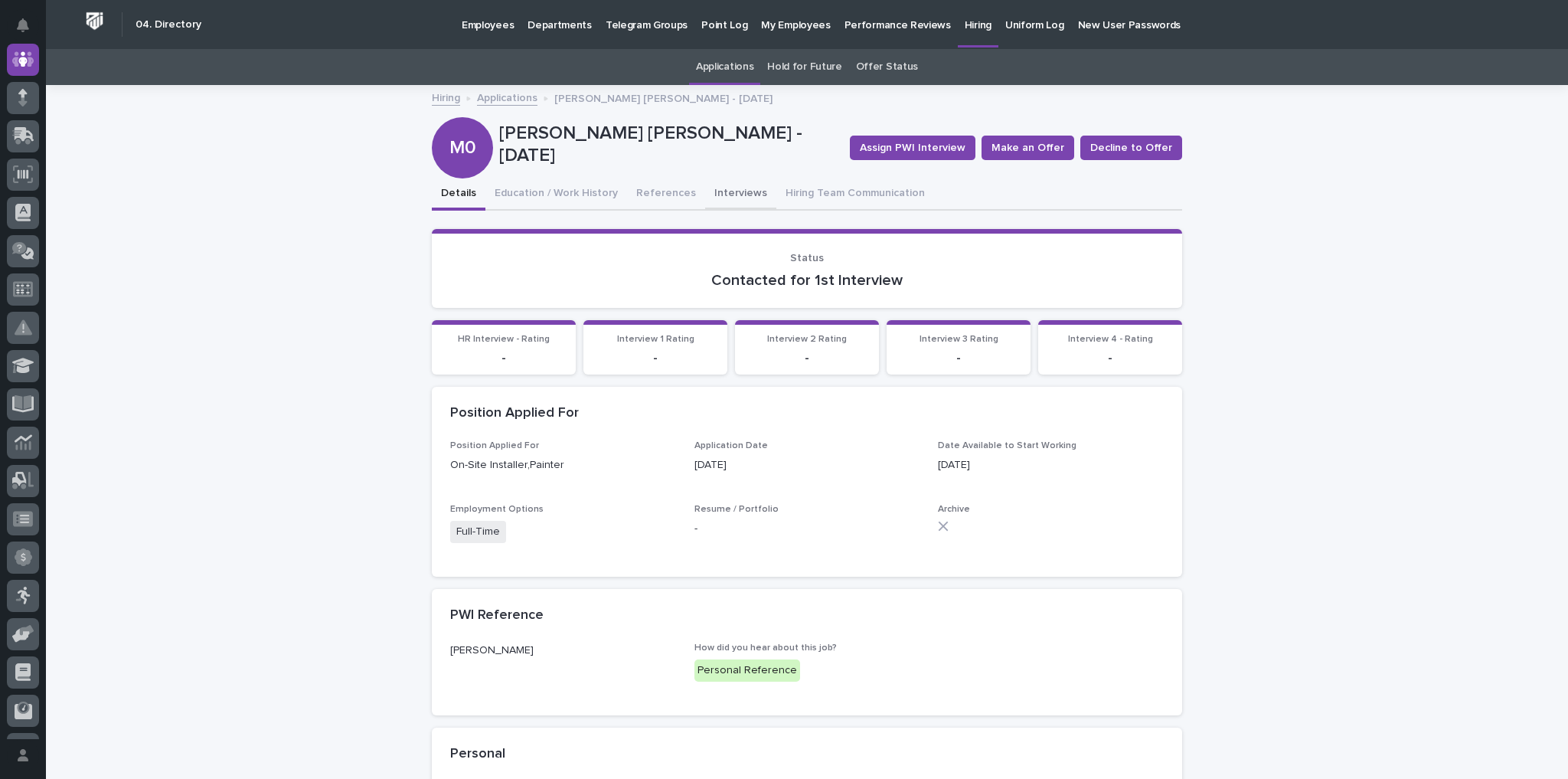
click at [731, 187] on button "Interviews" at bounding box center [740, 194] width 71 height 32
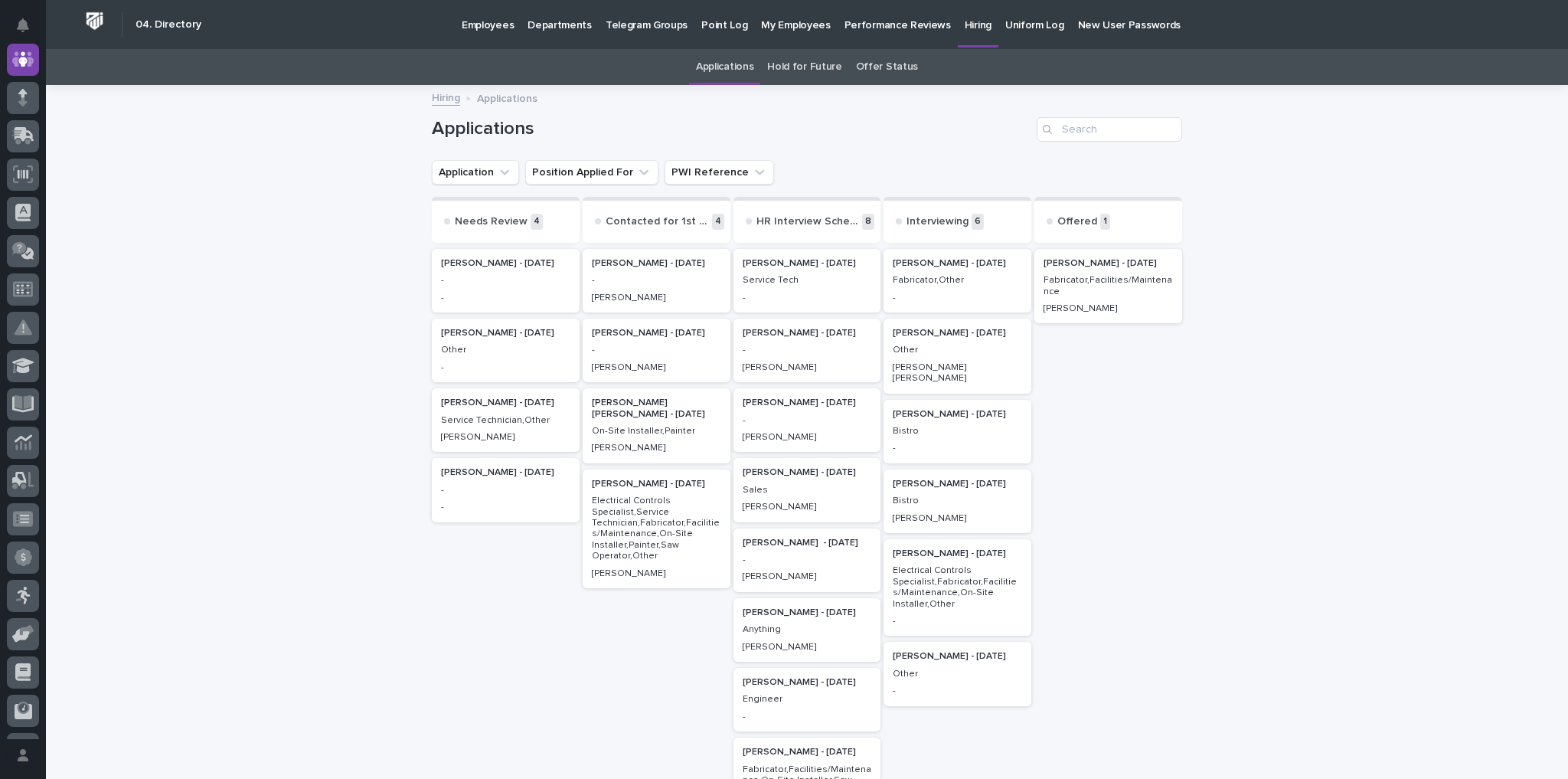
click at [692, 228] on div "Contacted for 1st Interview 4" at bounding box center [656, 219] width 148 height 46
click at [717, 224] on p "4" at bounding box center [718, 221] width 13 height 16
click at [629, 508] on p "Electrical Controls Specialist,Service Technician,Fabricator,Facilities/Mainten…" at bounding box center [656, 529] width 129 height 66
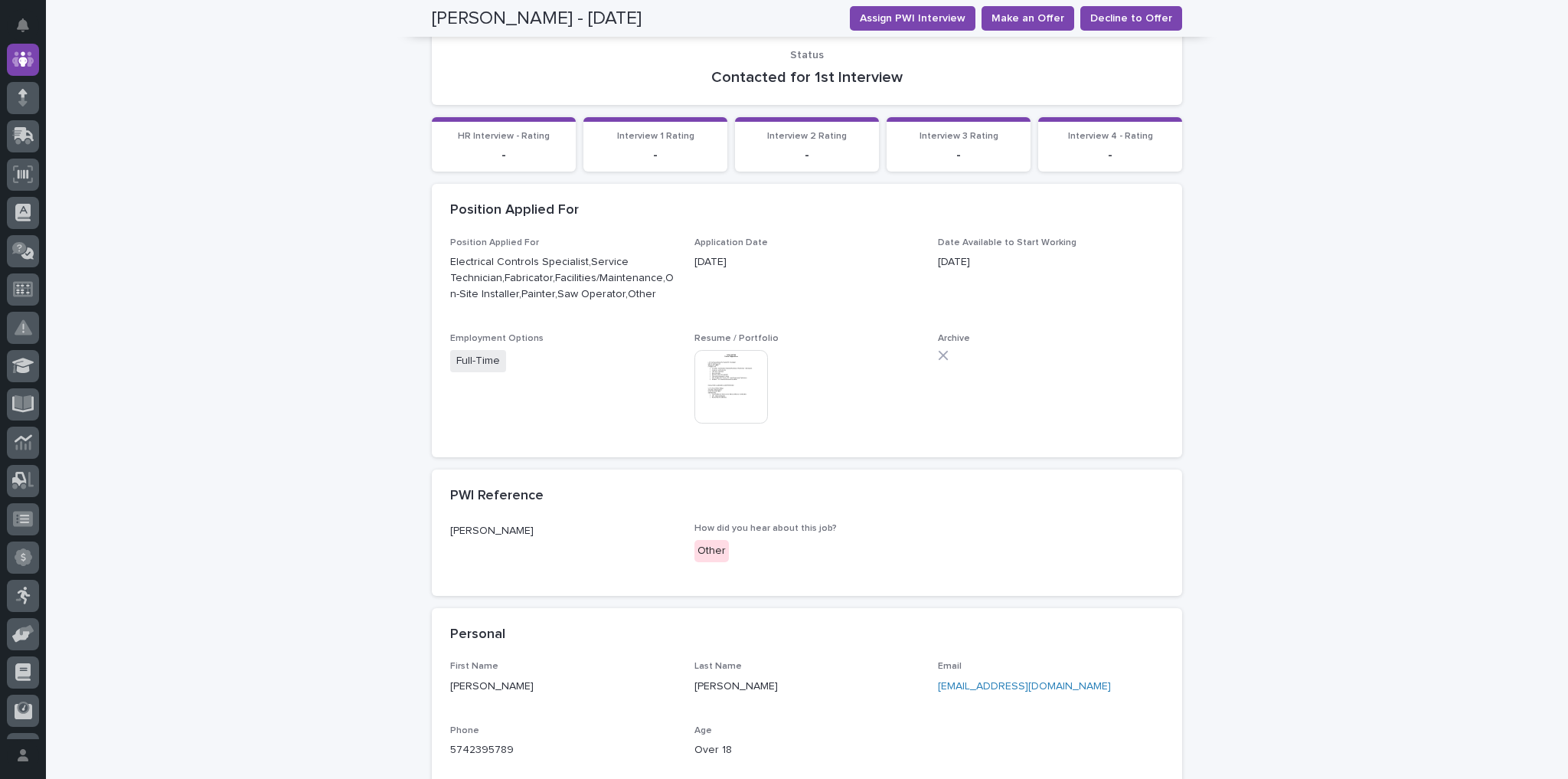
scroll to position [184, 0]
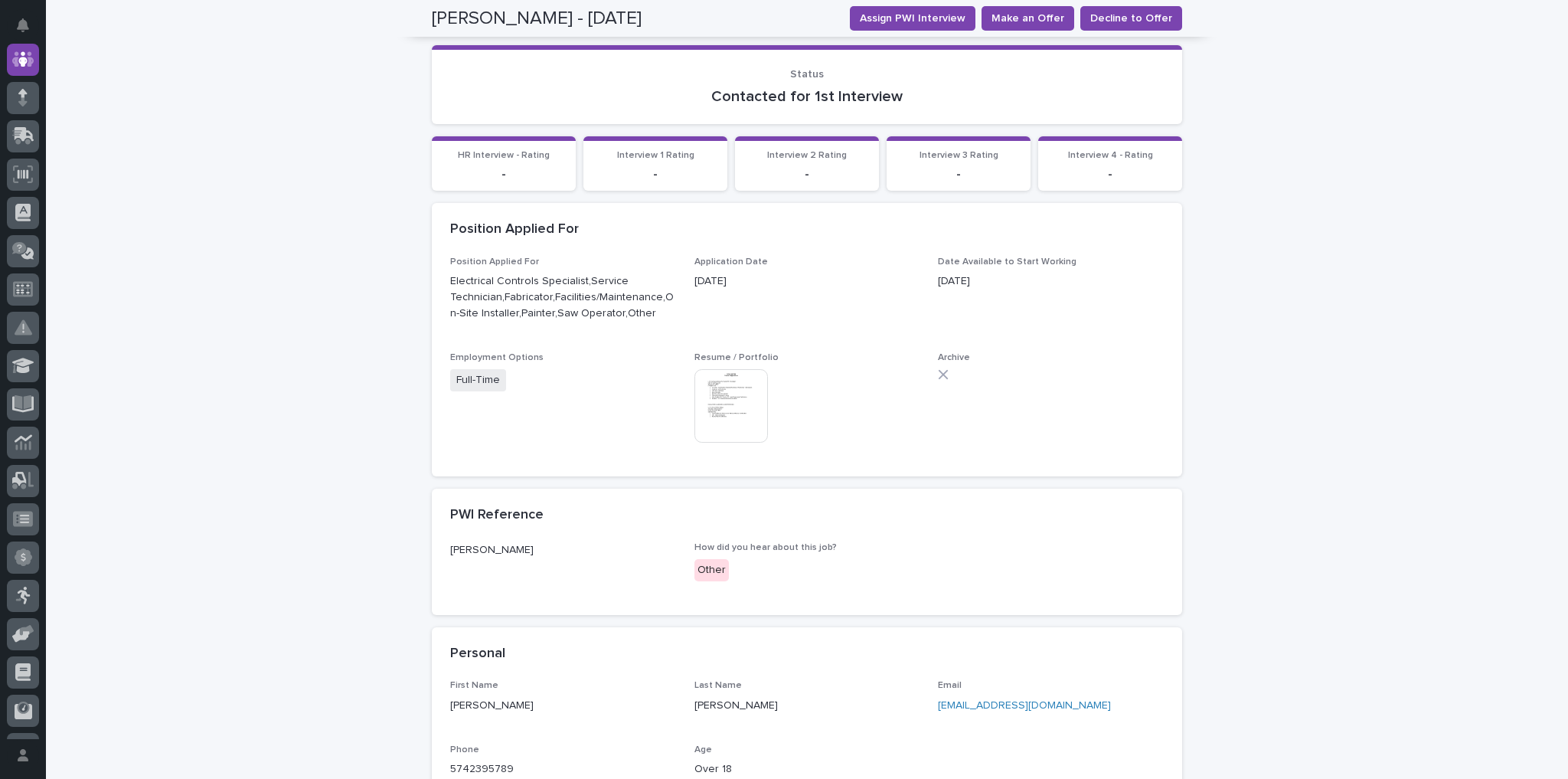
click at [748, 396] on img at bounding box center [730, 405] width 73 height 73
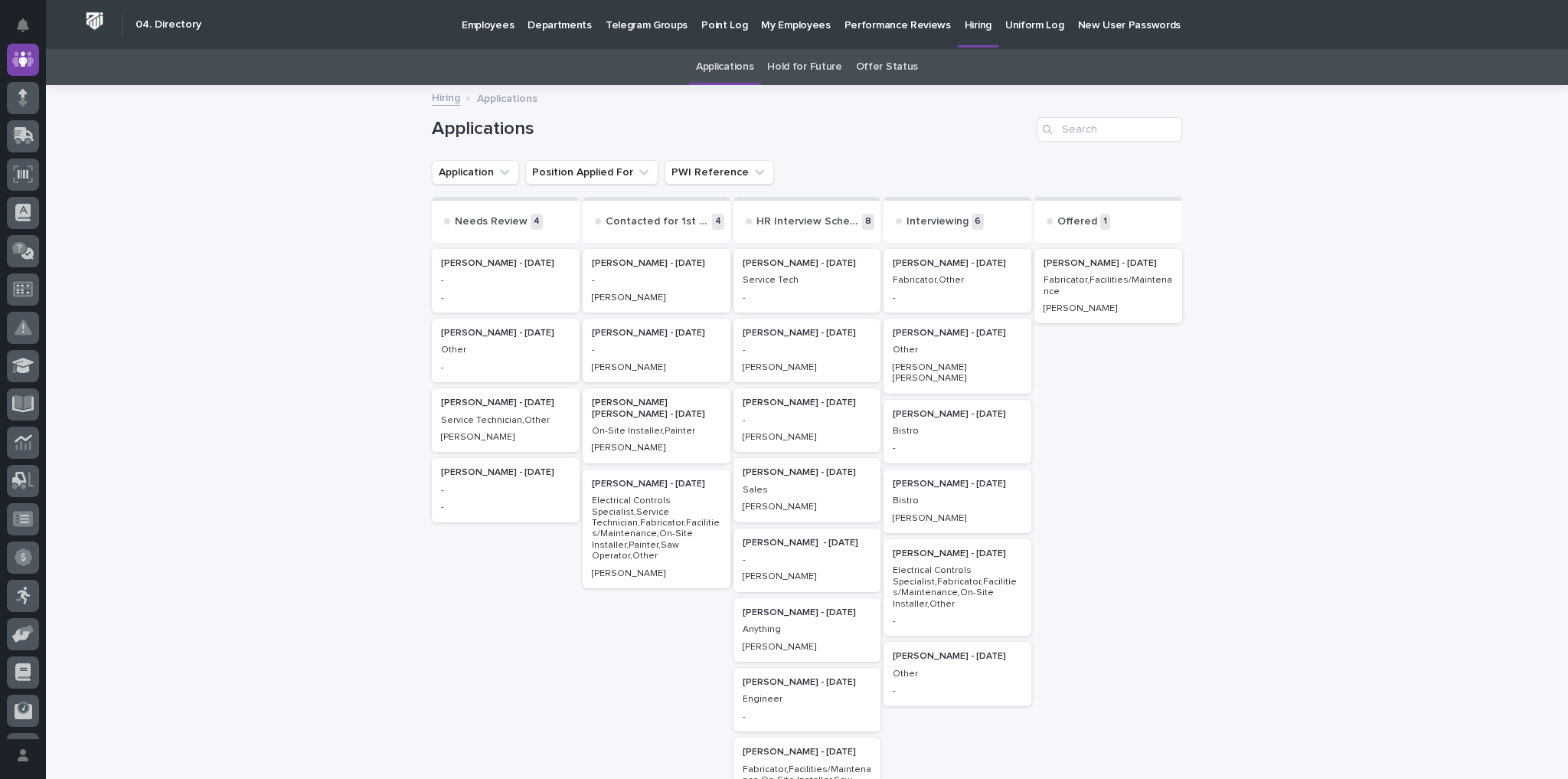
click at [510, 266] on p "Ceferino Mora - 09/03/25" at bounding box center [506, 263] width 129 height 11
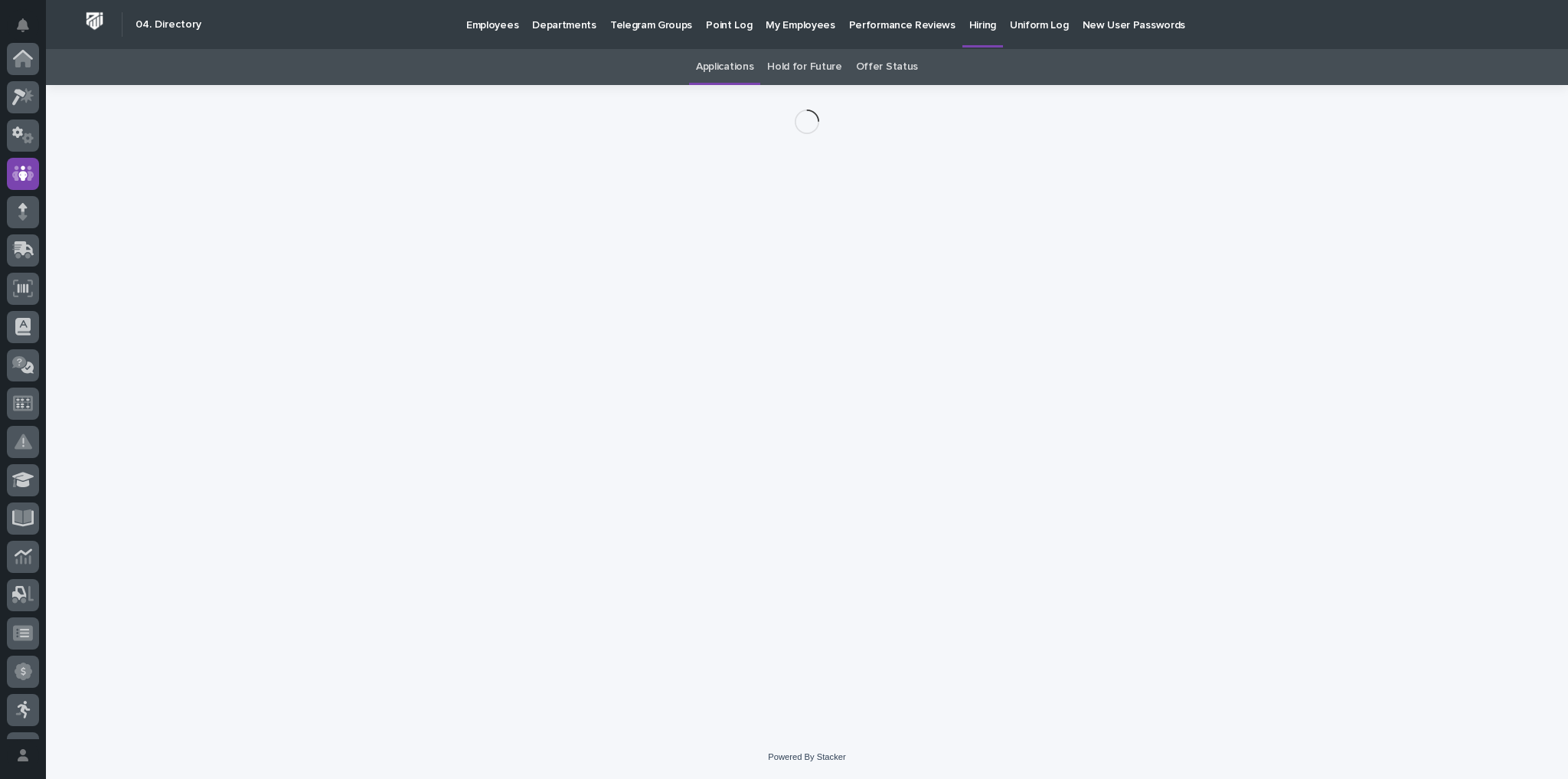
scroll to position [114, 0]
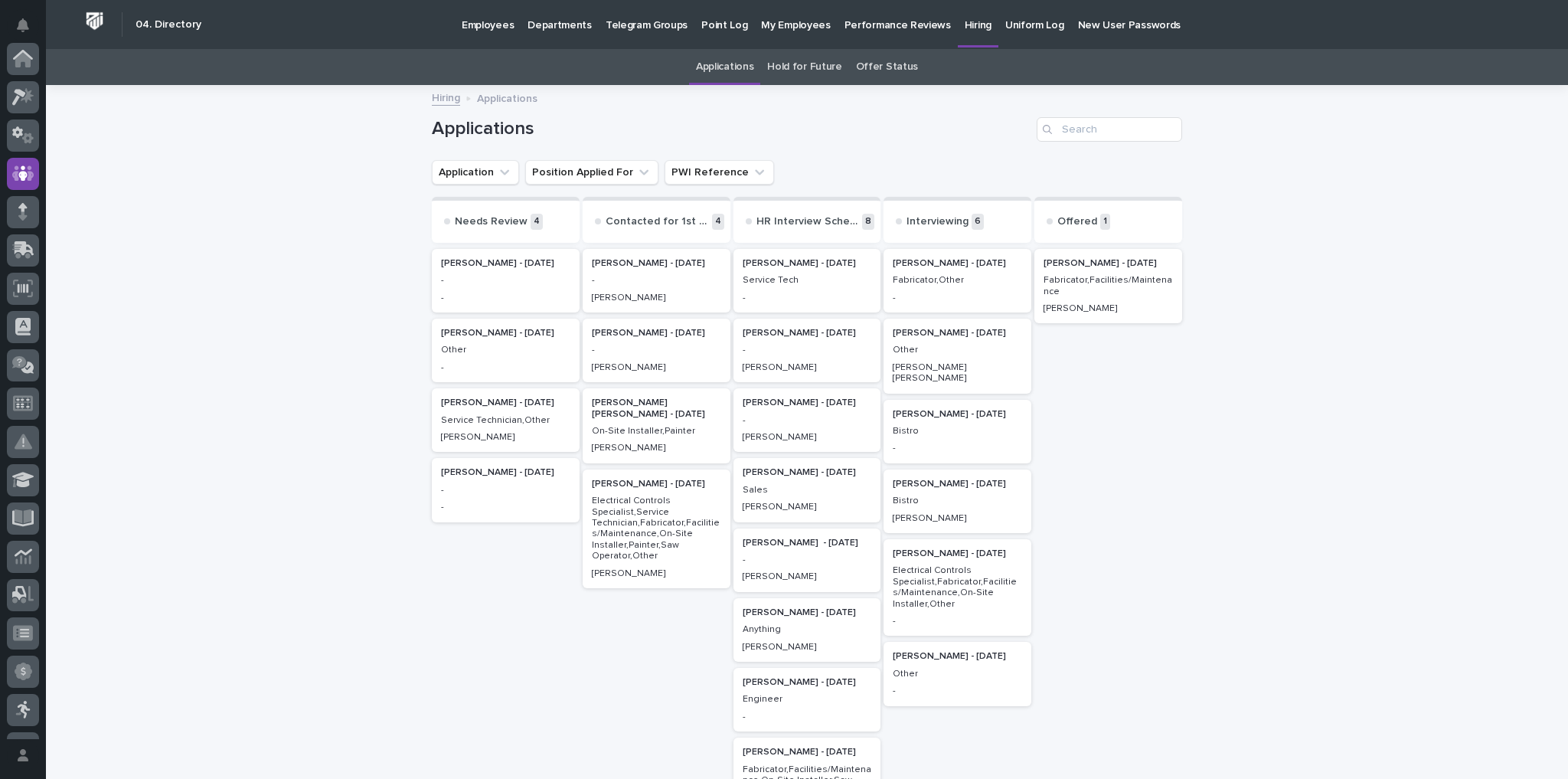
scroll to position [48, 0]
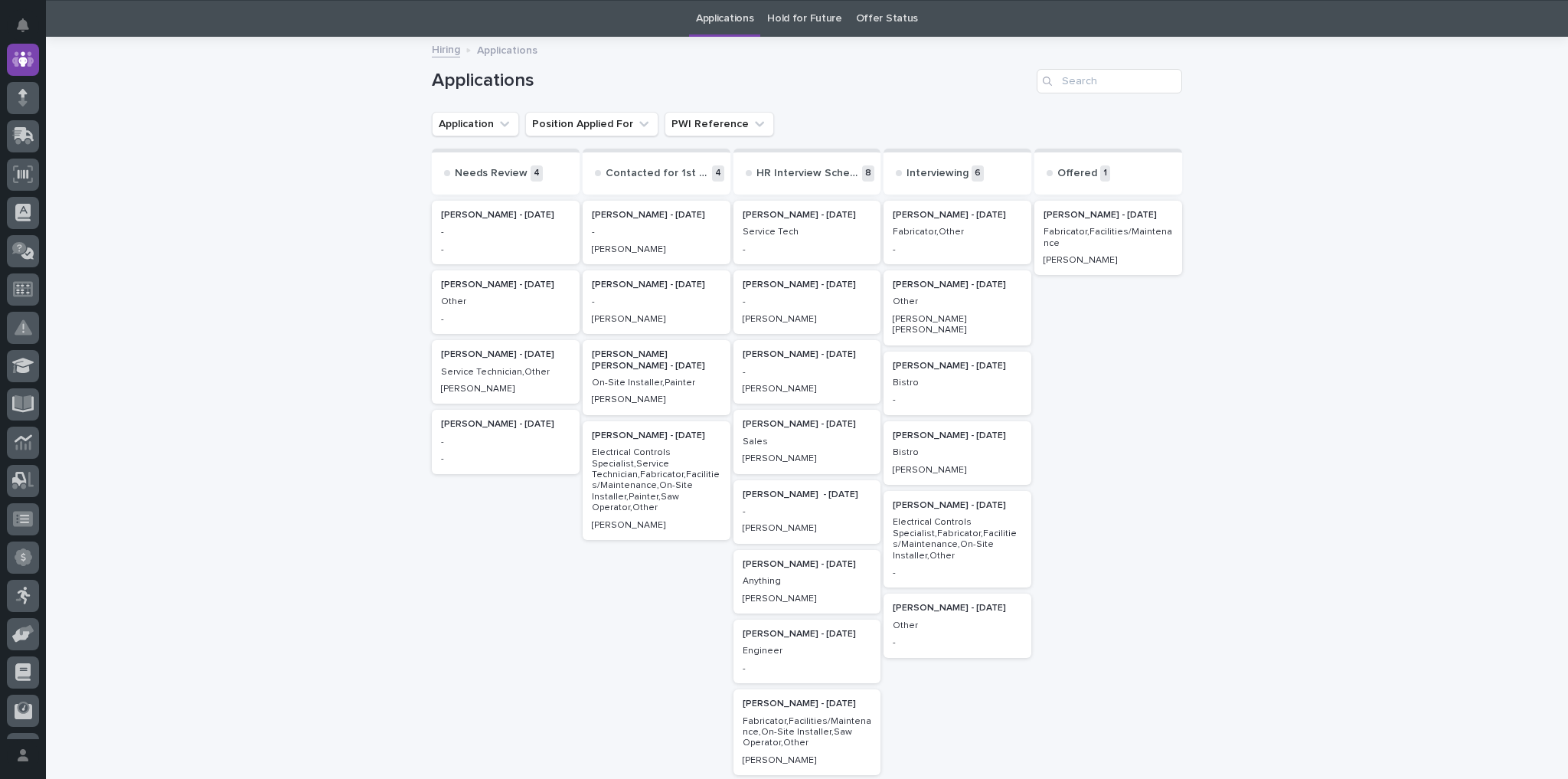
click at [522, 210] on p "Ceferino Mora - 09/03/25" at bounding box center [506, 215] width 129 height 11
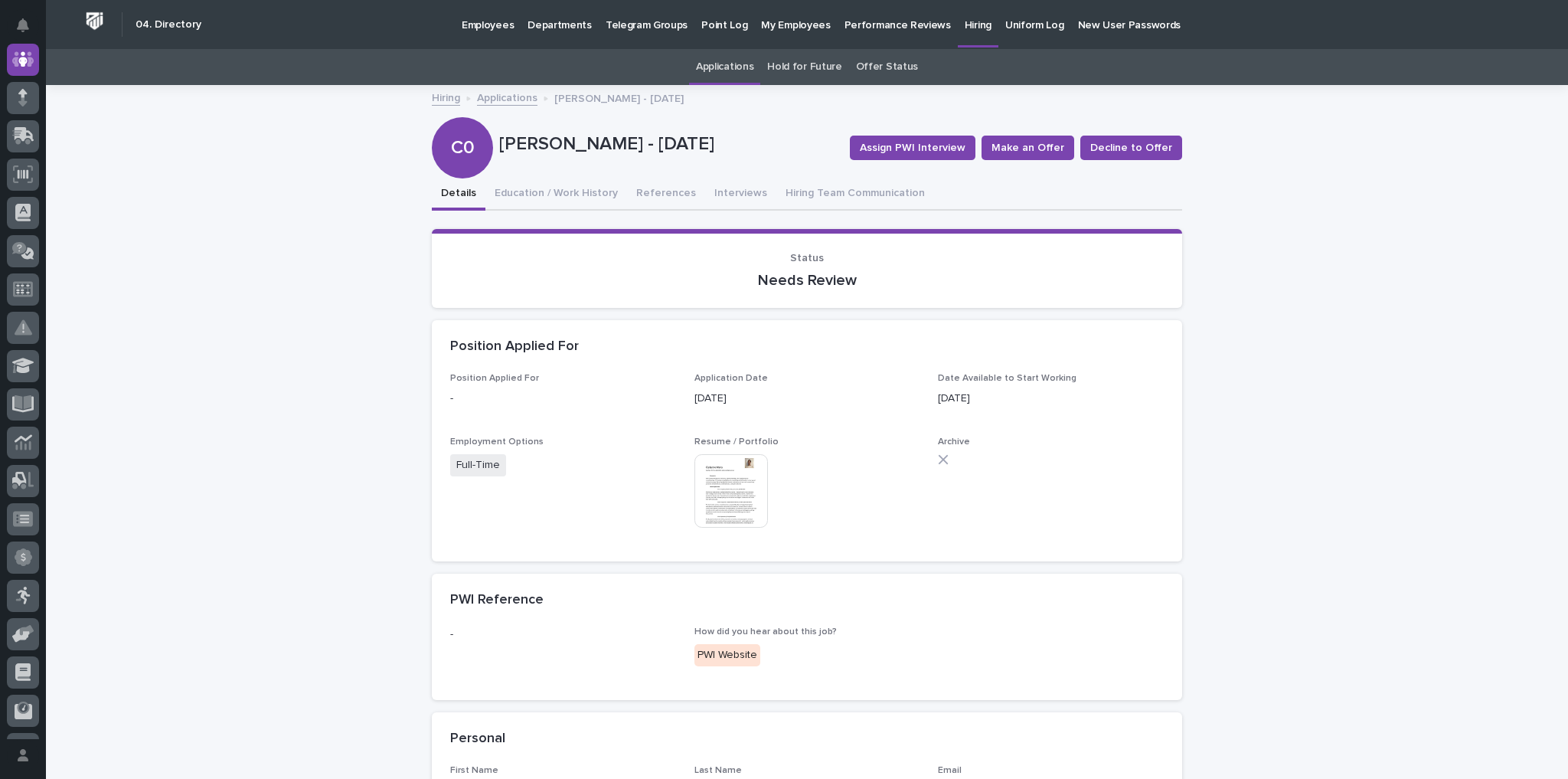
click at [710, 498] on img at bounding box center [730, 490] width 73 height 73
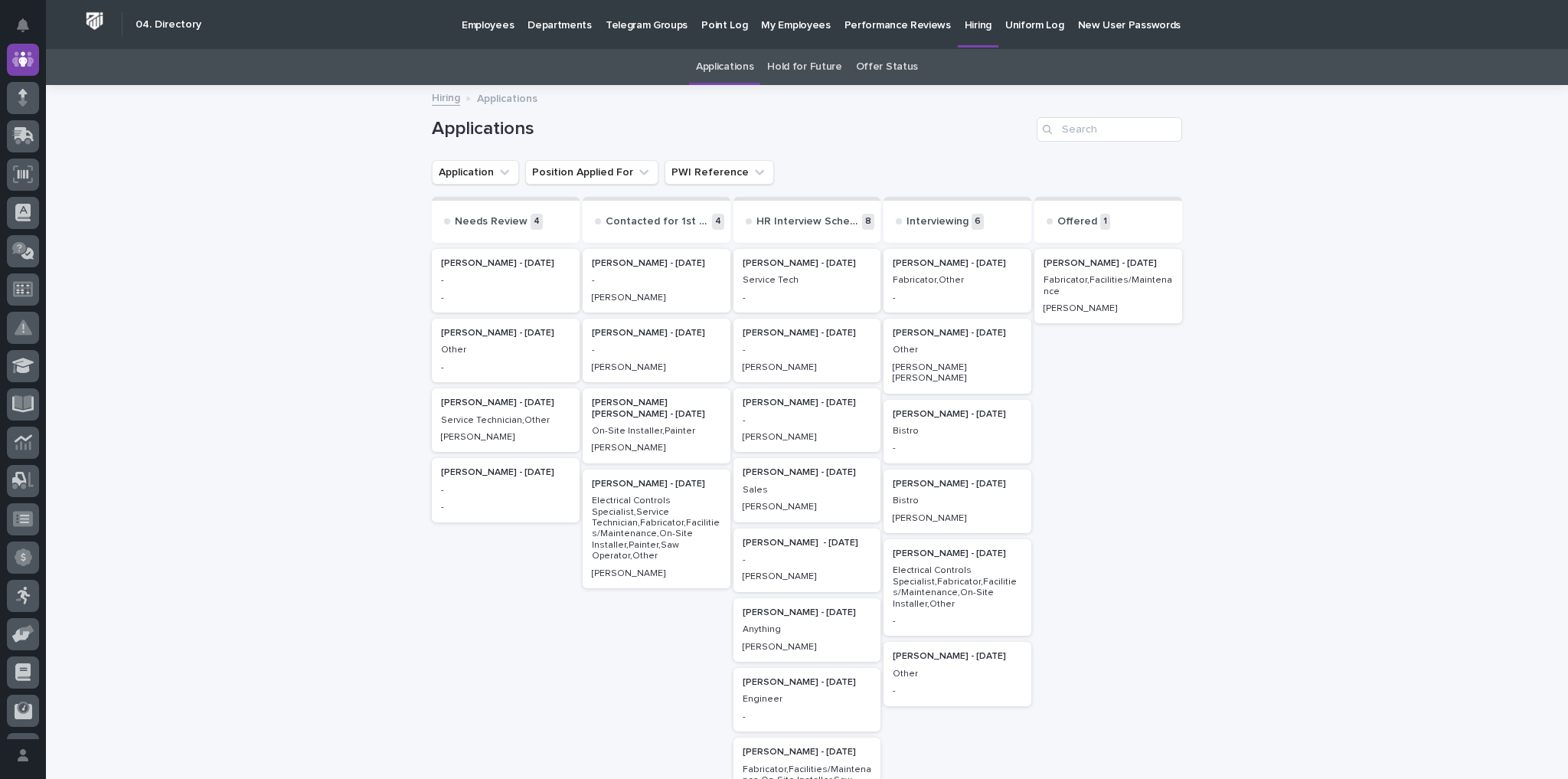
click at [623, 336] on p "Ben Helmuth - 09/23/25" at bounding box center [656, 333] width 129 height 11
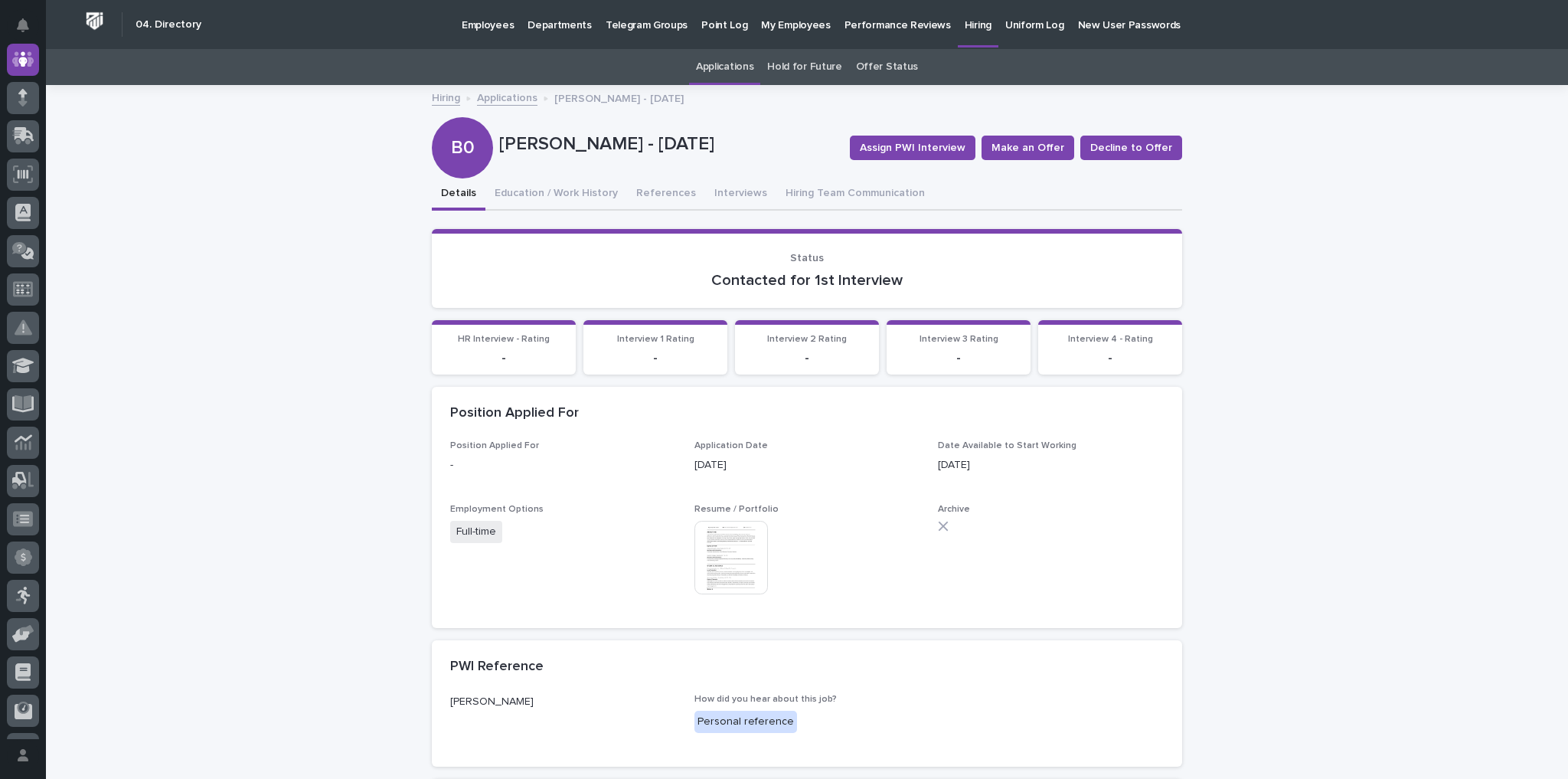
click at [742, 584] on img at bounding box center [730, 557] width 73 height 73
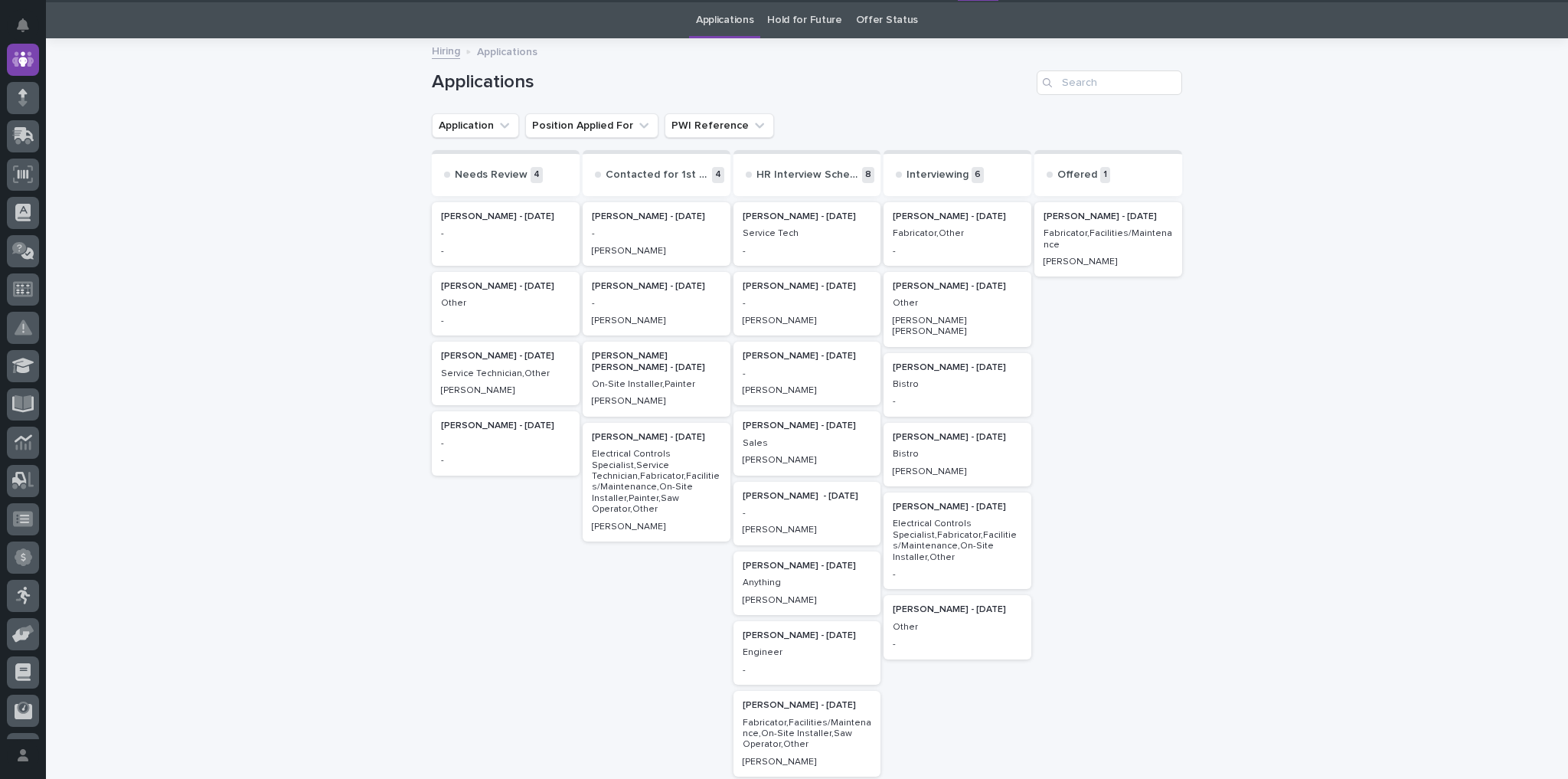
scroll to position [48, 0]
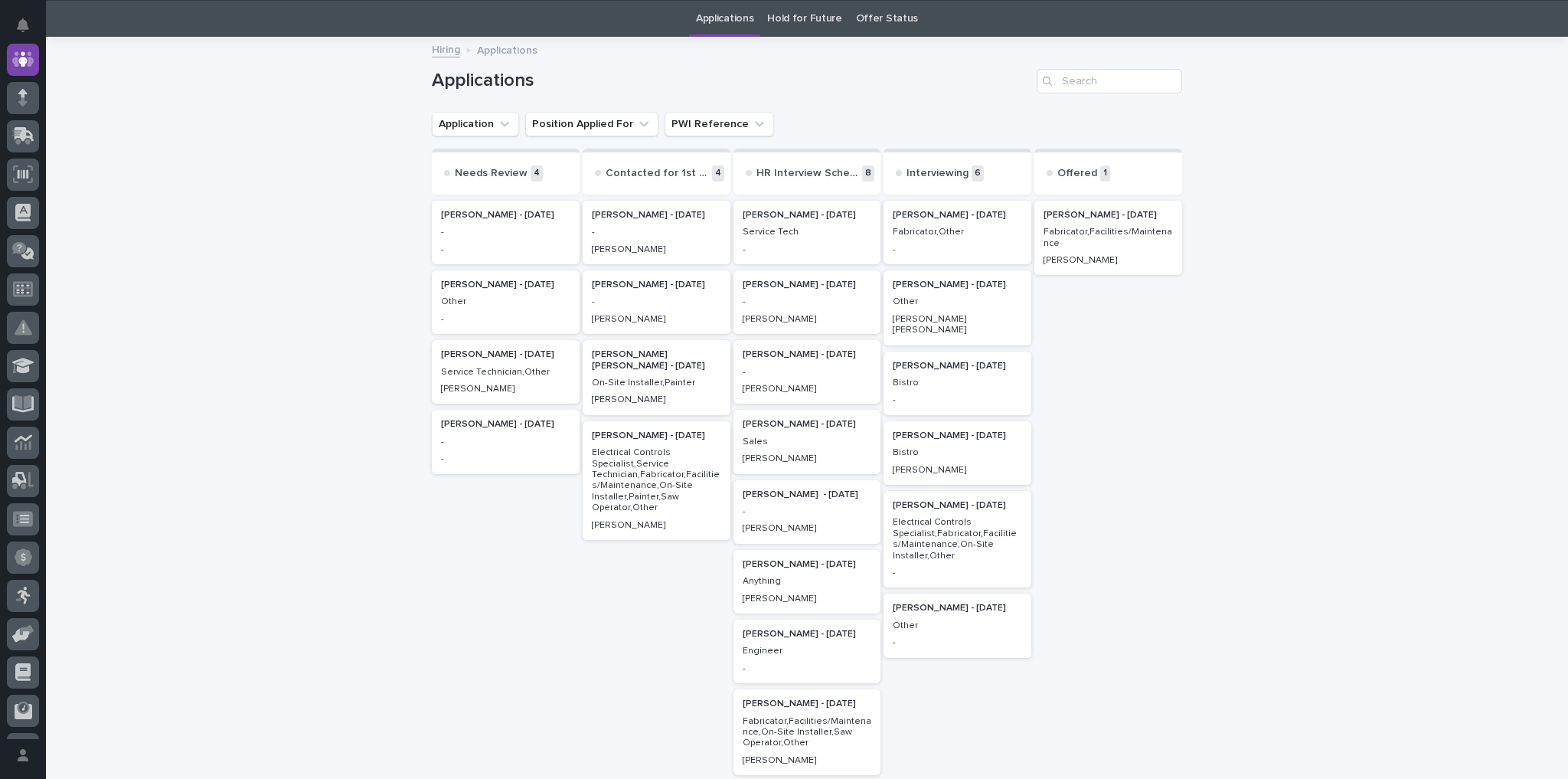
click at [781, 425] on p "Isaac Martinez - 09/16/25" at bounding box center [808, 424] width 129 height 11
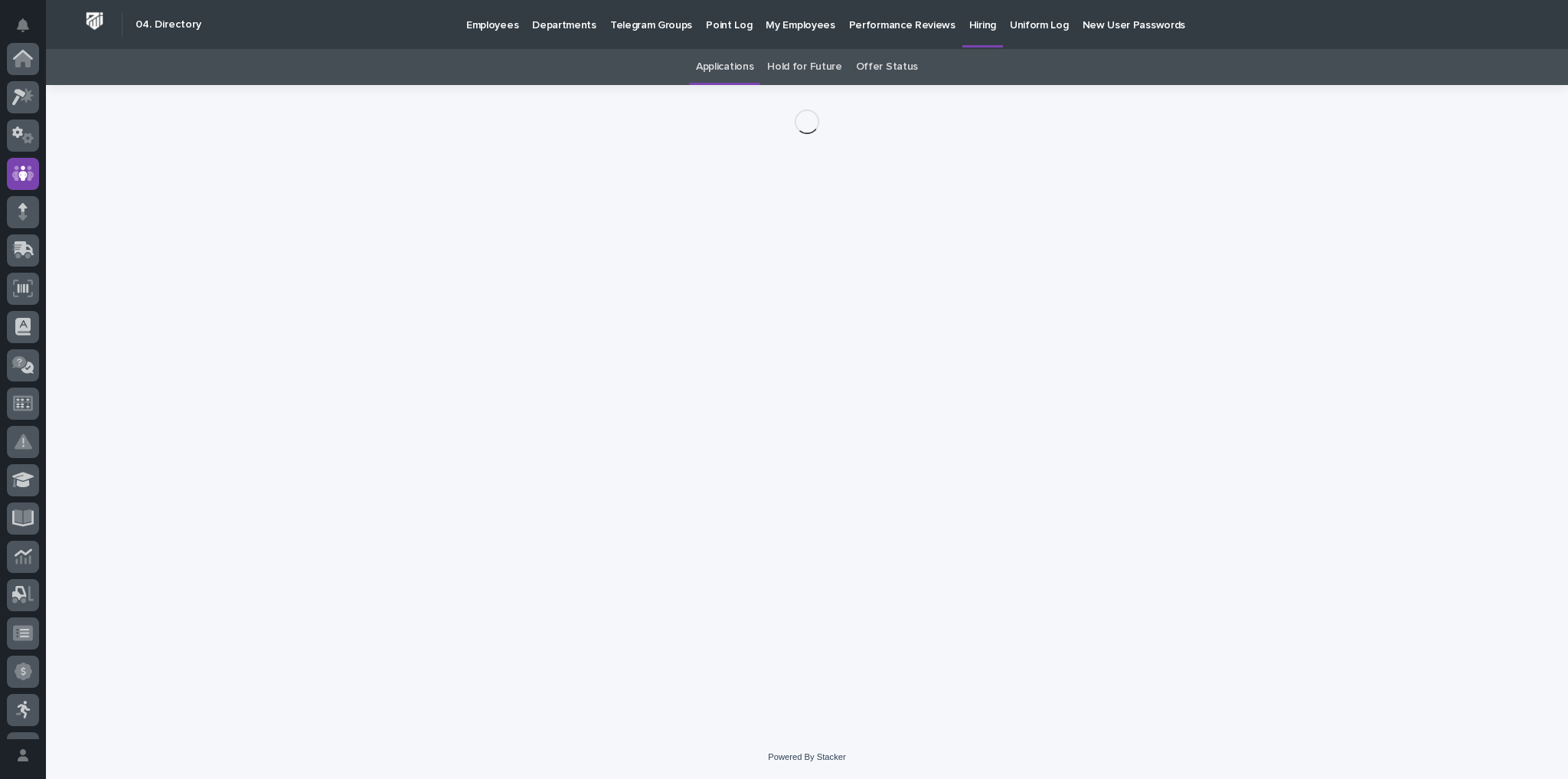
scroll to position [114, 0]
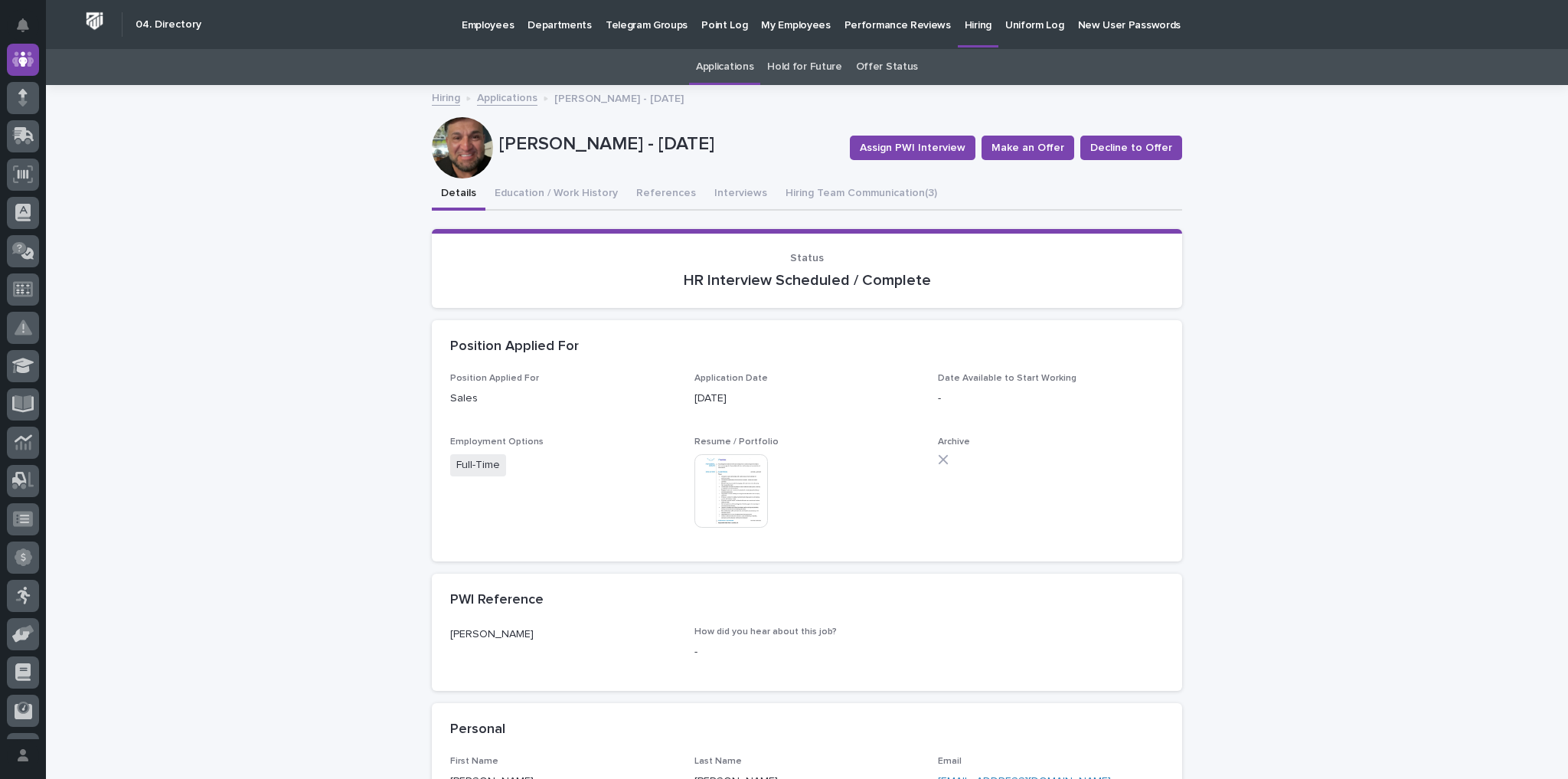
click at [728, 497] on img at bounding box center [730, 490] width 73 height 73
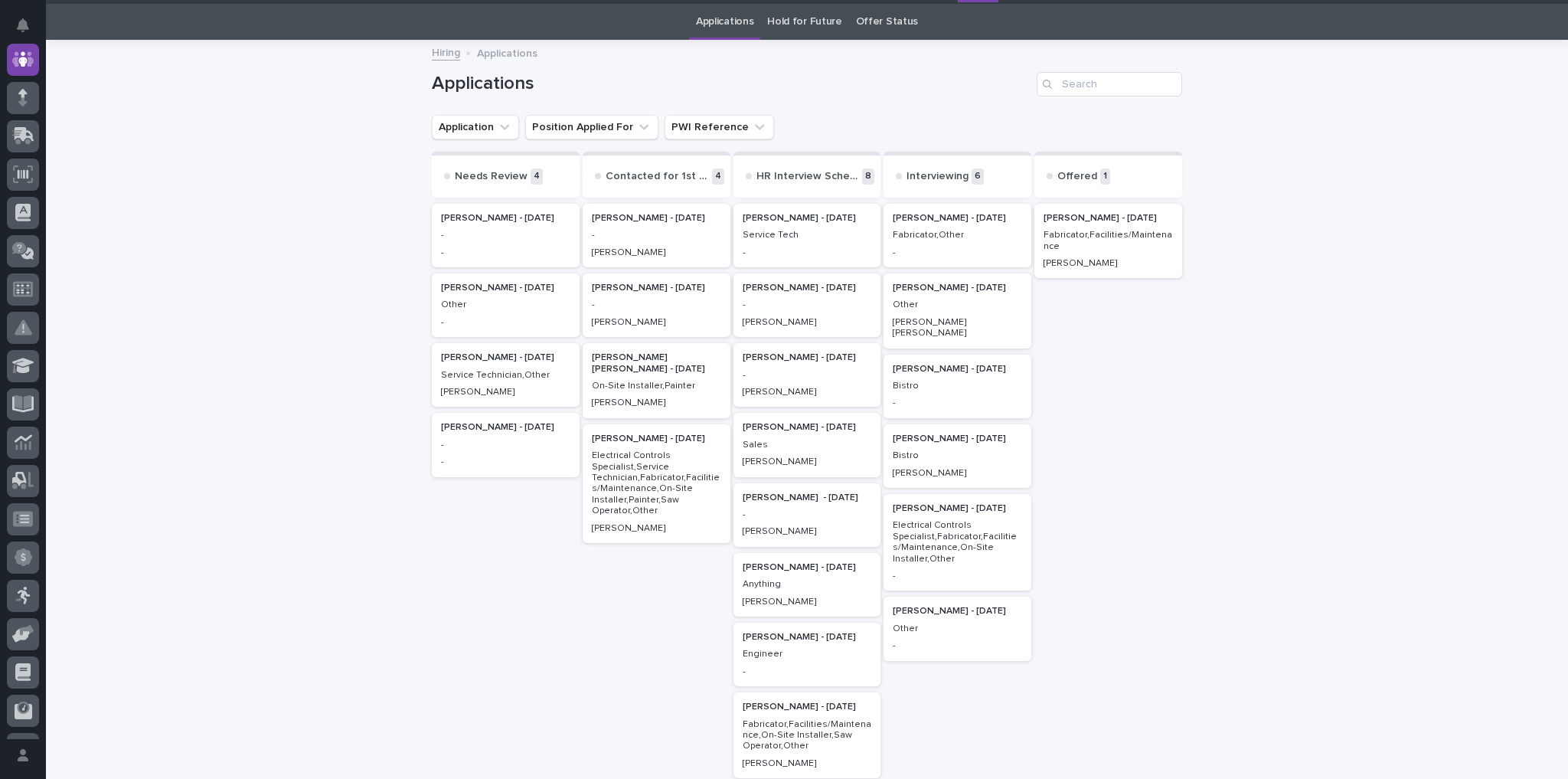
scroll to position [48, 0]
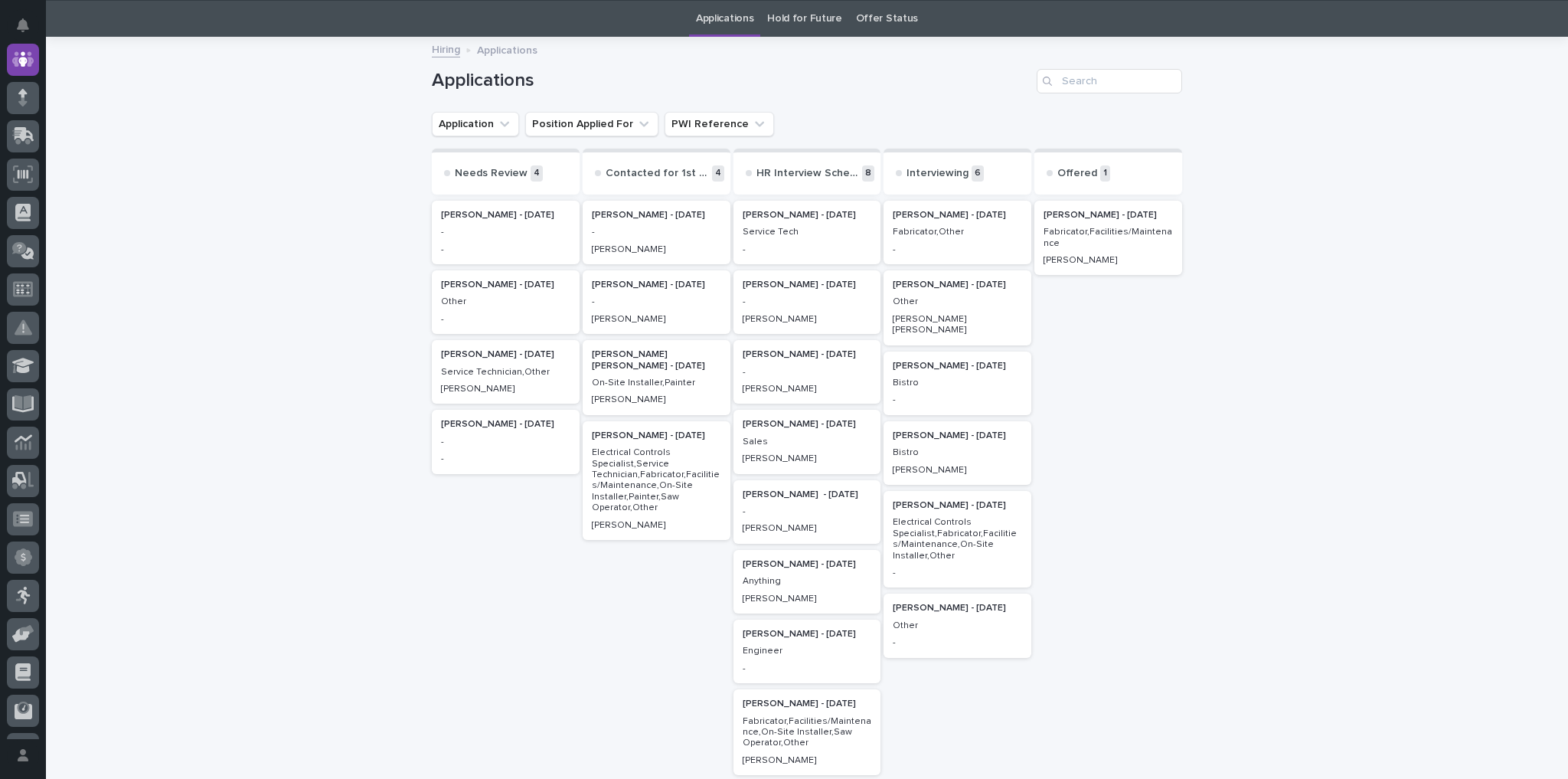
click at [487, 423] on p "Dderek Ullery - 07/15/25" at bounding box center [506, 424] width 129 height 11
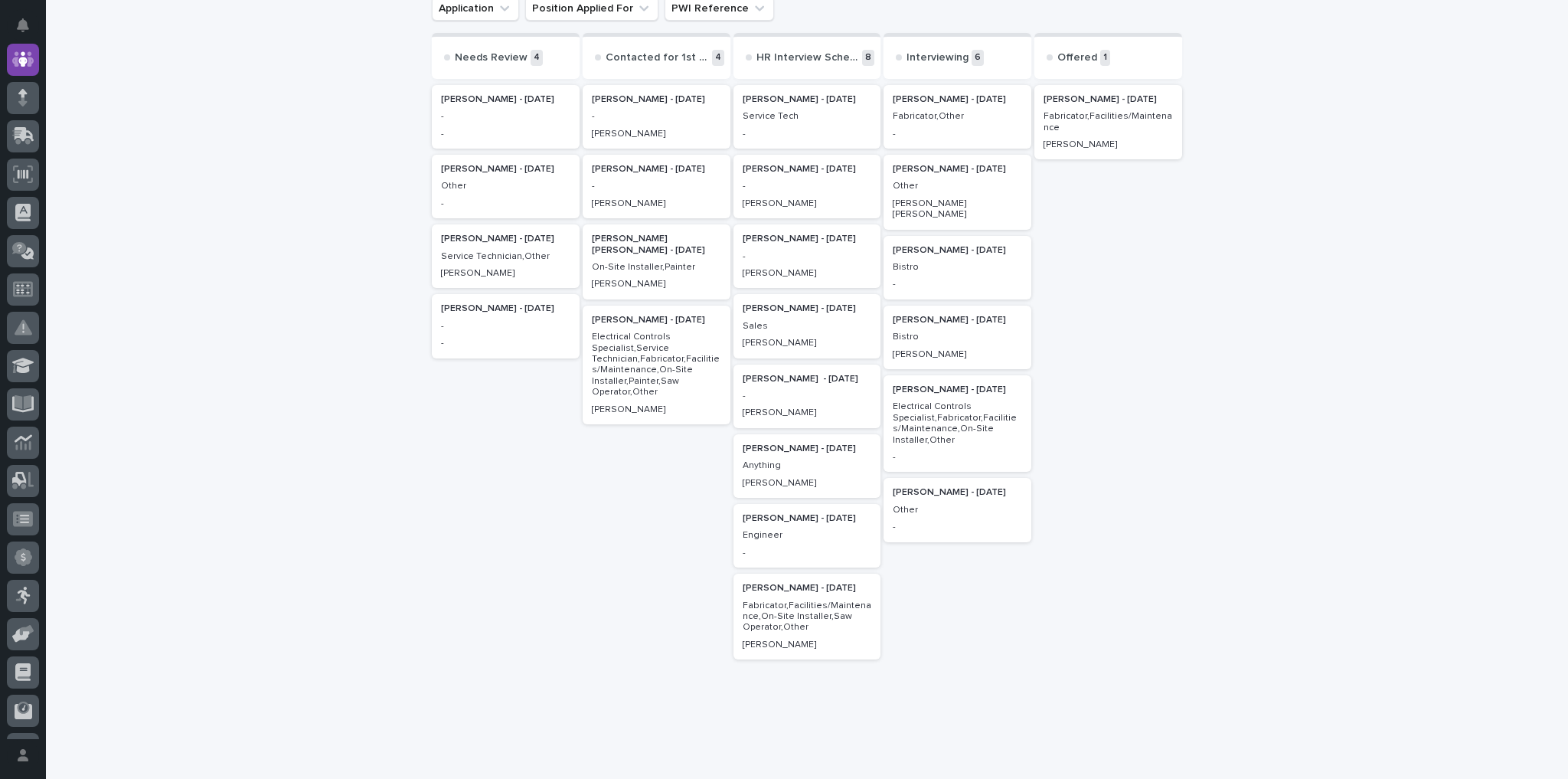
scroll to position [184, 0]
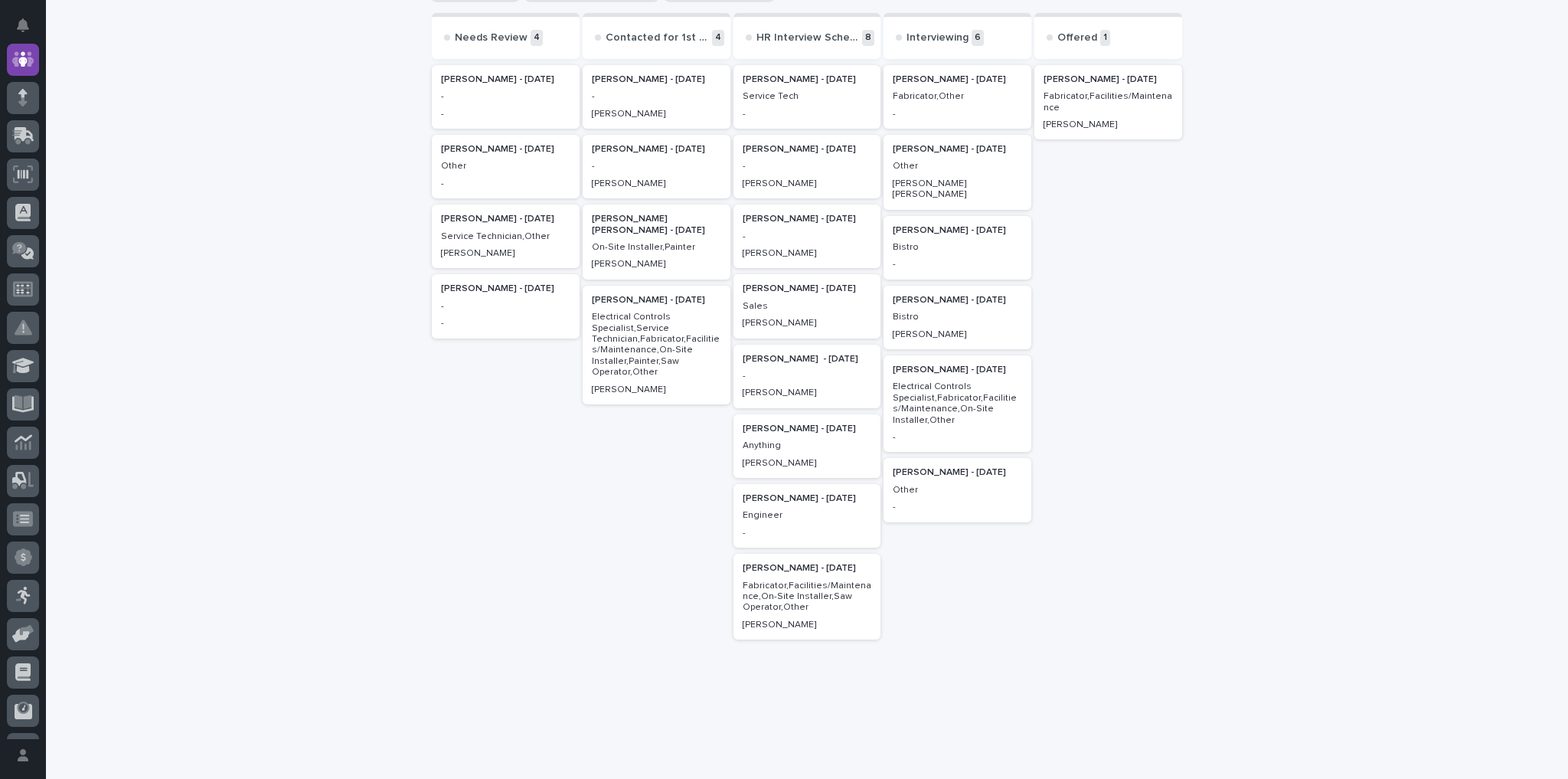
click at [781, 427] on p "Darrell Vetor - 09/11/25" at bounding box center [808, 429] width 129 height 11
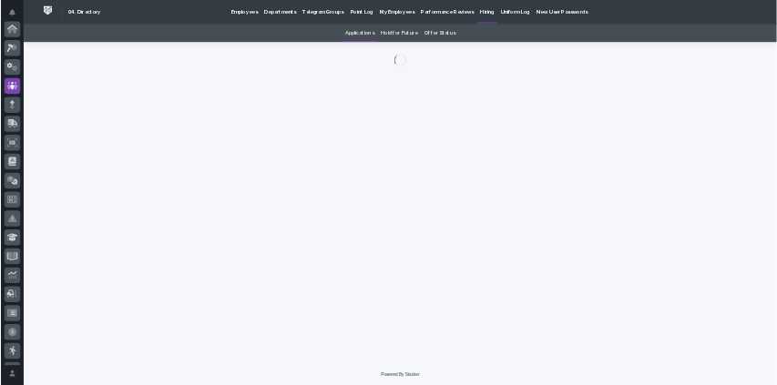
scroll to position [136, 0]
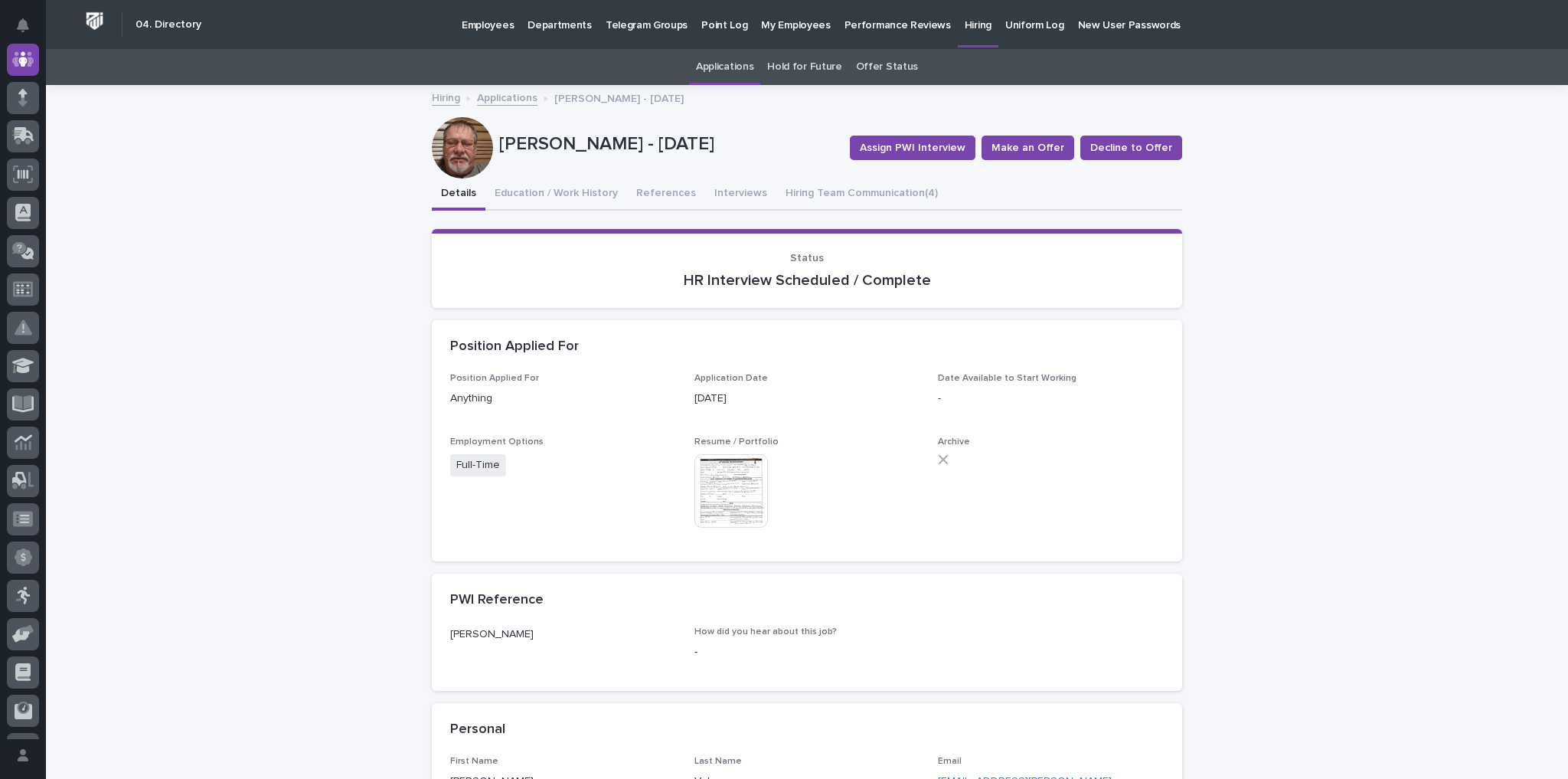
click at [460, 152] on div at bounding box center [462, 147] width 61 height 61
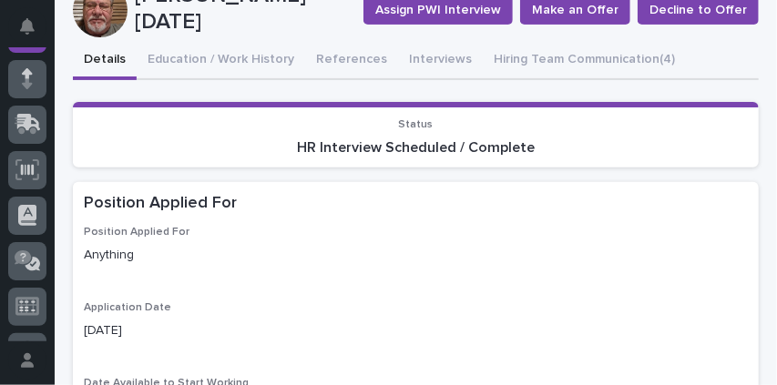
scroll to position [0, 0]
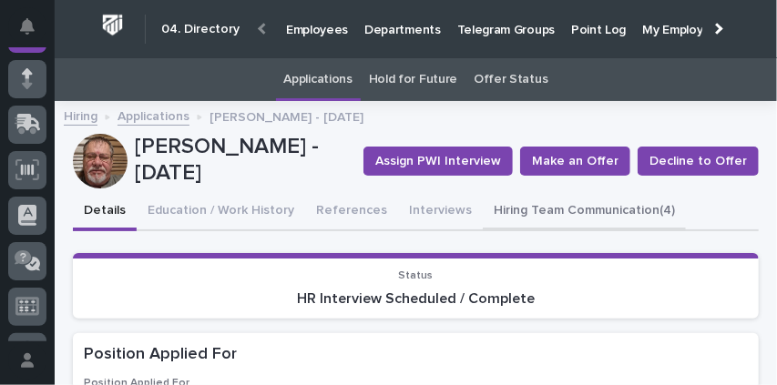
click at [538, 206] on button "Hiring Team Communication (4)" at bounding box center [584, 212] width 203 height 38
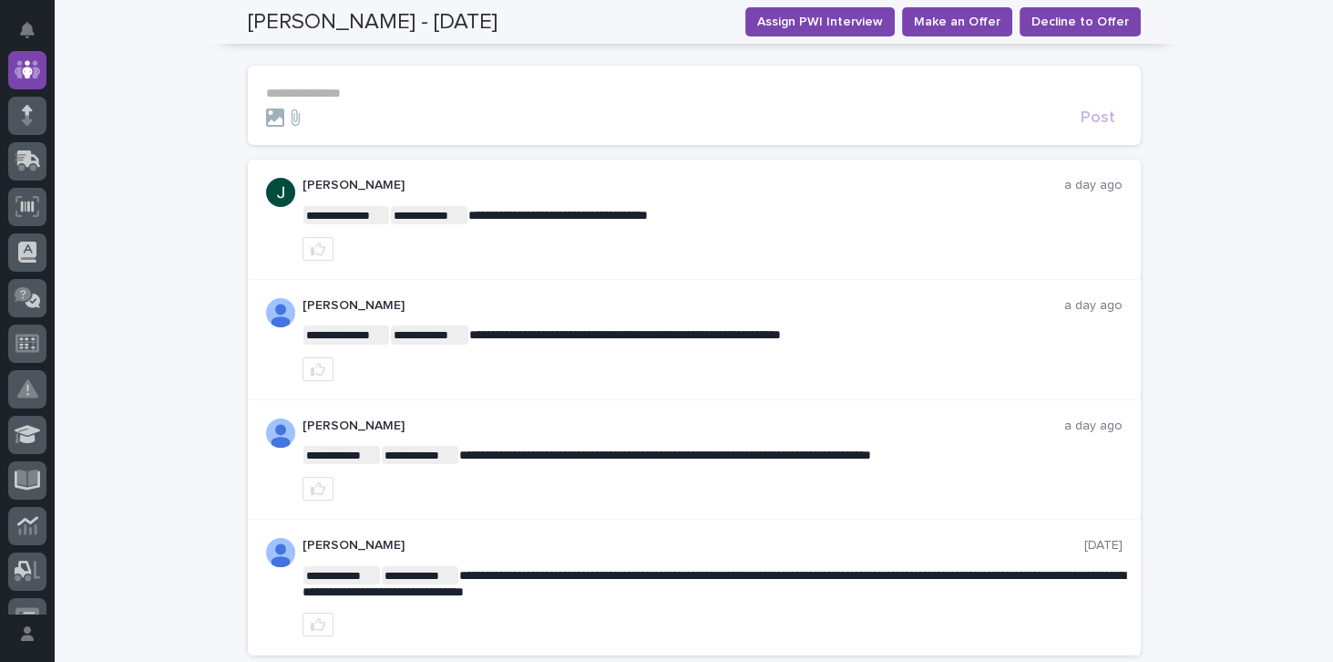
scroll to position [15, 0]
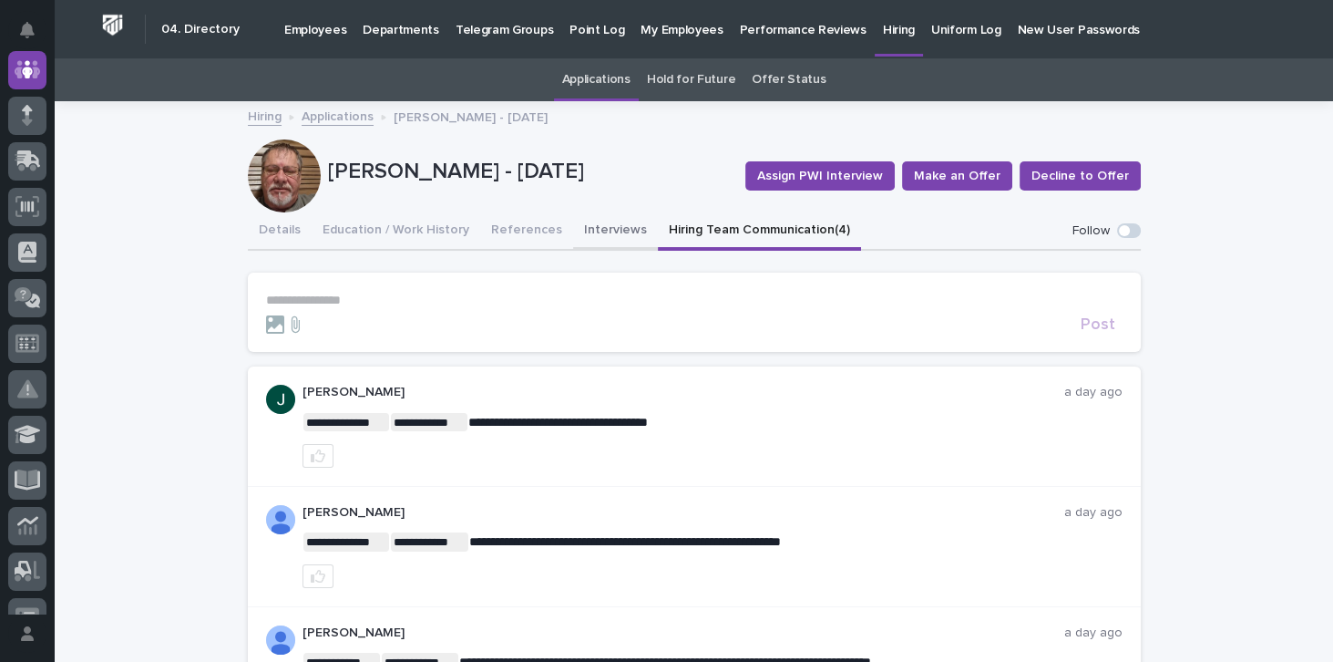
click at [591, 221] on button "Interviews" at bounding box center [615, 231] width 85 height 38
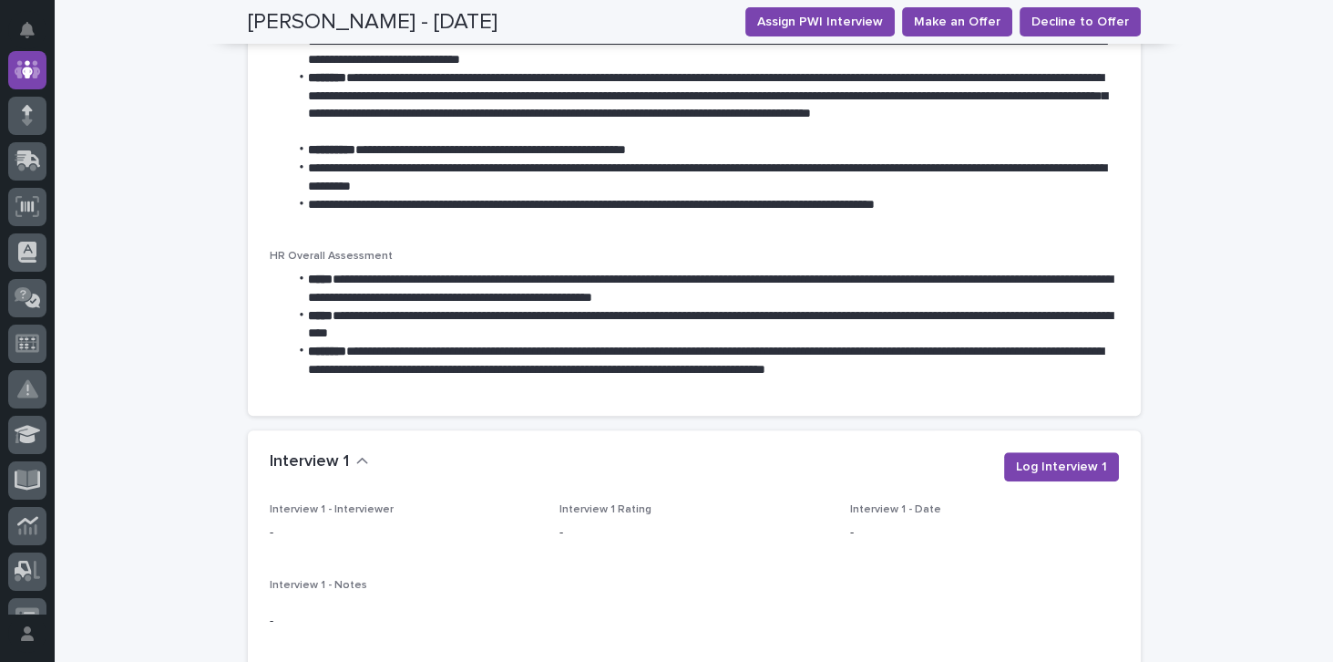
scroll to position [1558, 0]
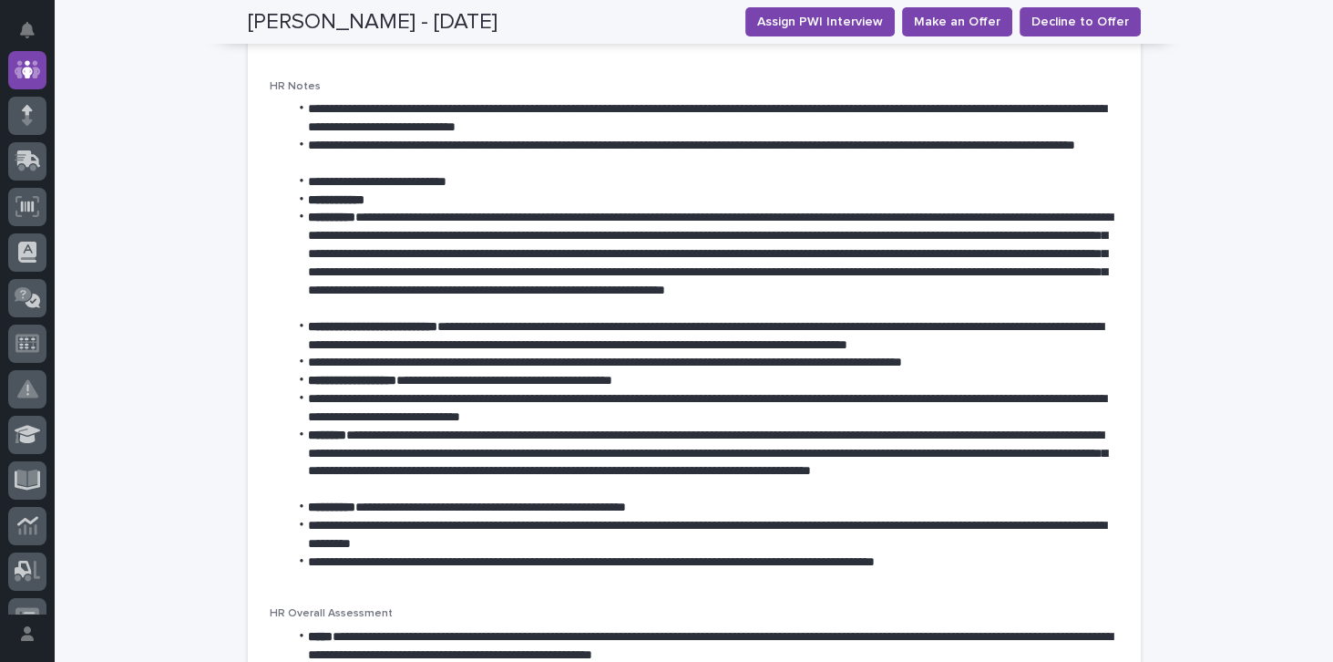
click at [840, 315] on ul "**********" at bounding box center [694, 335] width 849 height 470
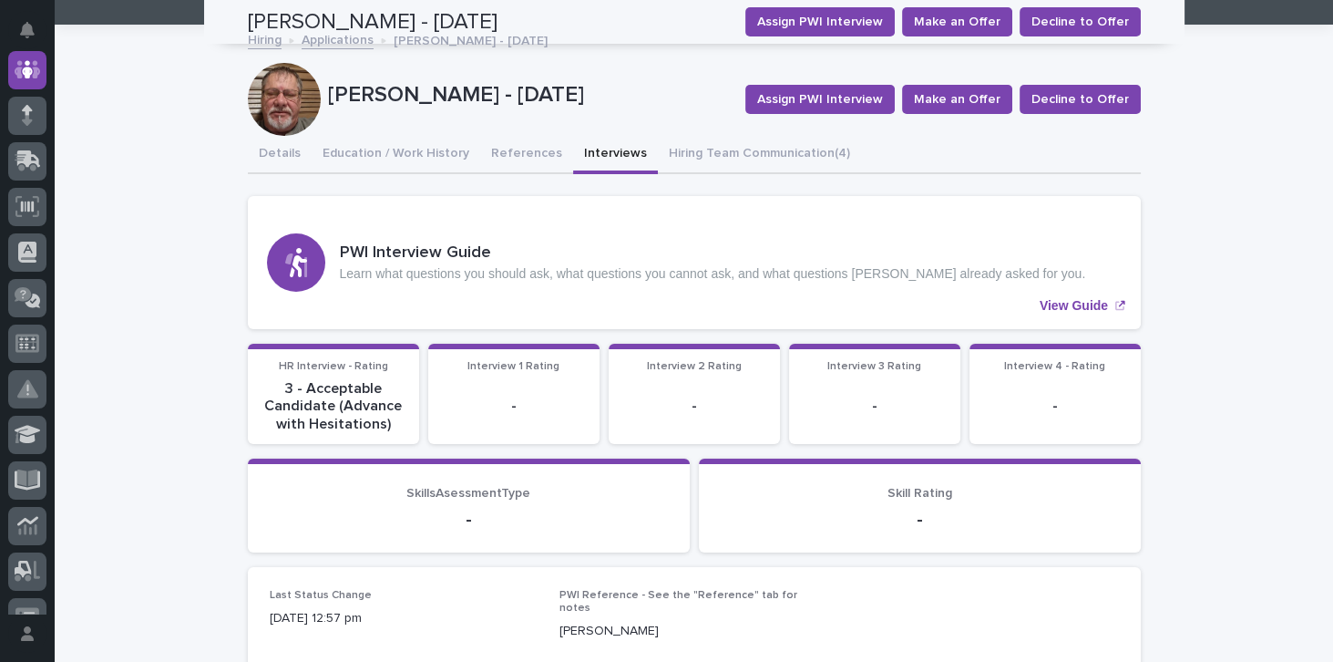
scroll to position [0, 0]
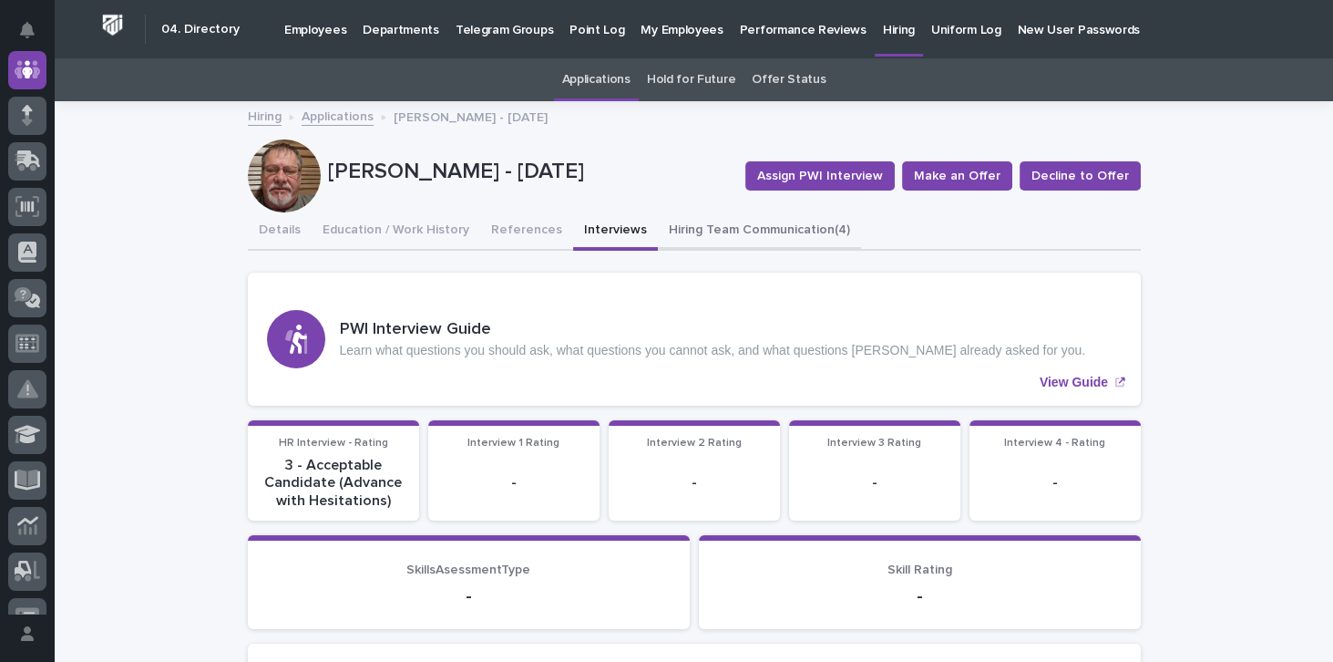
click at [738, 230] on button "Hiring Team Communication (4)" at bounding box center [759, 231] width 203 height 38
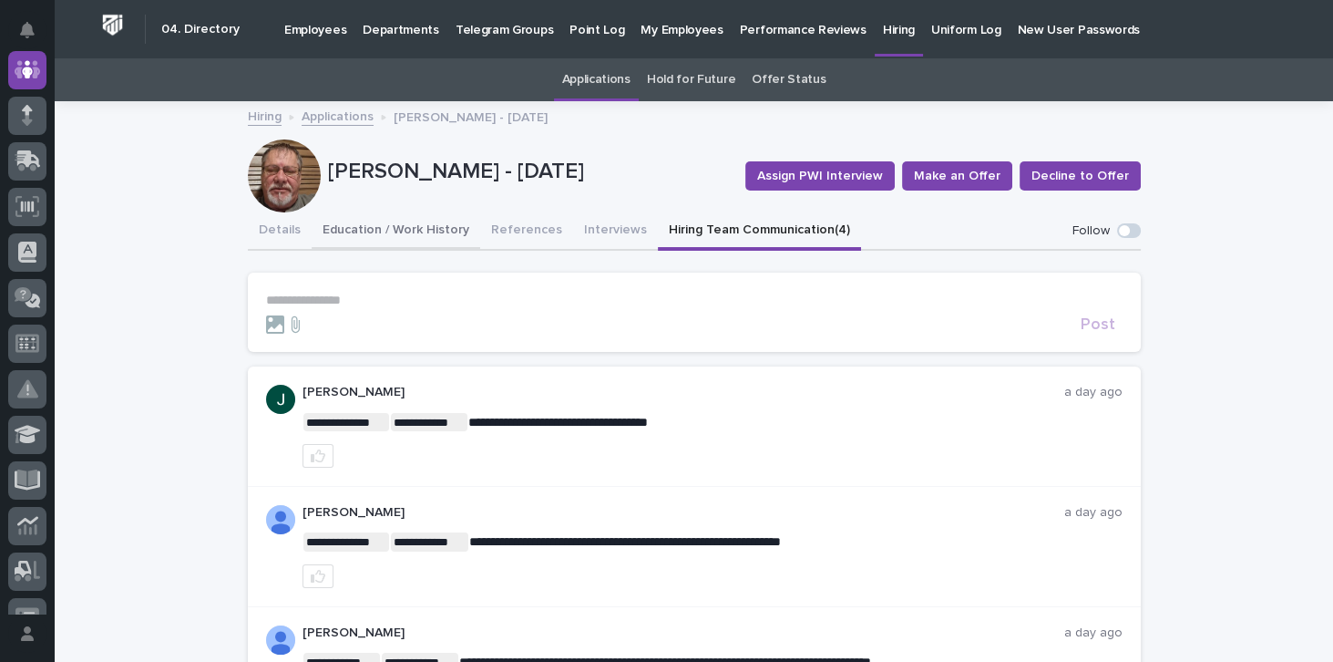
click at [505, 230] on button "References" at bounding box center [526, 231] width 93 height 38
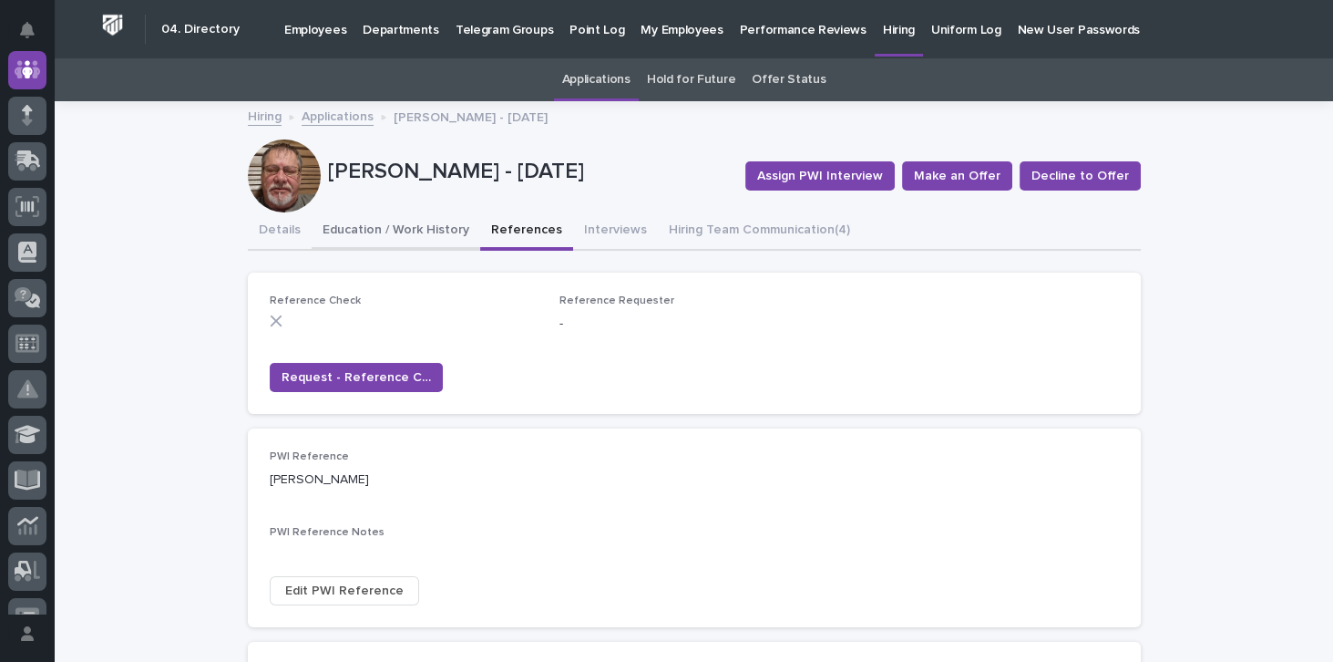
click at [380, 231] on button "Education / Work History" at bounding box center [396, 231] width 169 height 38
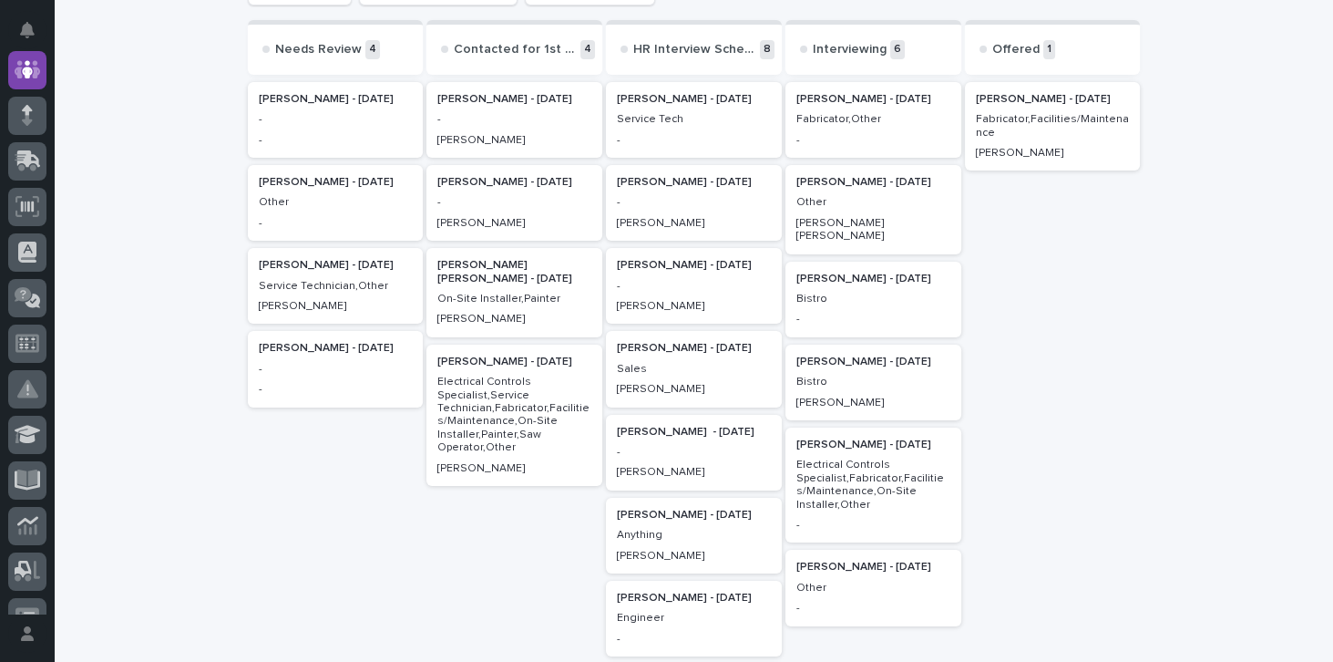
scroll to position [318, 0]
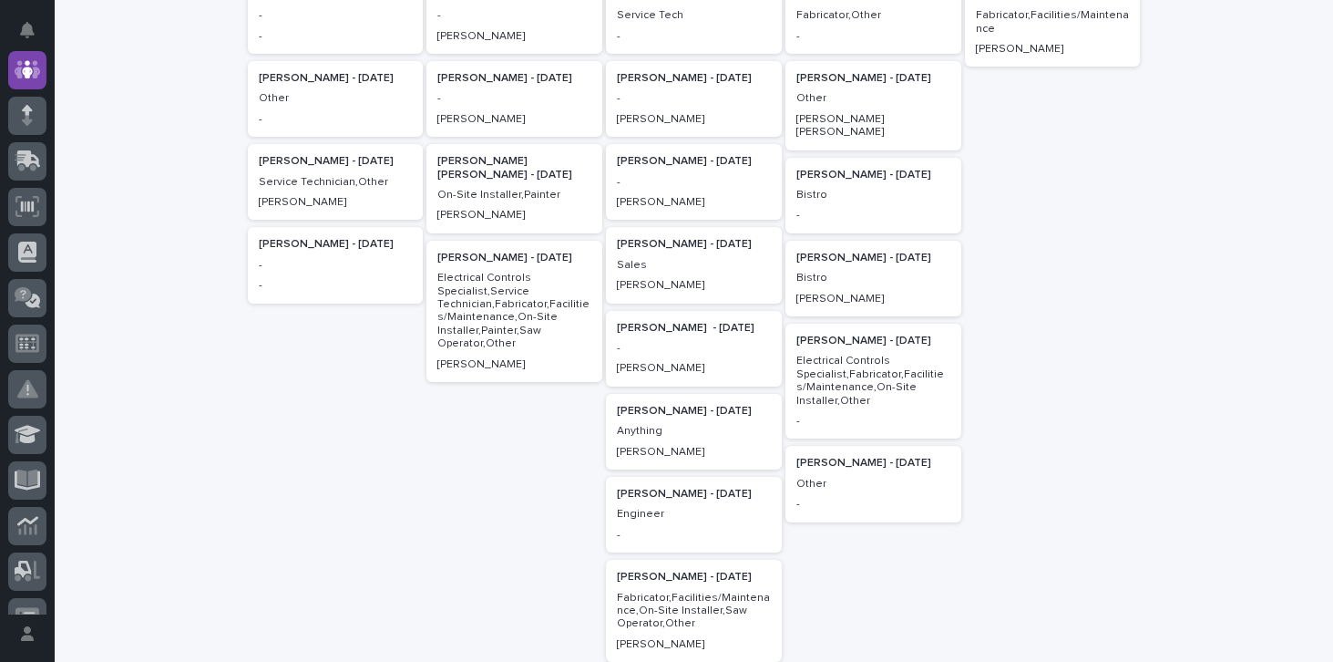
click at [882, 457] on p "Jennifer Mcafee - 08/07/25" at bounding box center [873, 463] width 154 height 13
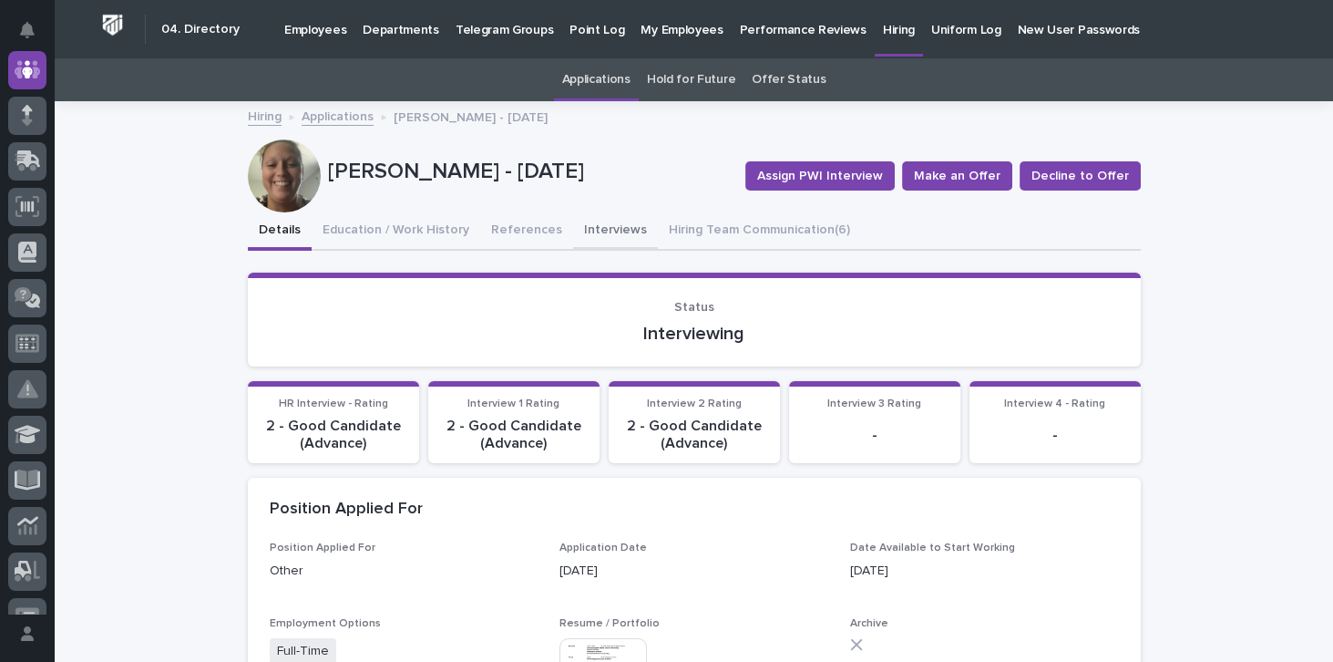
click at [593, 221] on button "Interviews" at bounding box center [615, 231] width 85 height 38
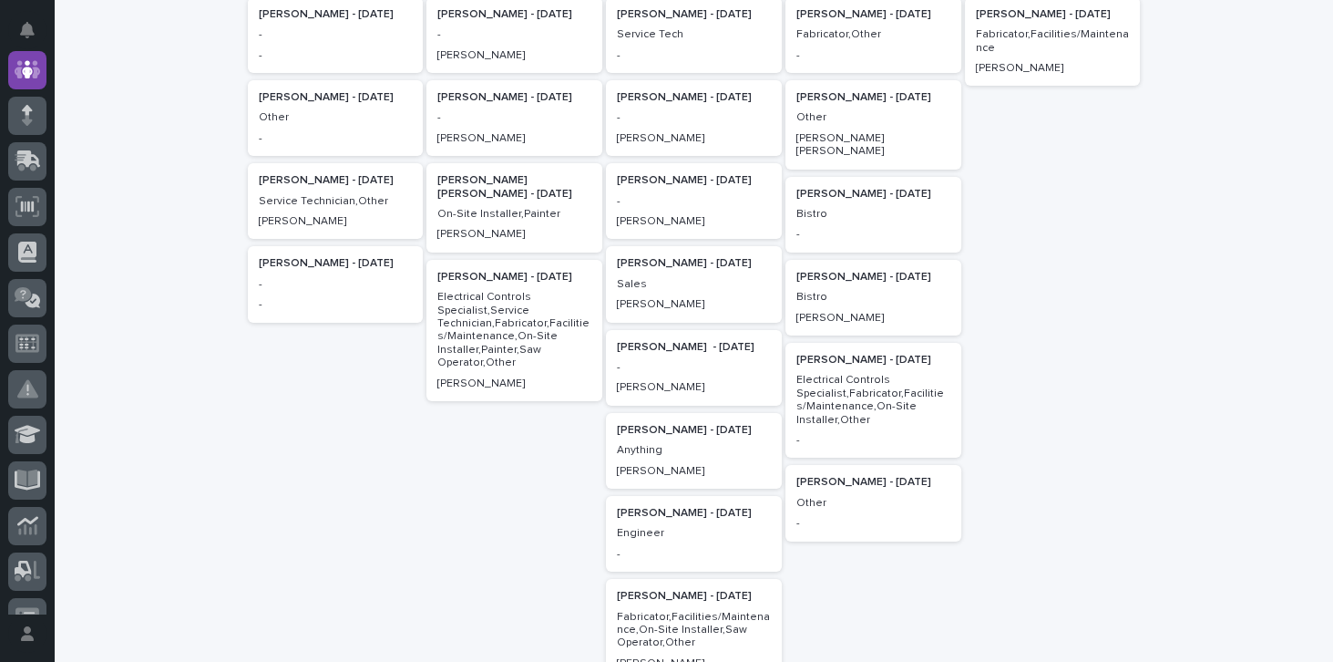
scroll to position [299, 0]
click at [834, 354] on p "Victor Mcneal - 09/10/25" at bounding box center [873, 360] width 154 height 13
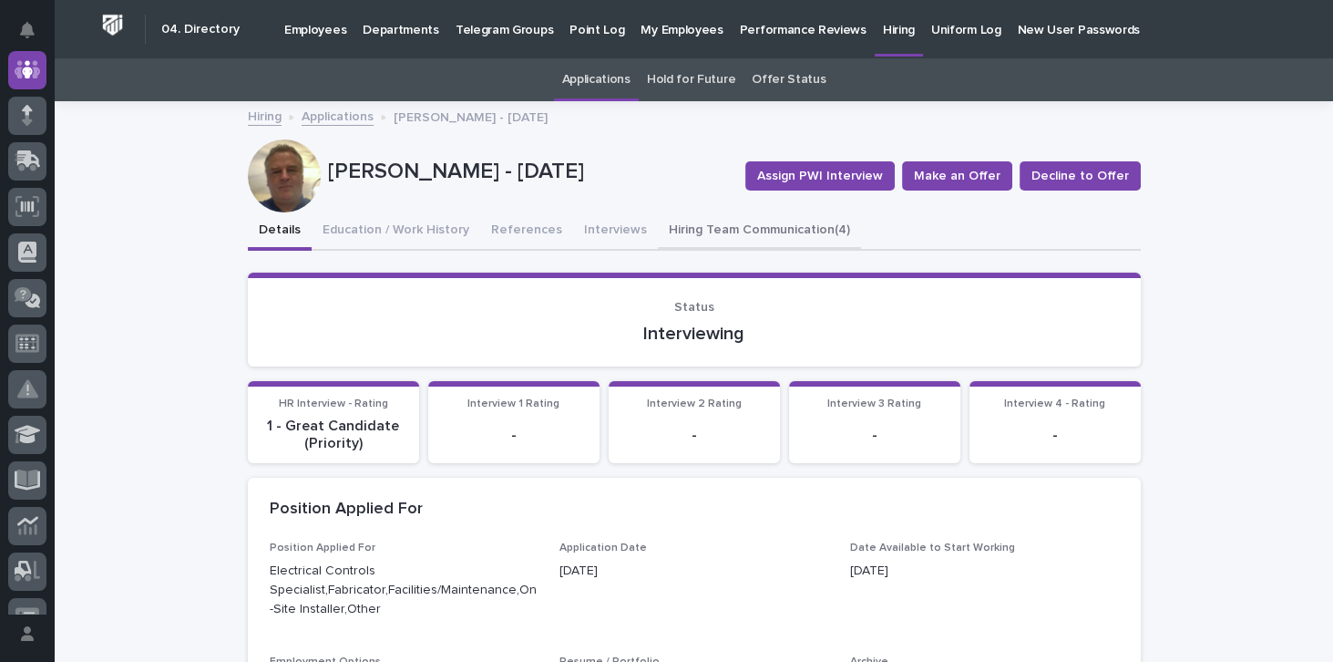
click at [760, 228] on button "Hiring Team Communication (4)" at bounding box center [759, 231] width 203 height 38
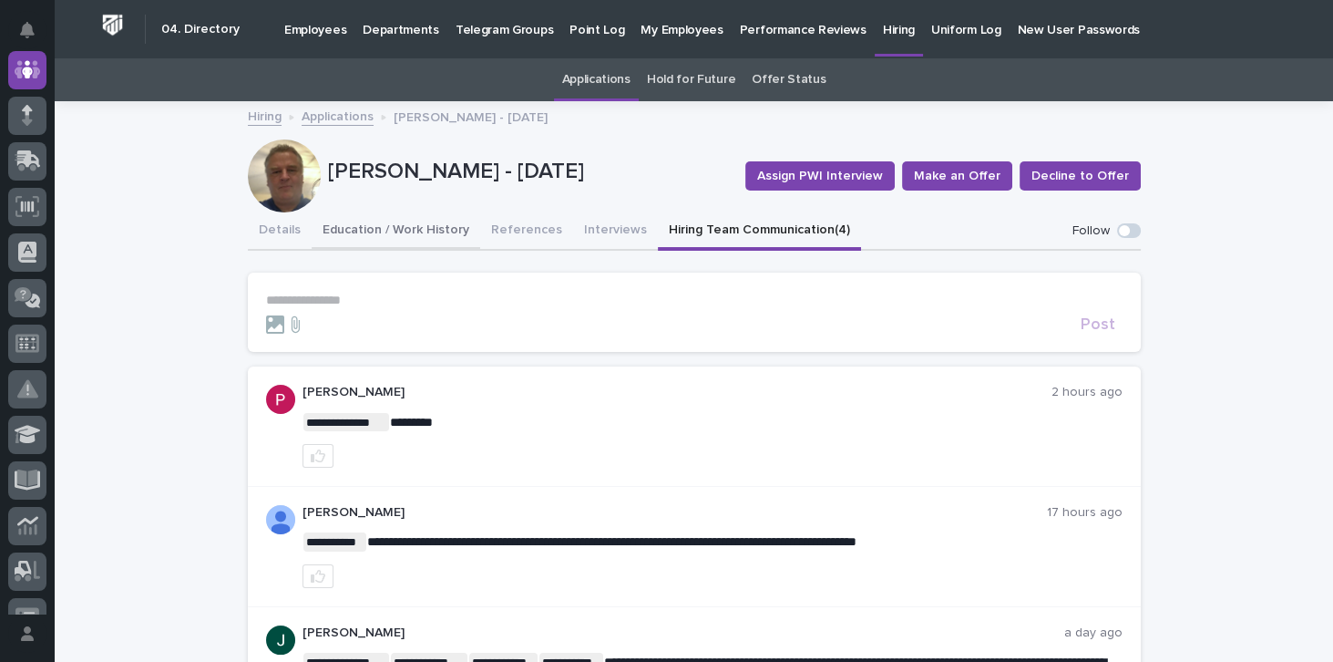
click at [381, 222] on button "Education / Work History" at bounding box center [396, 231] width 169 height 38
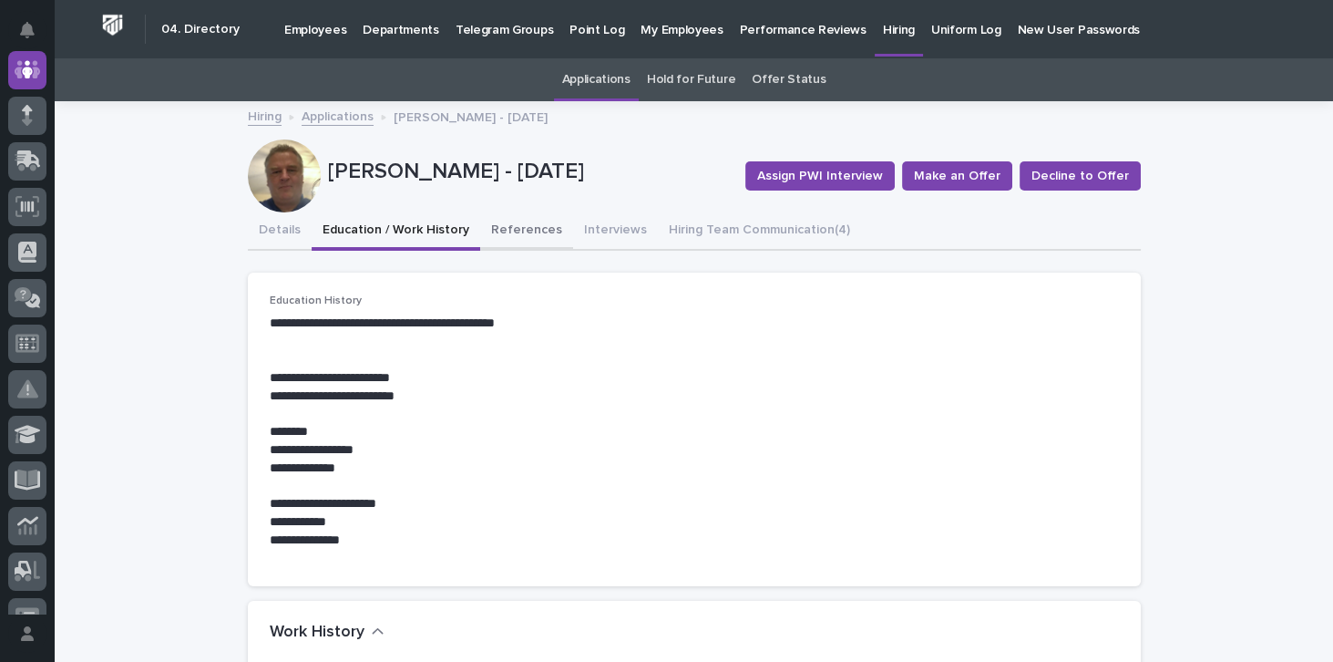
click at [518, 228] on button "References" at bounding box center [526, 231] width 93 height 38
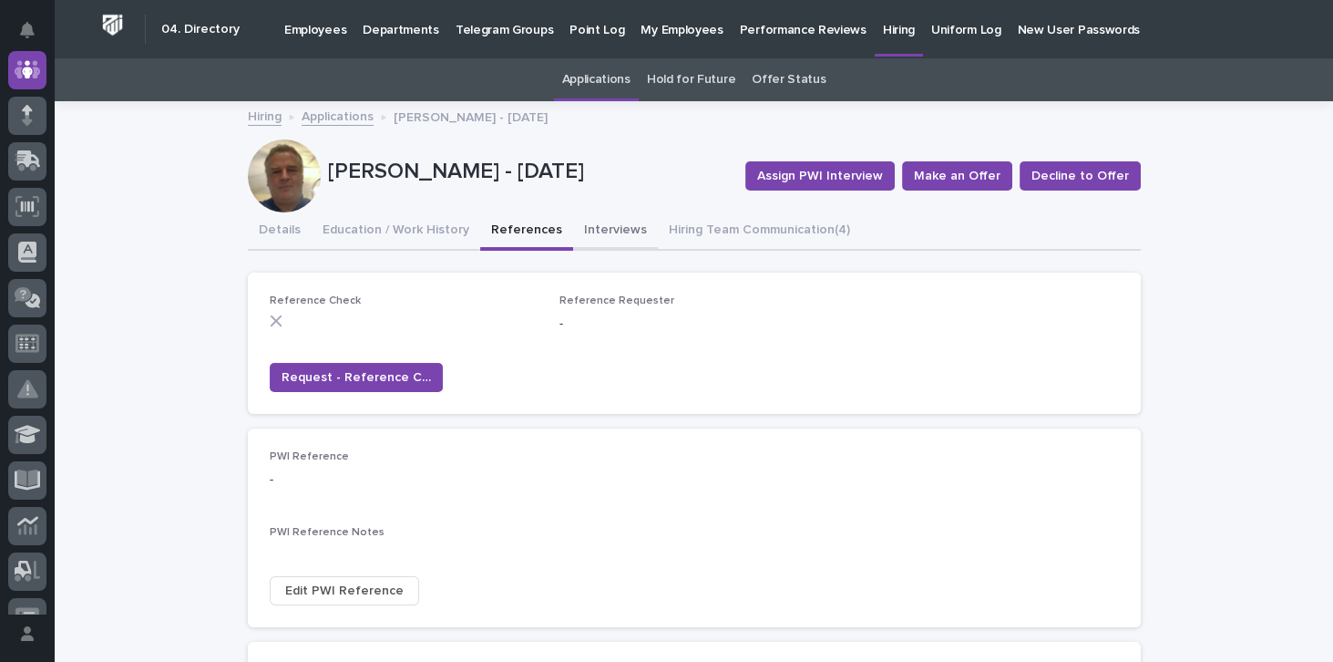
click at [583, 231] on button "Interviews" at bounding box center [615, 231] width 85 height 38
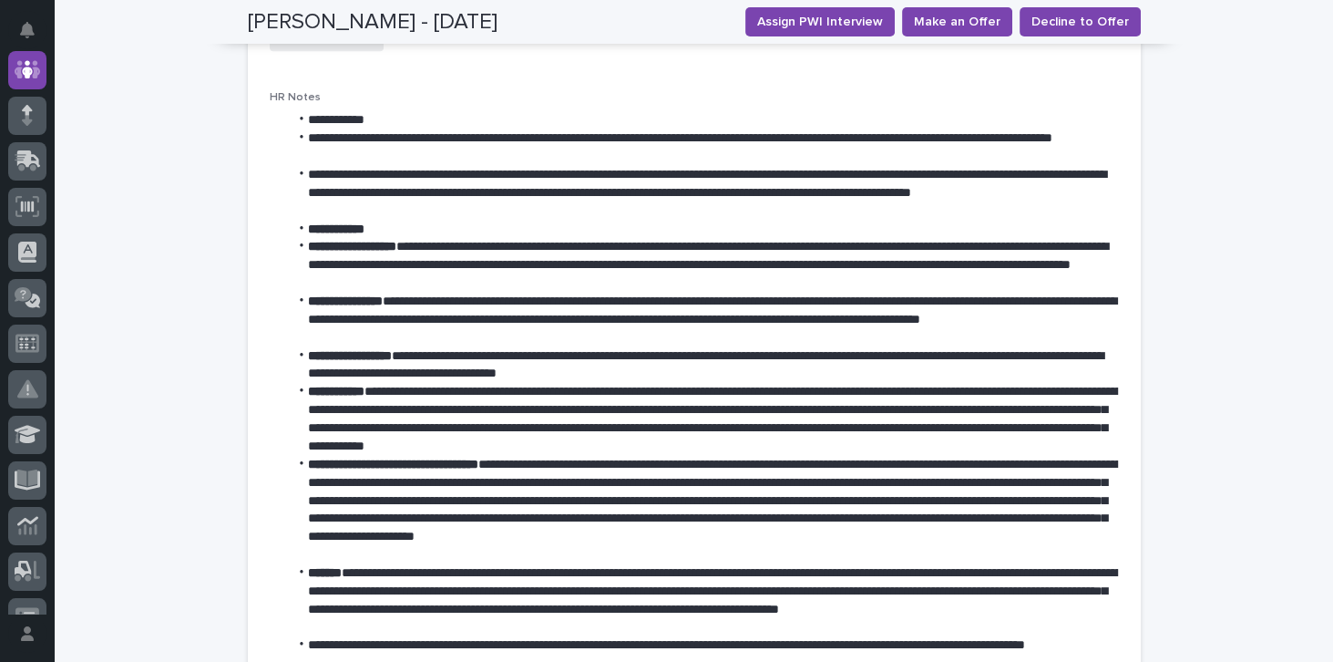
scroll to position [989, 0]
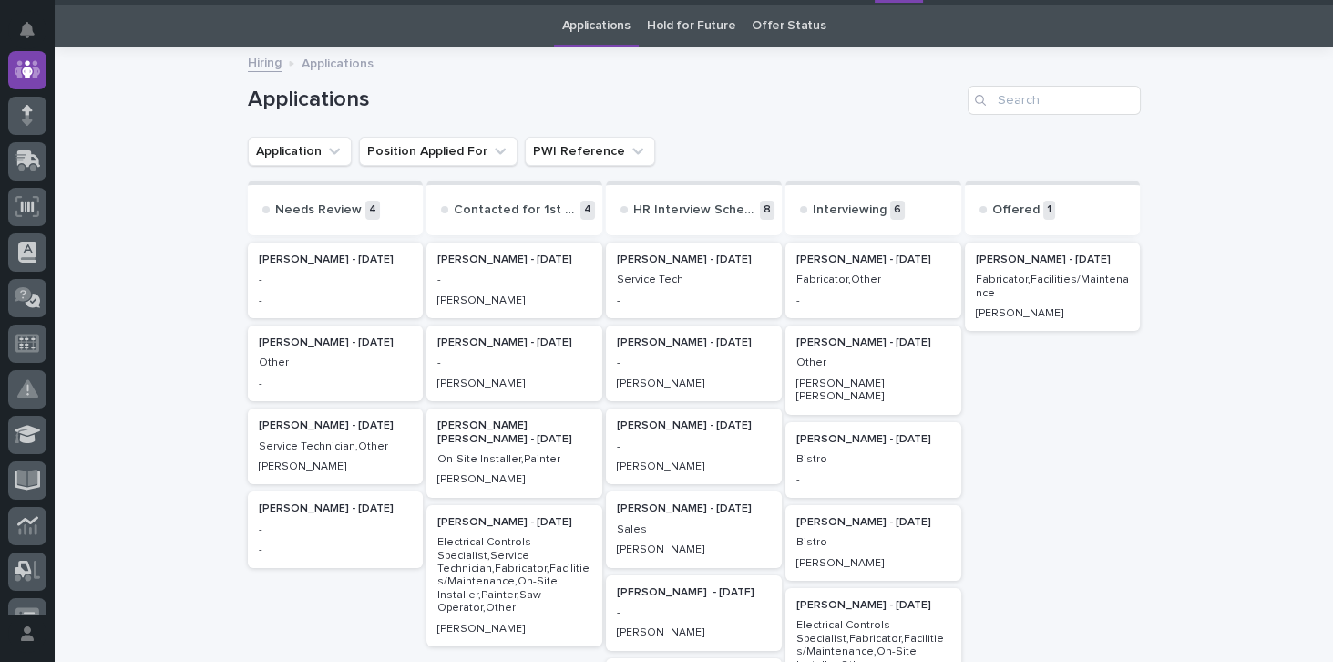
scroll to position [57, 0]
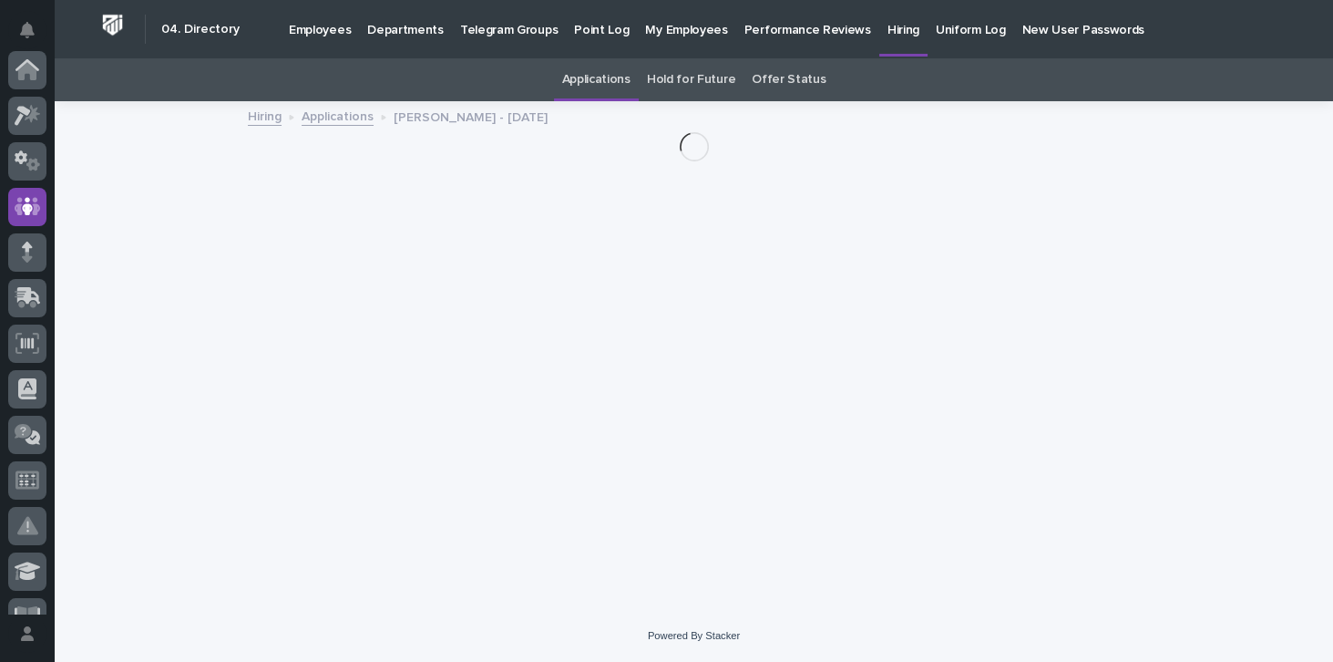
scroll to position [137, 0]
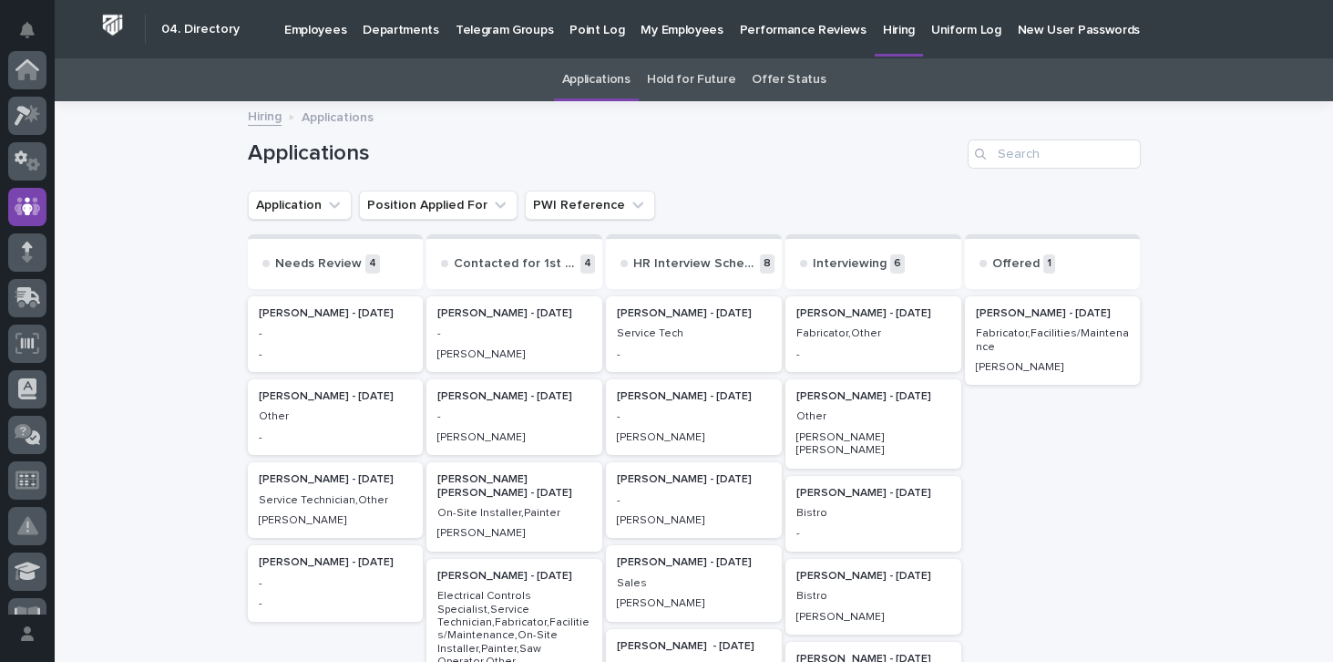
scroll to position [137, 0]
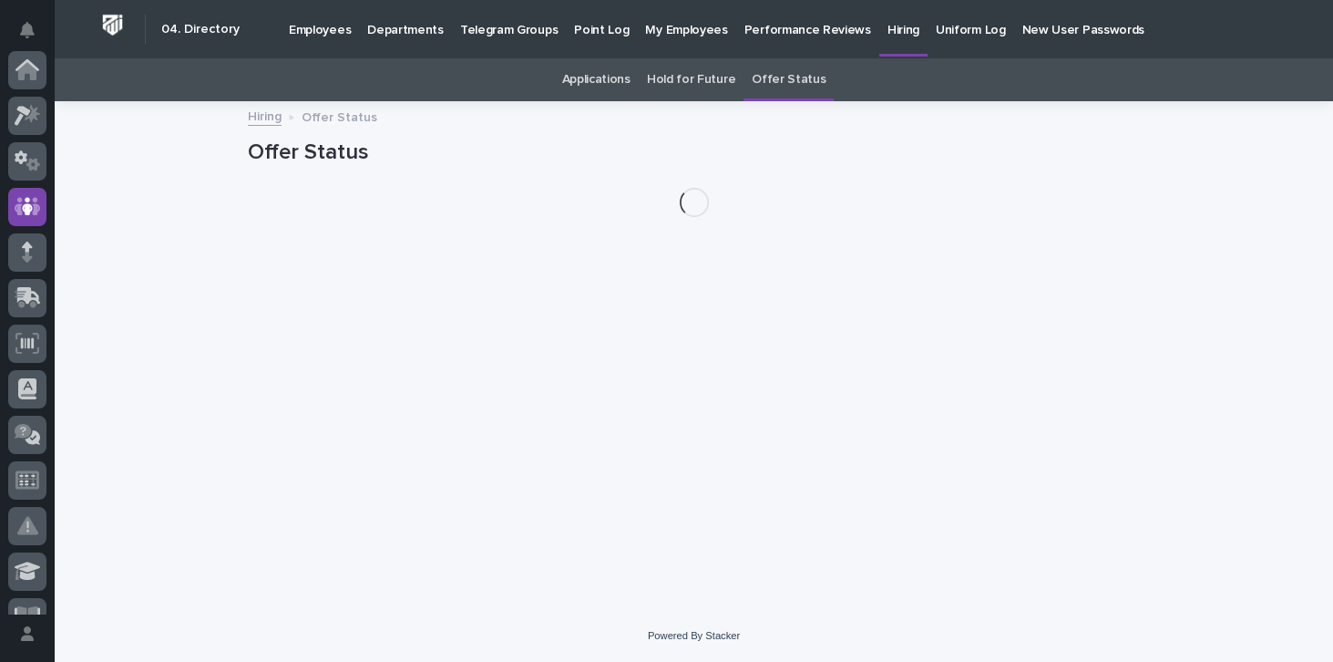
scroll to position [137, 0]
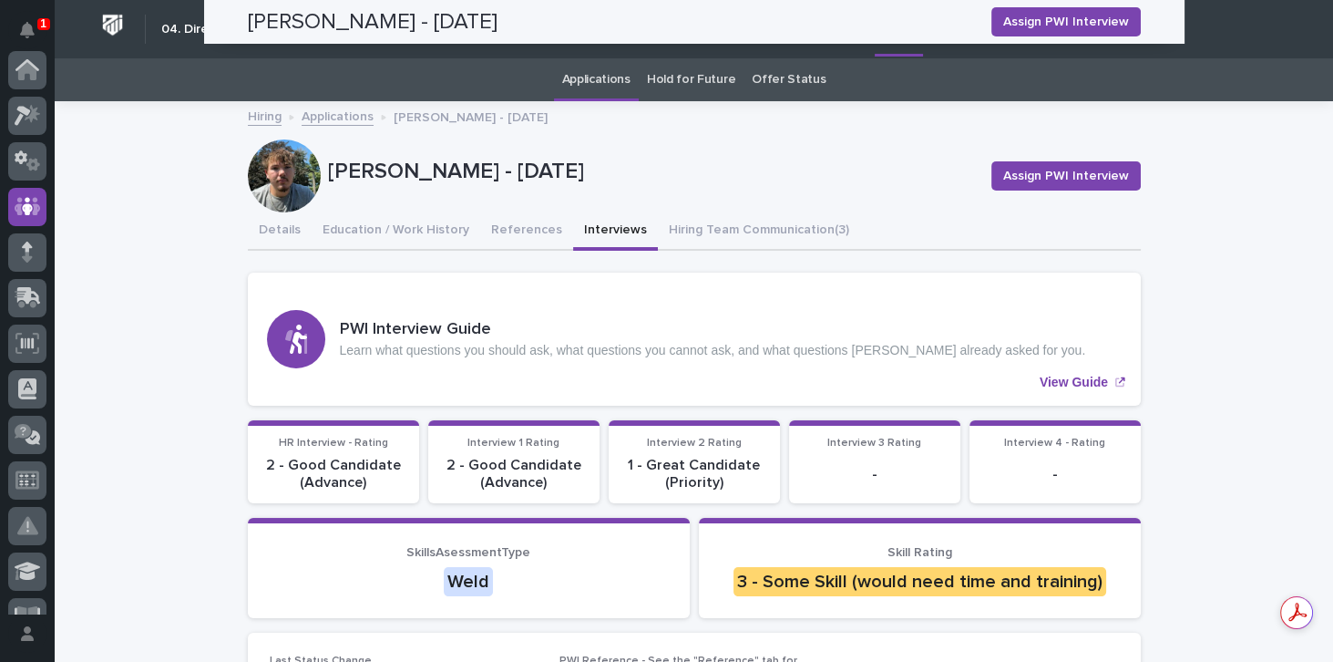
scroll to position [128, 0]
